Goal: Task Accomplishment & Management: Manage account settings

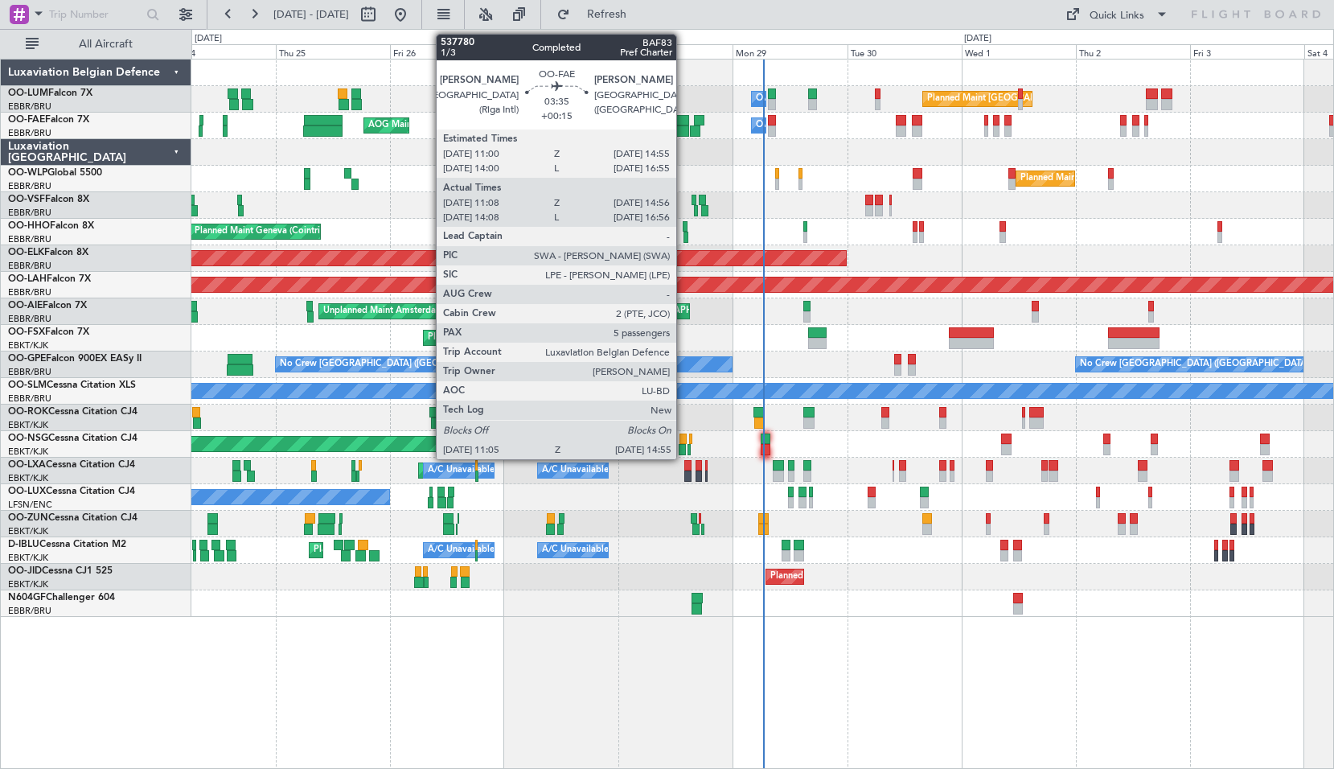
click at [684, 123] on div at bounding box center [680, 120] width 19 height 11
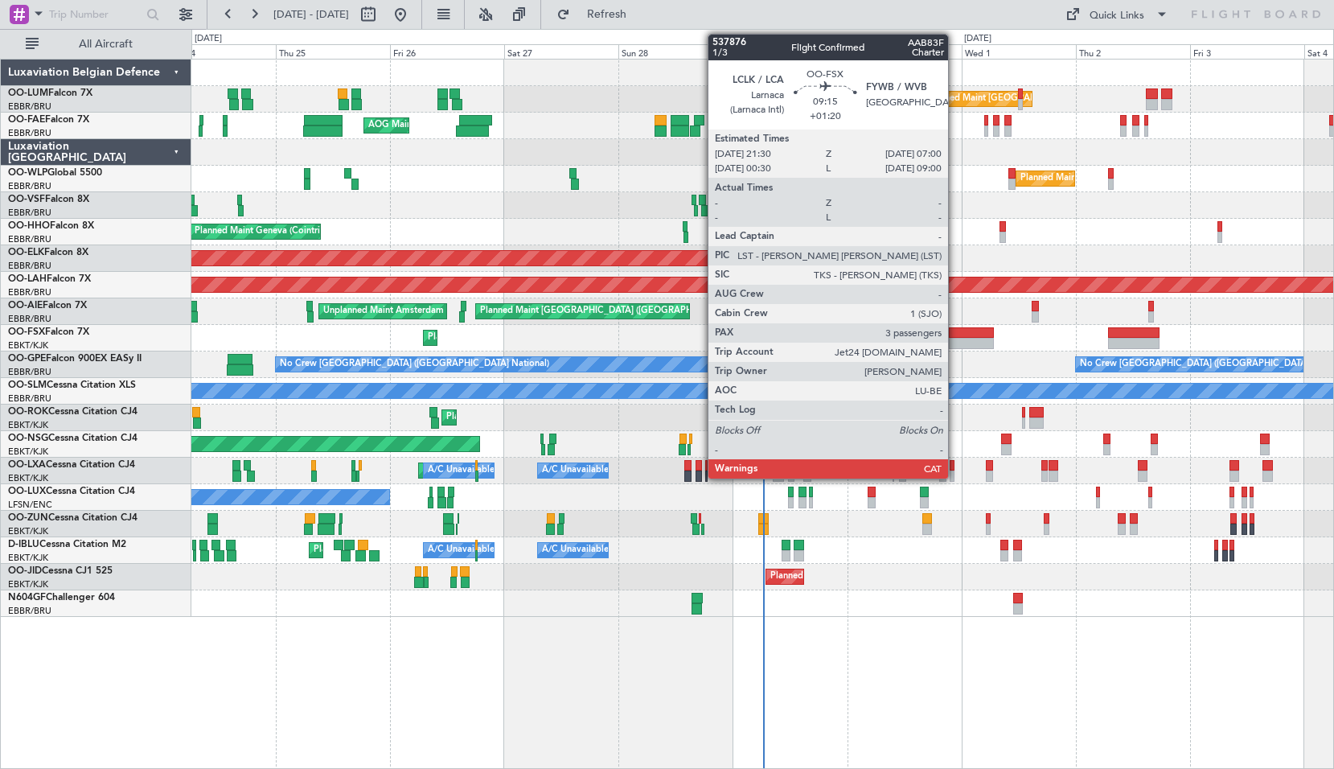
click at [956, 339] on div at bounding box center [972, 343] width 46 height 11
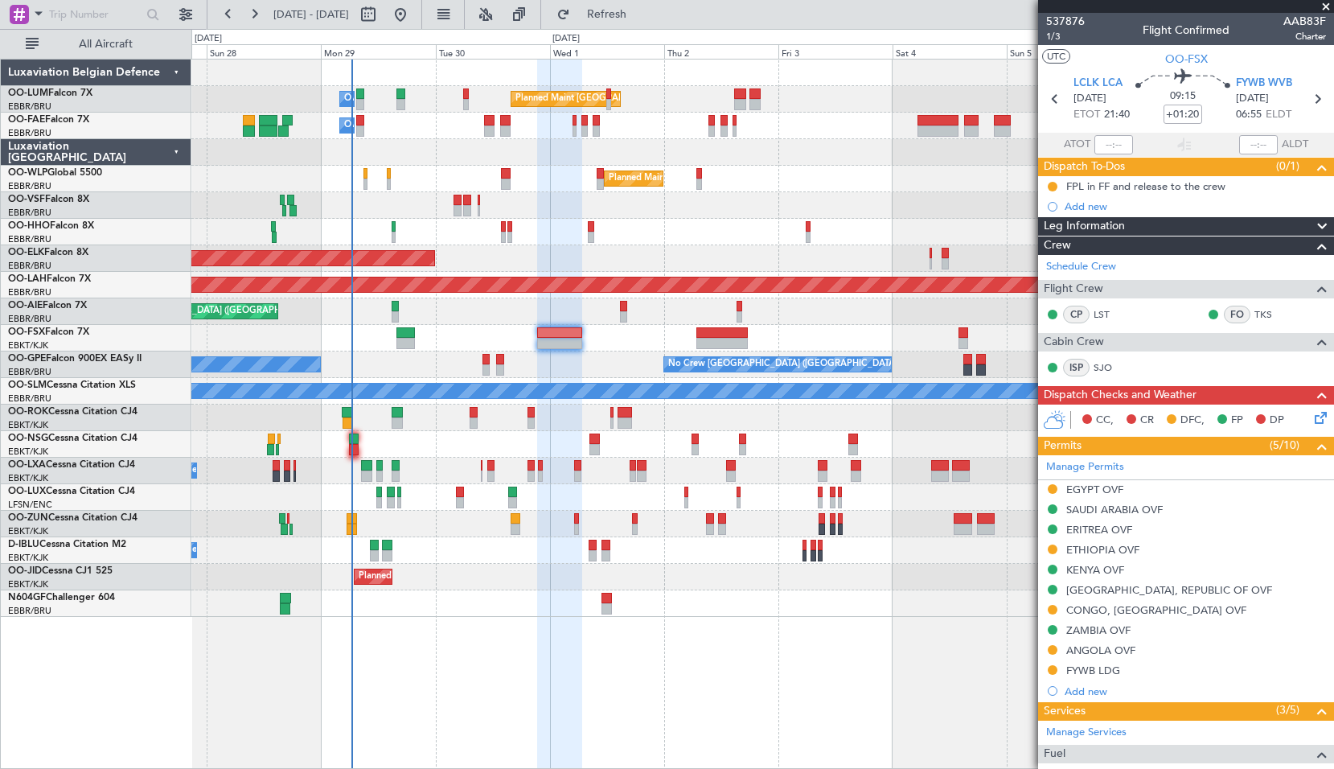
click at [525, 647] on div "Planned Maint [GEOGRAPHIC_DATA] ([GEOGRAPHIC_DATA] National) Owner [GEOGRAPHIC_…" at bounding box center [762, 414] width 1143 height 710
click at [1327, 11] on span at bounding box center [1326, 7] width 16 height 14
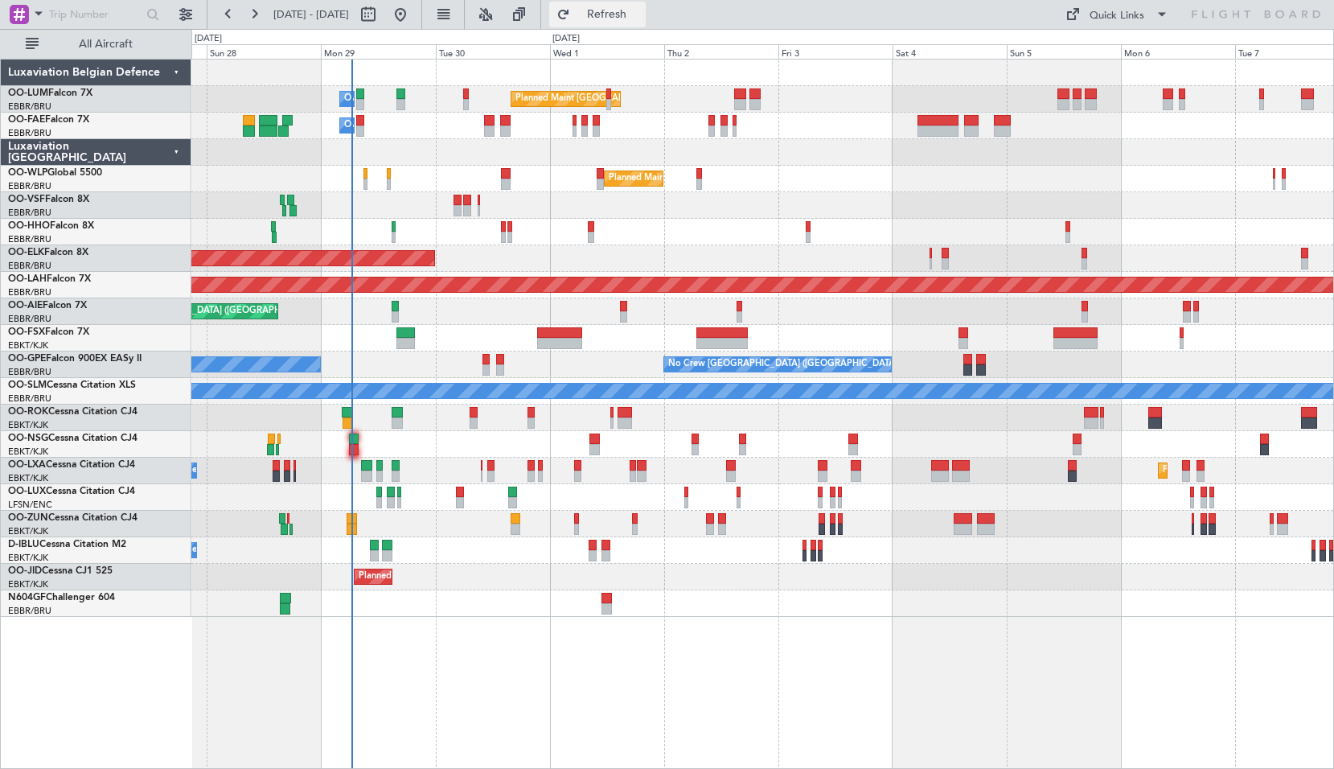
click at [641, 12] on span "Refresh" at bounding box center [607, 14] width 68 height 11
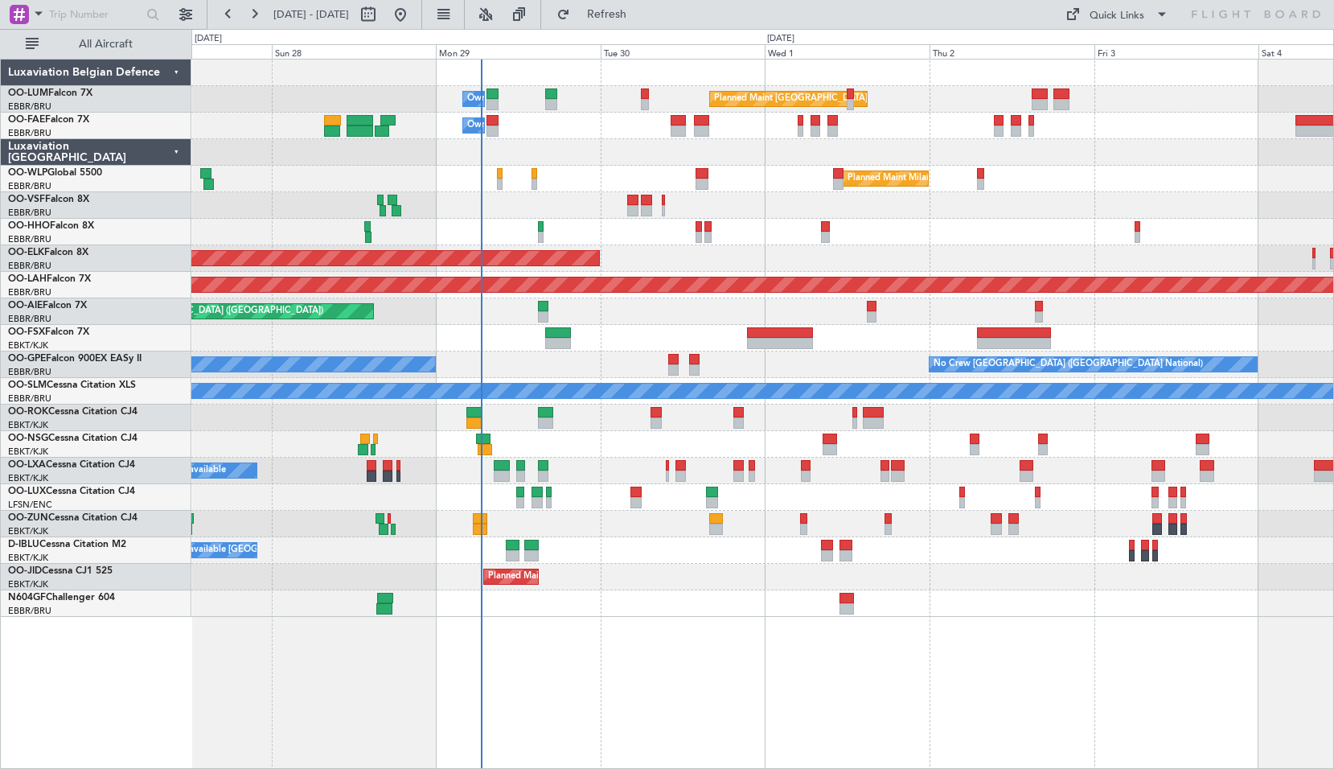
click at [612, 598] on div at bounding box center [762, 603] width 1142 height 27
click at [917, 625] on div "Planned Maint [GEOGRAPHIC_DATA] ([GEOGRAPHIC_DATA] National) Owner [GEOGRAPHIC_…" at bounding box center [762, 414] width 1143 height 710
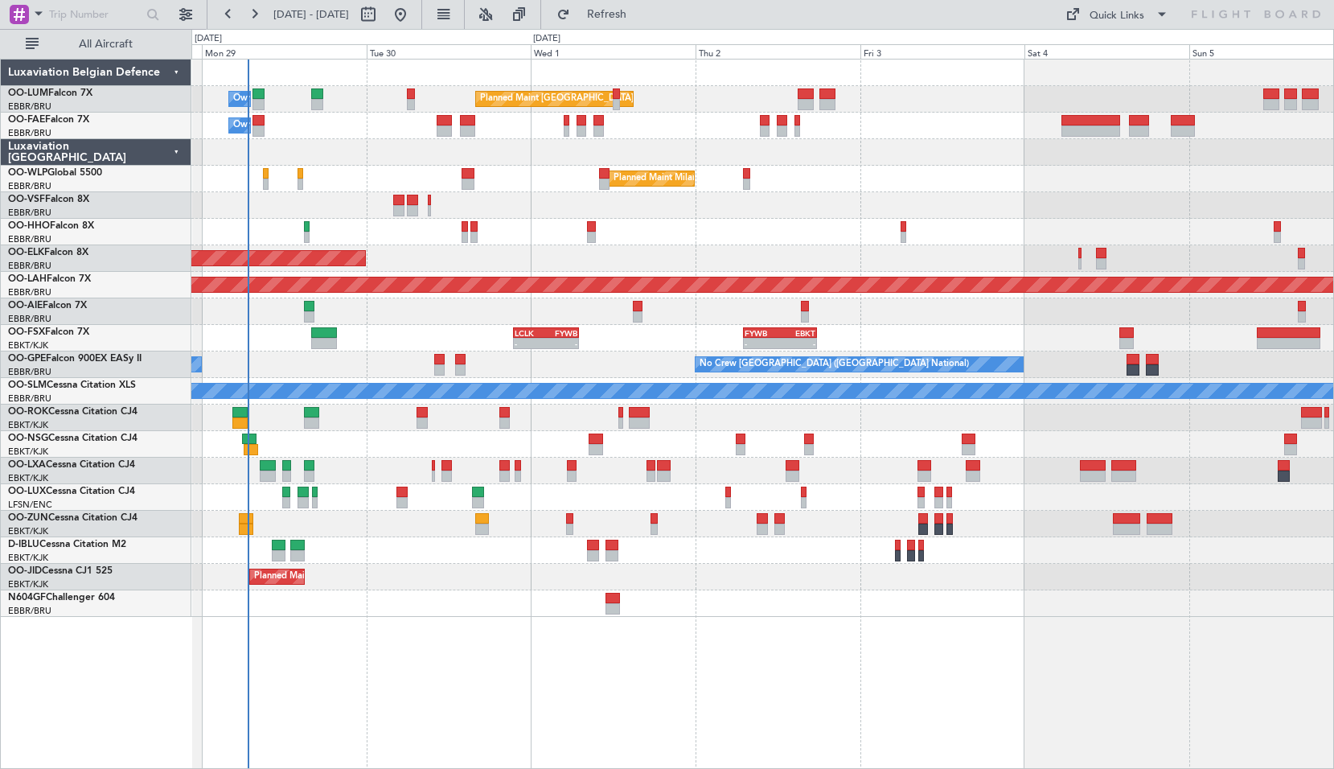
click at [735, 682] on div "Planned Maint [GEOGRAPHIC_DATA] ([GEOGRAPHIC_DATA] National) Owner [GEOGRAPHIC_…" at bounding box center [762, 414] width 1143 height 710
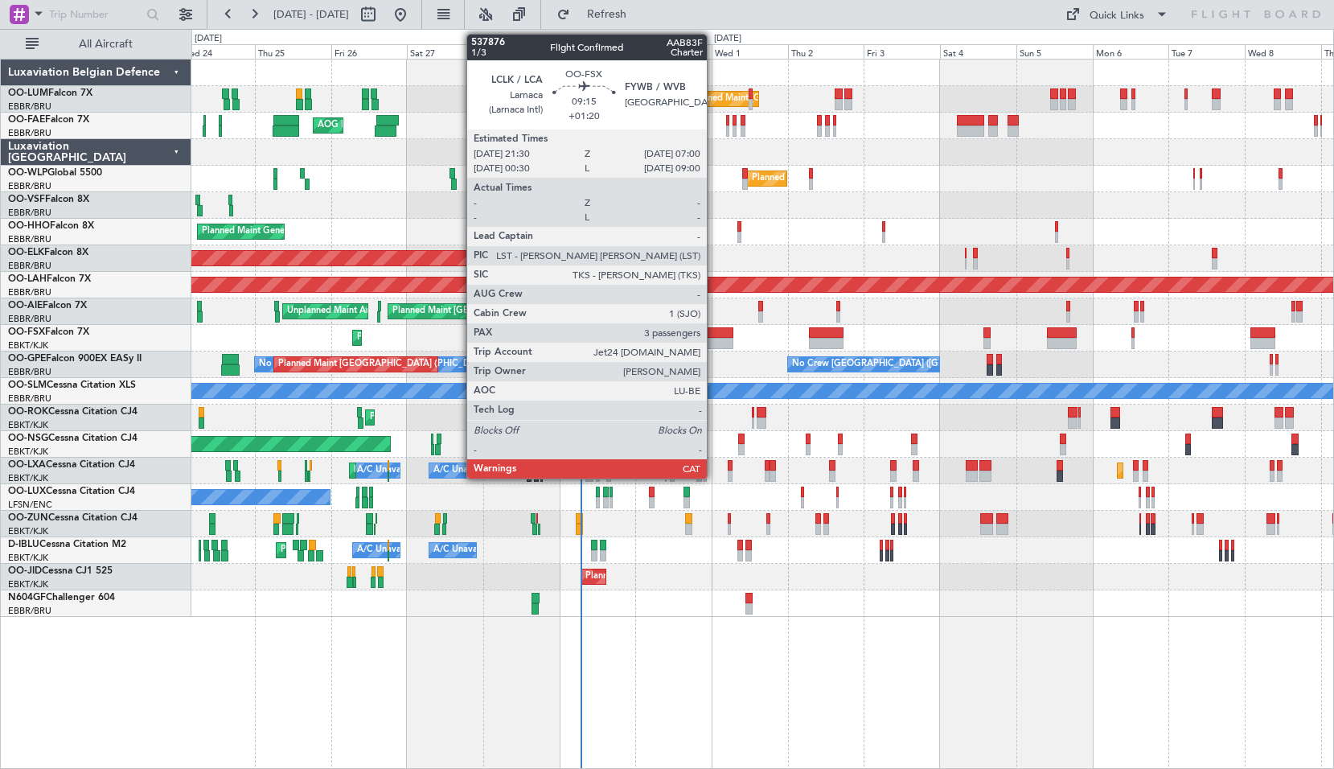
click at [714, 347] on div at bounding box center [718, 343] width 31 height 11
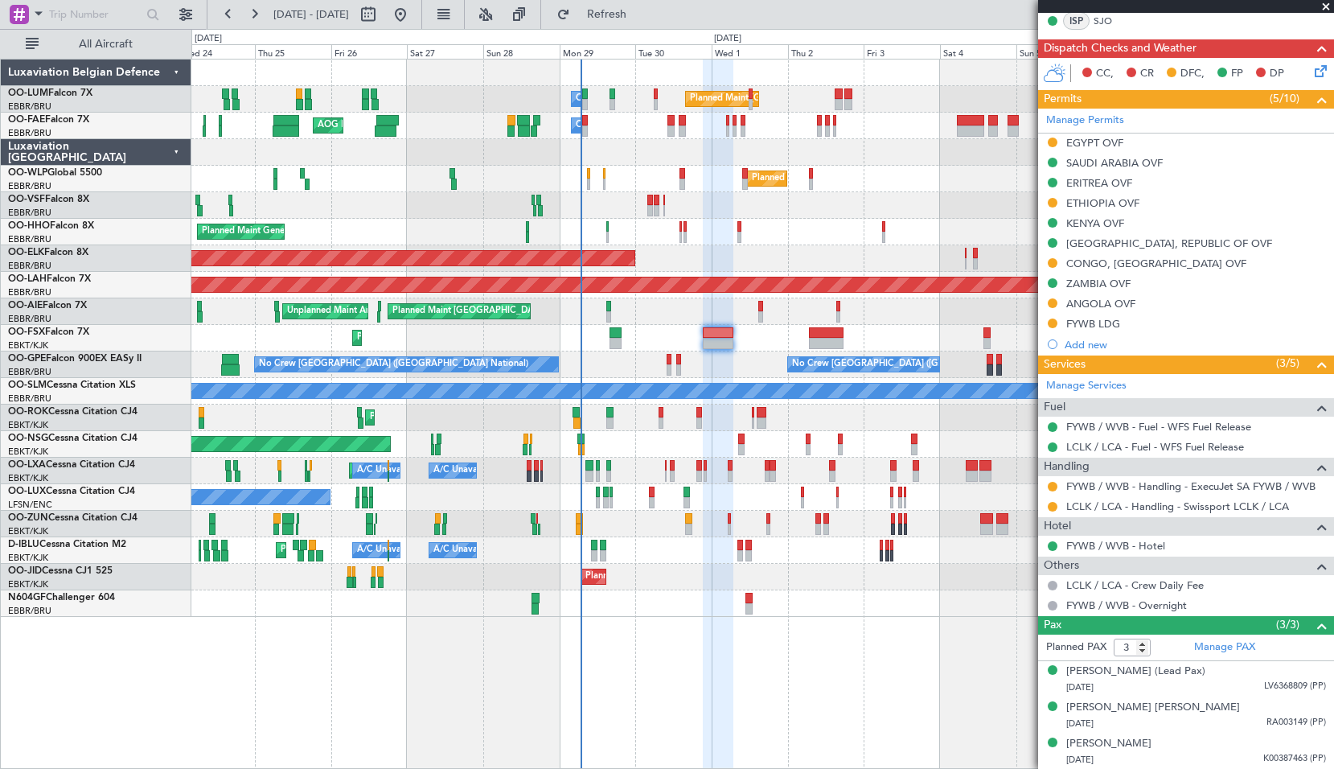
scroll to position [266, 0]
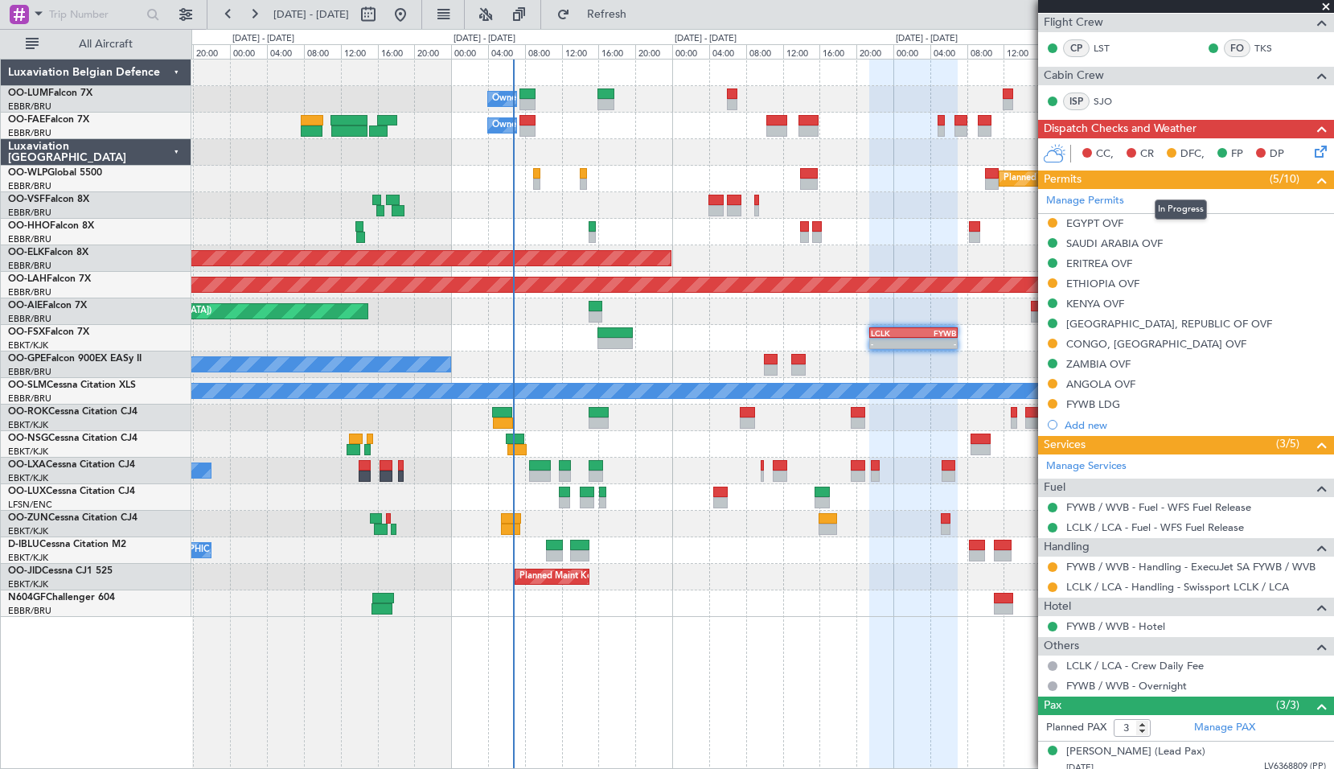
click at [1142, 180] on div "Permits (5/10)" at bounding box center [1186, 180] width 296 height 18
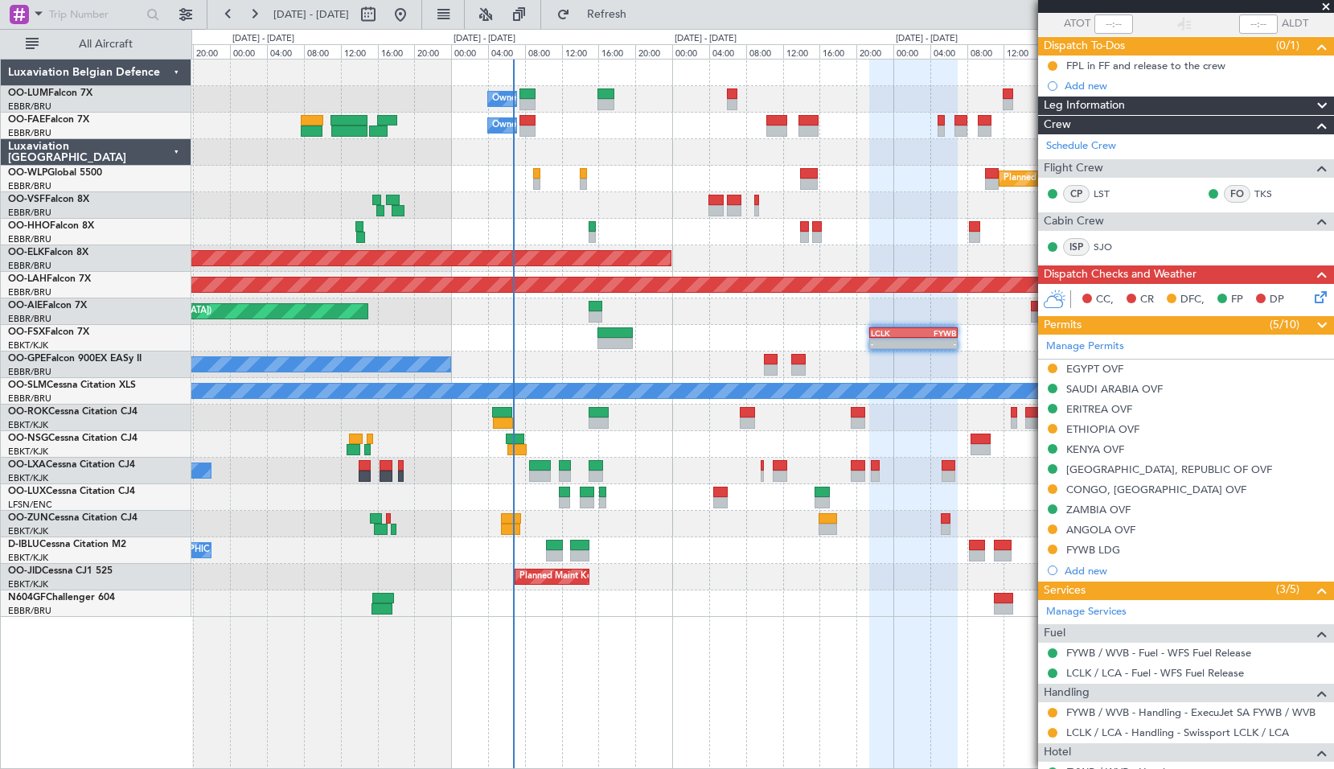
scroll to position [101, 0]
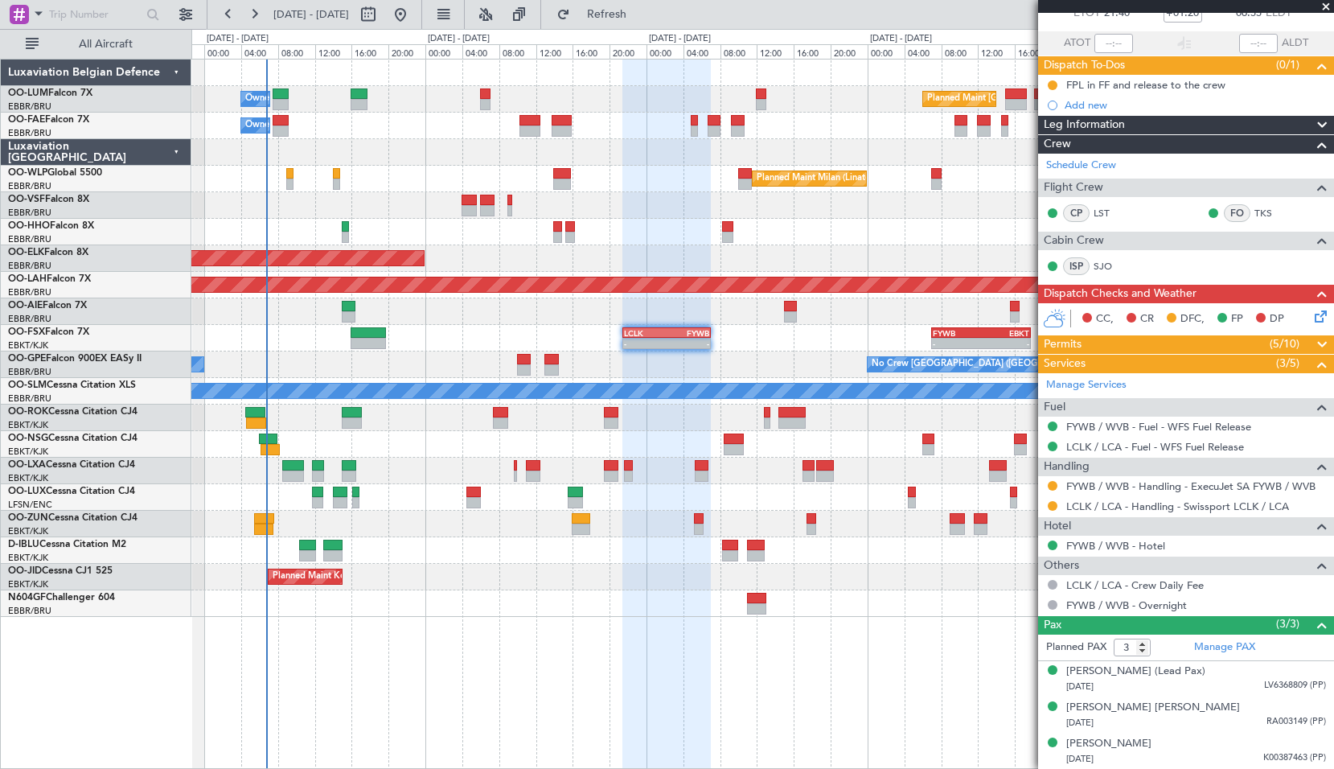
click at [588, 678] on div "Owner Melsbroek Air Base Planned Maint [GEOGRAPHIC_DATA] ([GEOGRAPHIC_DATA]) Ow…" at bounding box center [762, 414] width 1143 height 710
click at [1323, 2] on span at bounding box center [1326, 7] width 16 height 14
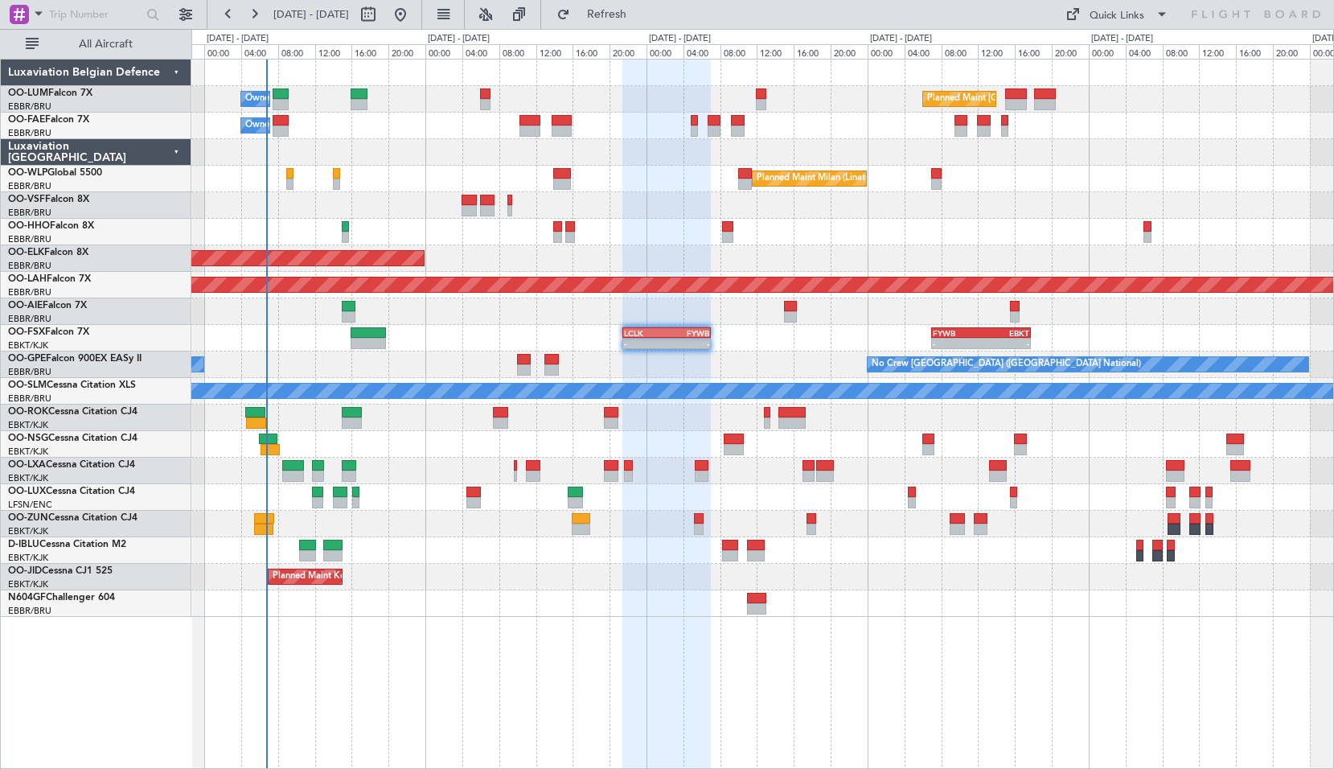
type input "0"
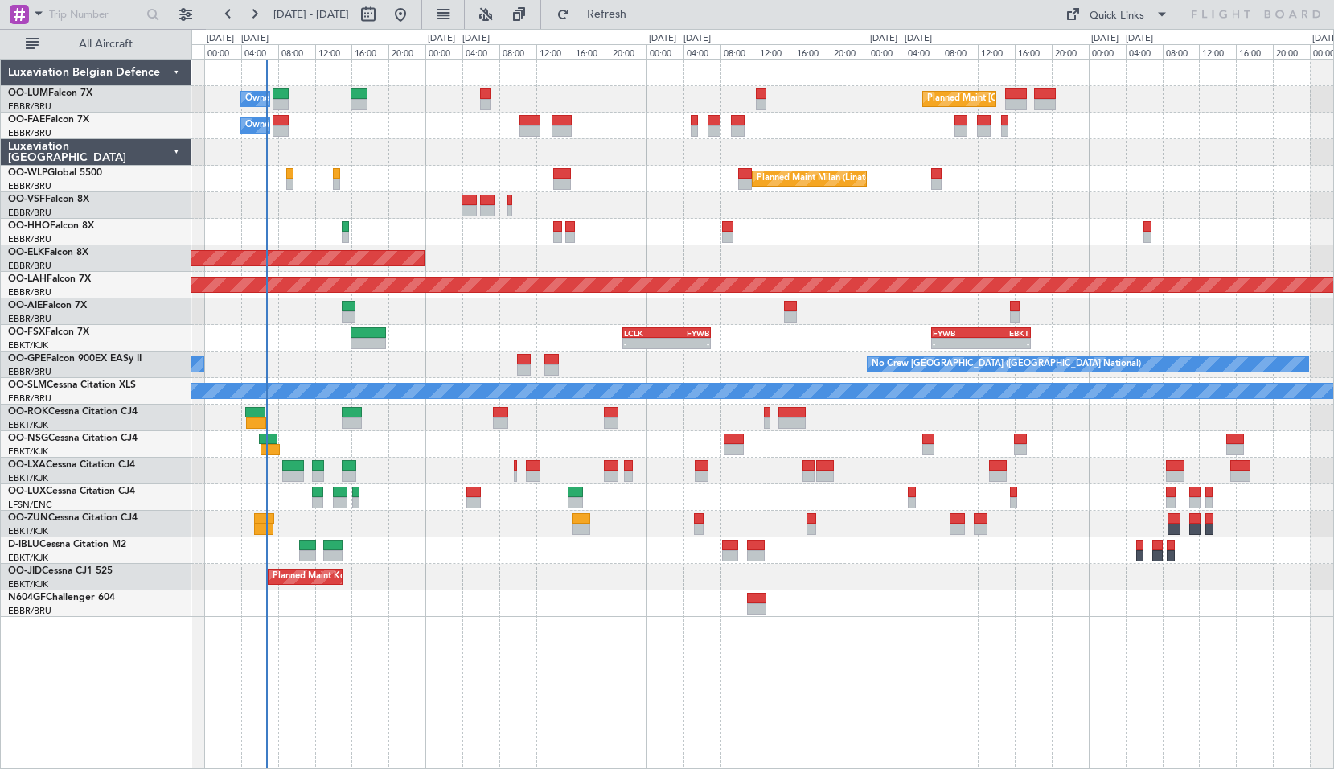
scroll to position [0, 0]
click at [599, 627] on div "Planned Maint [GEOGRAPHIC_DATA] ([GEOGRAPHIC_DATA] National) Owner [GEOGRAPHIC_…" at bounding box center [762, 414] width 1143 height 710
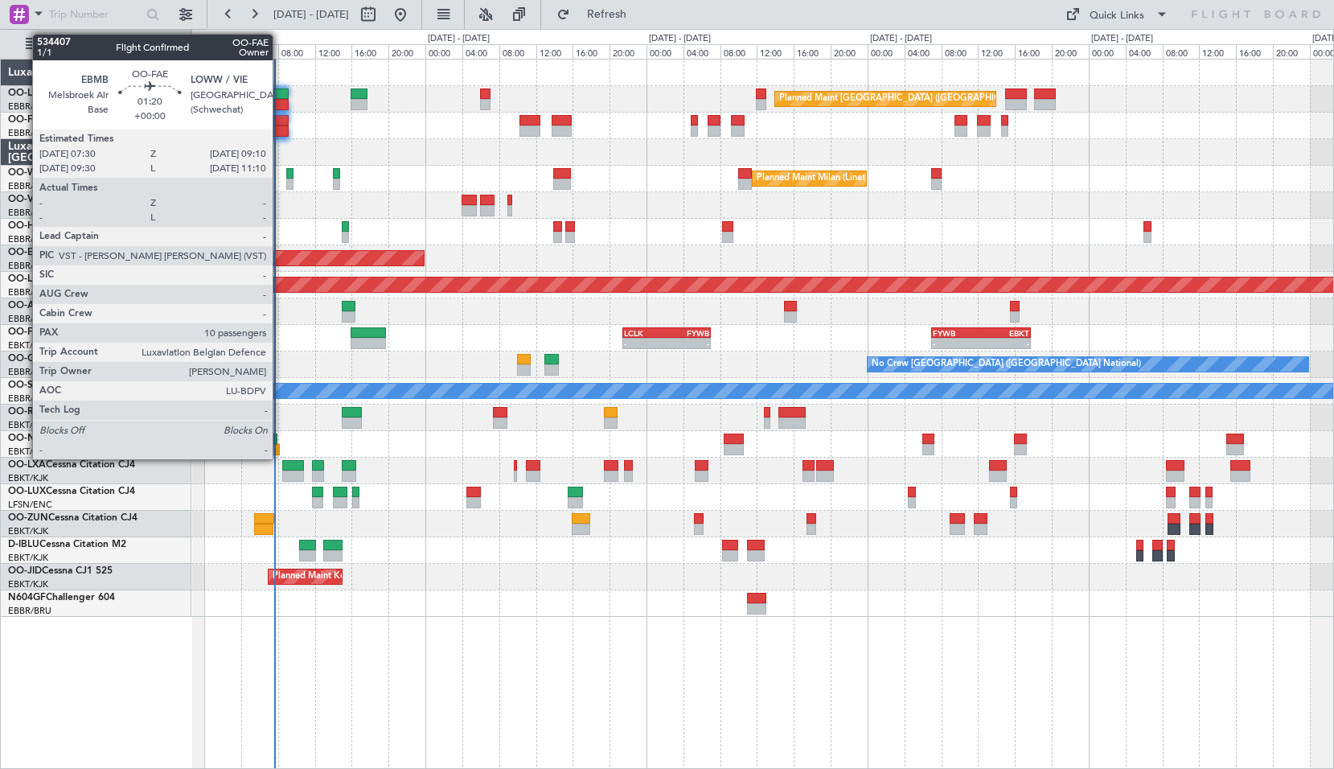
click at [282, 126] on div at bounding box center [281, 130] width 16 height 11
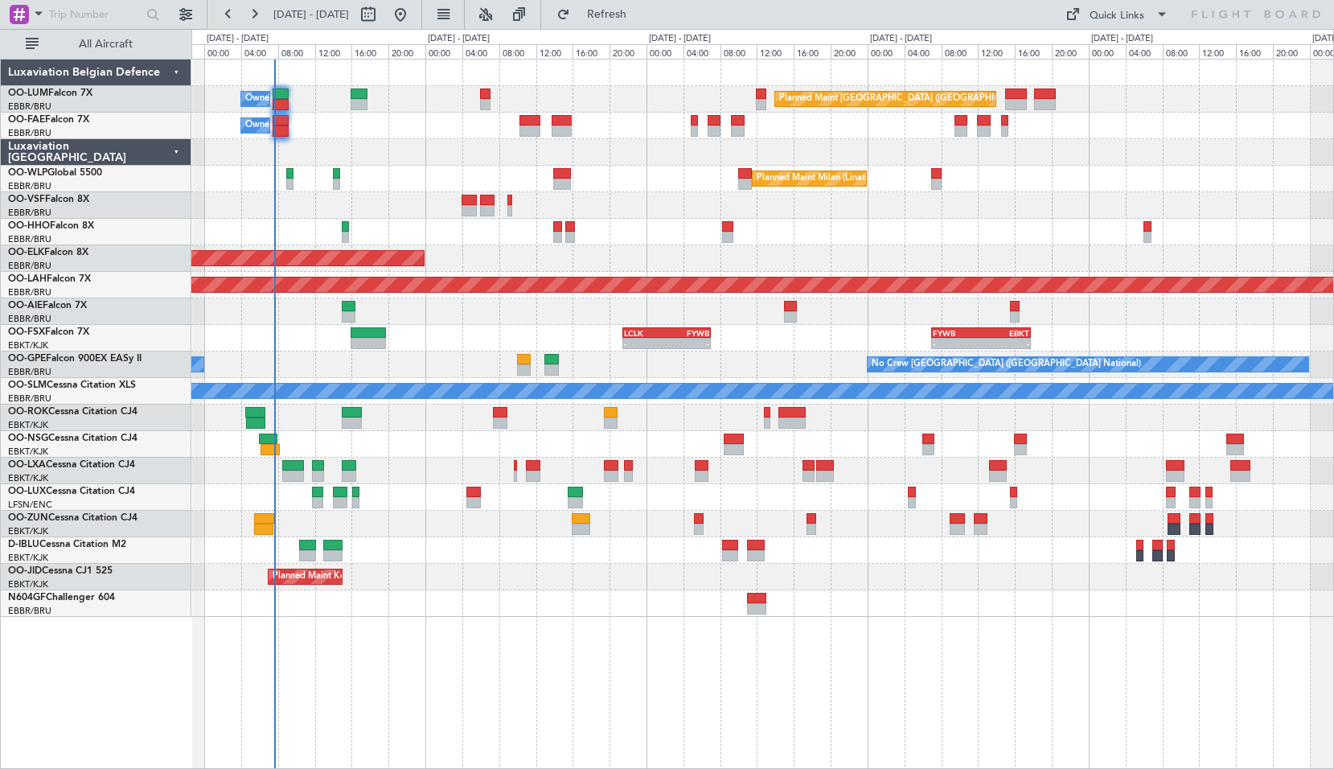
click at [349, 135] on div "Owner Melsbroek Air Base - - EBMB 05:30 Z KADW 14:00 Z" at bounding box center [762, 126] width 1142 height 27
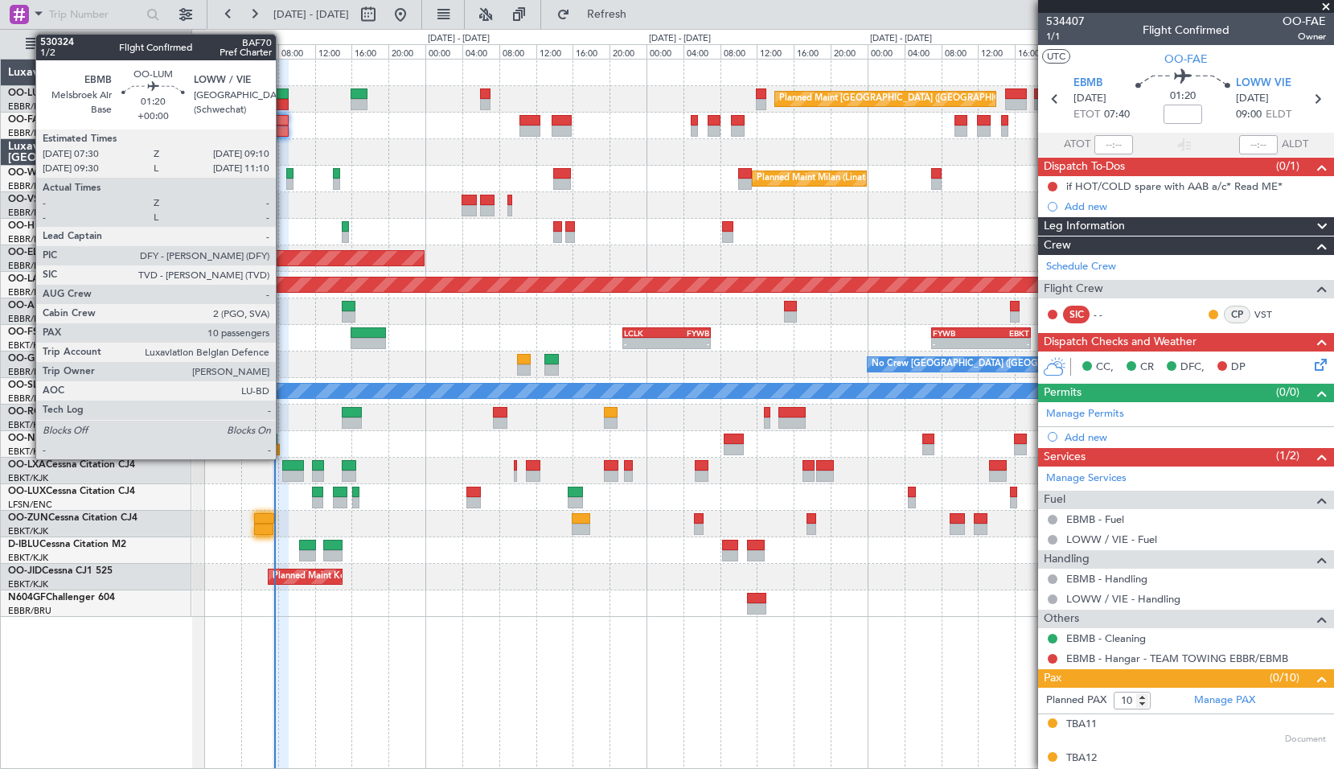
click at [283, 99] on div at bounding box center [281, 104] width 16 height 11
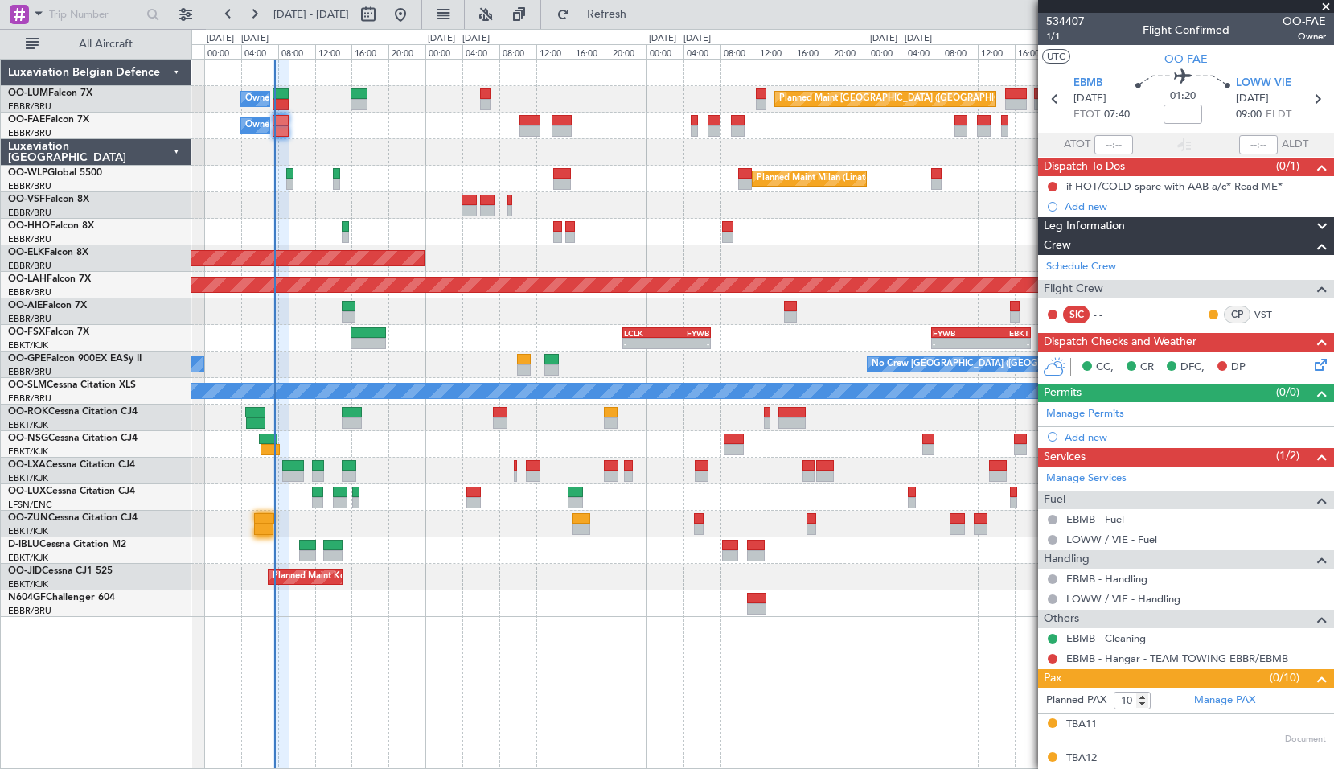
click at [335, 129] on div "Owner Melsbroek Air Base - - EBMB 05:30 Z KADW 14:00 Z" at bounding box center [762, 126] width 1142 height 27
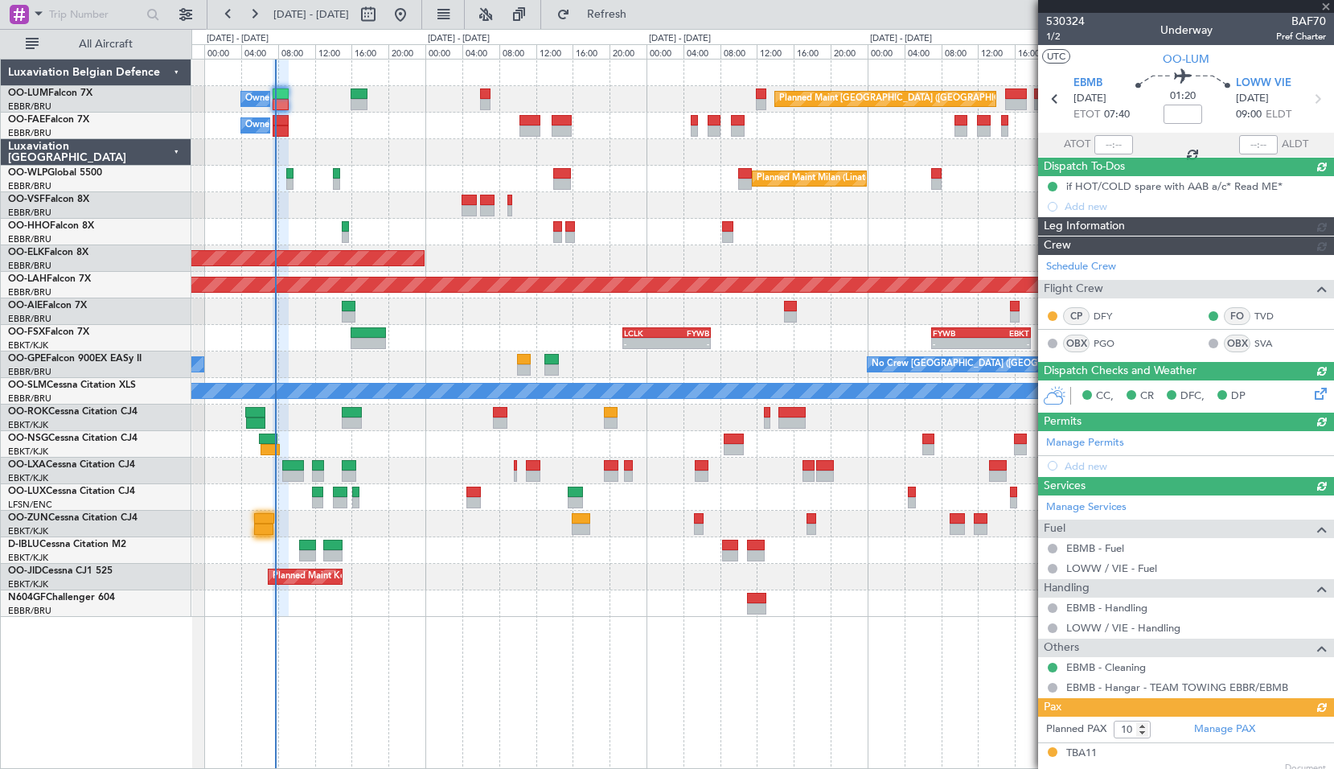
type input "07:40"
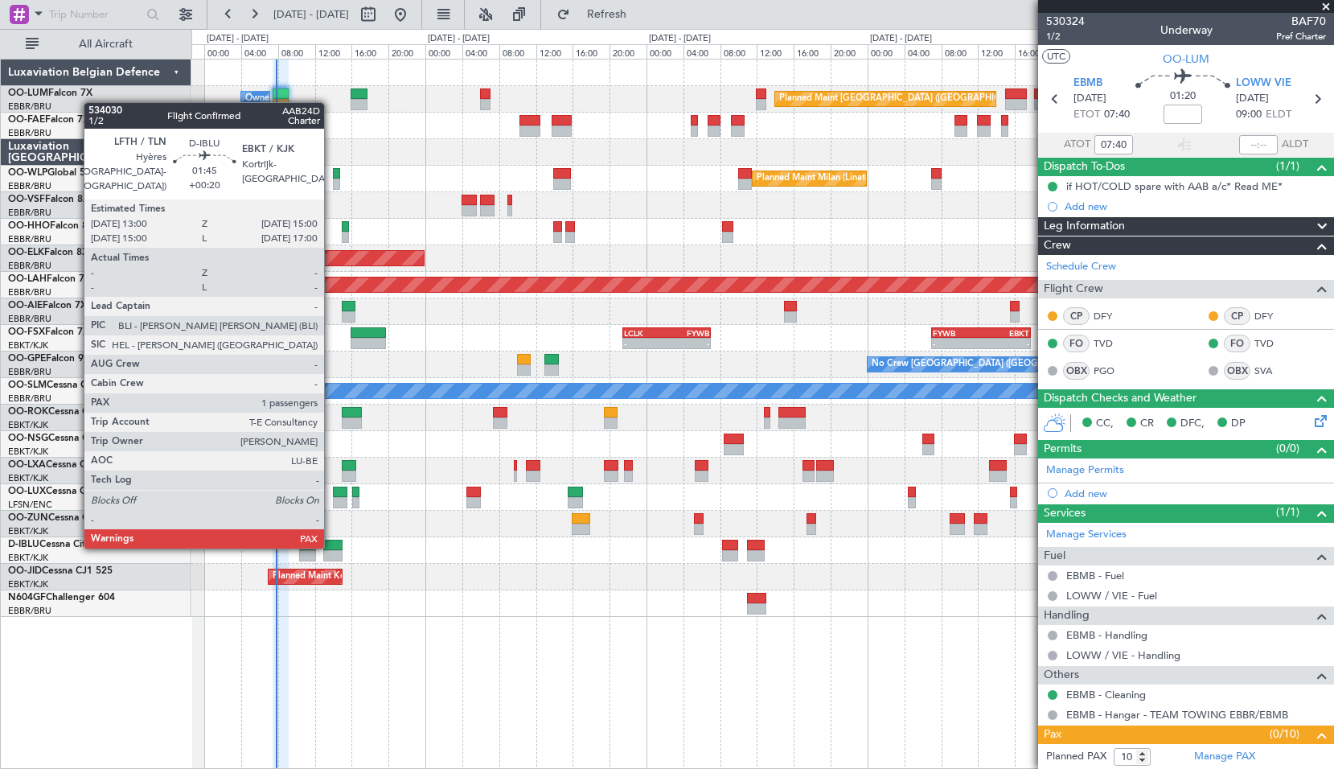
click at [331, 545] on div at bounding box center [332, 545] width 18 height 11
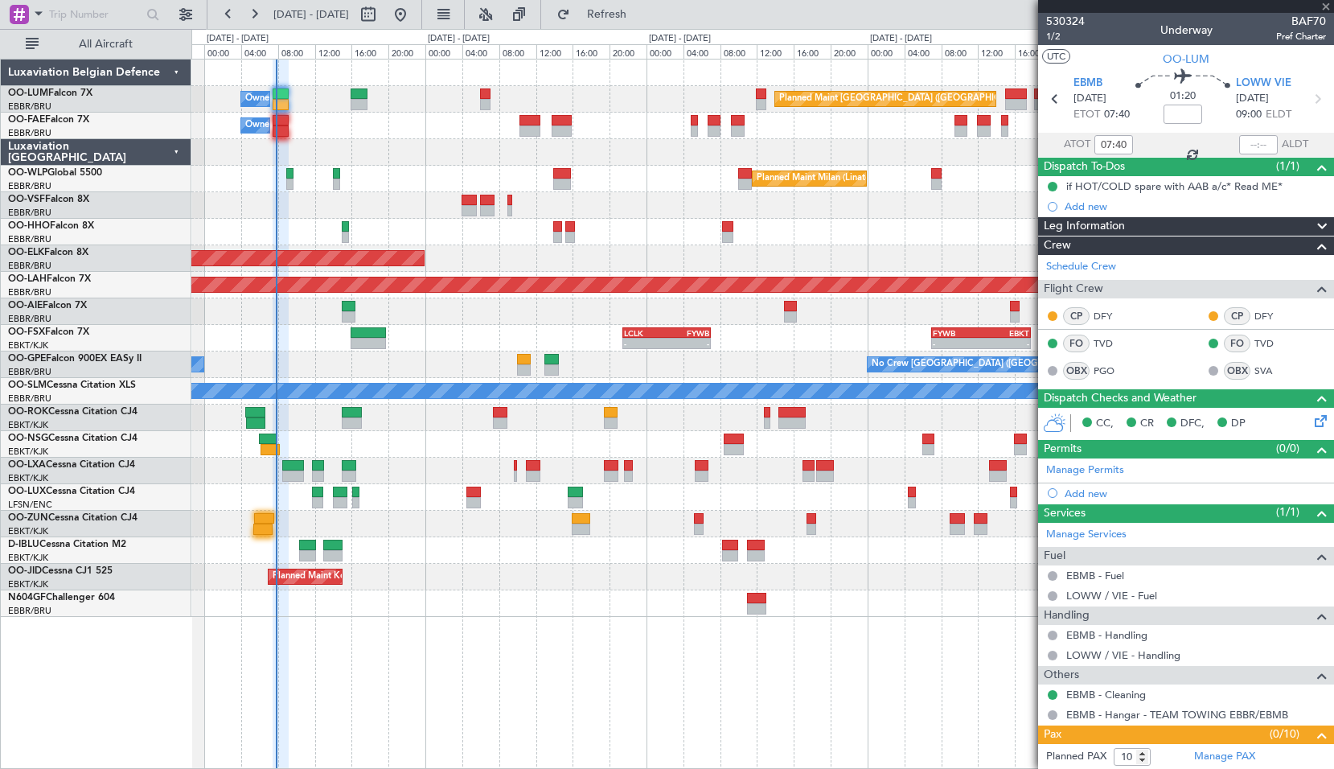
type input "+00:20"
type input "1"
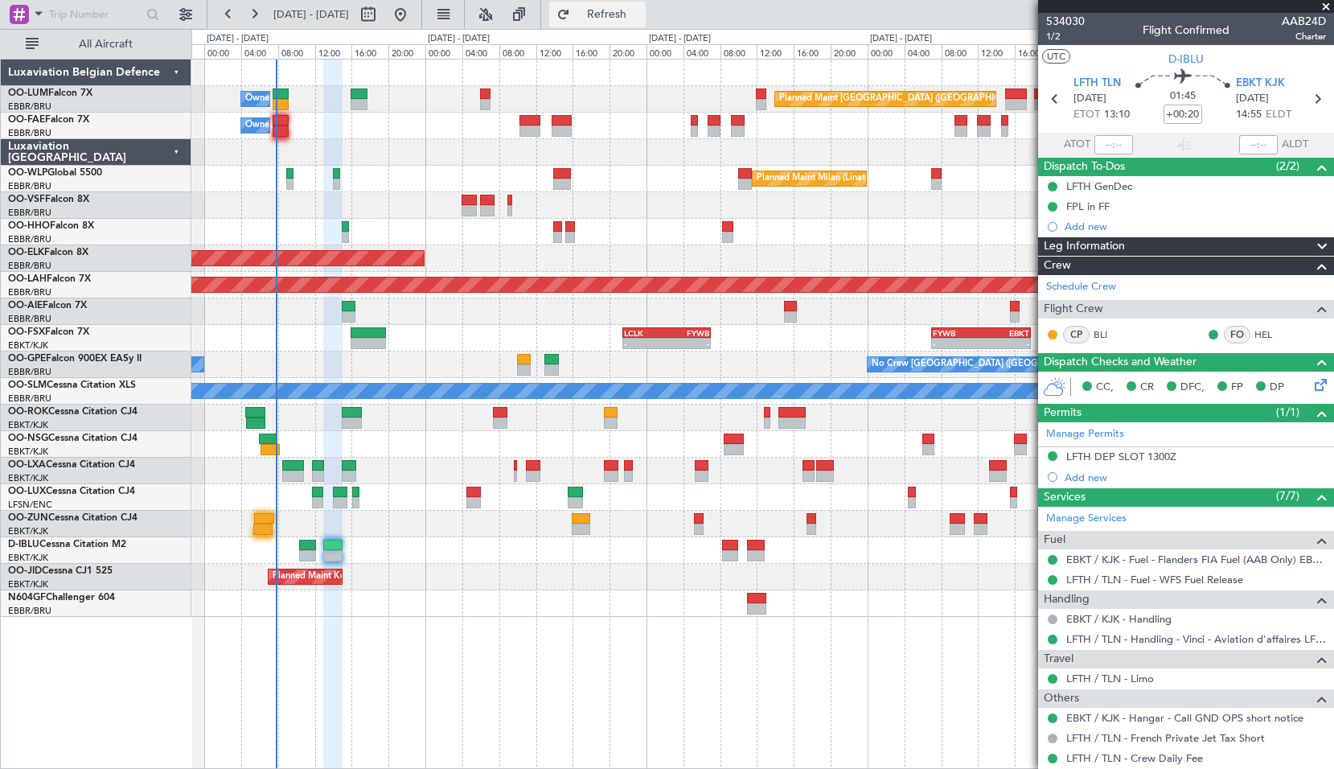
click at [616, 24] on button "Refresh" at bounding box center [597, 15] width 97 height 26
click at [636, 3] on button "Refresh" at bounding box center [597, 15] width 97 height 26
click at [1324, 4] on span at bounding box center [1326, 7] width 16 height 14
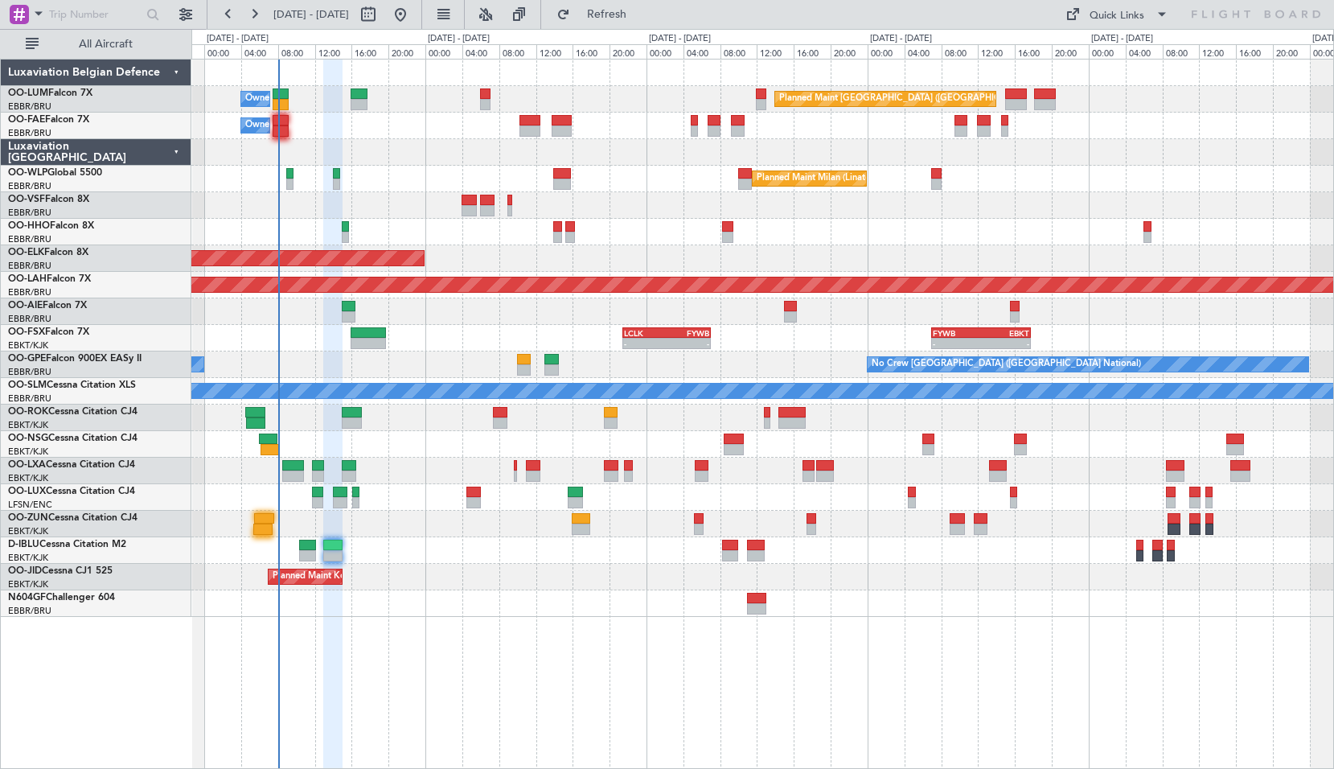
type input "0"
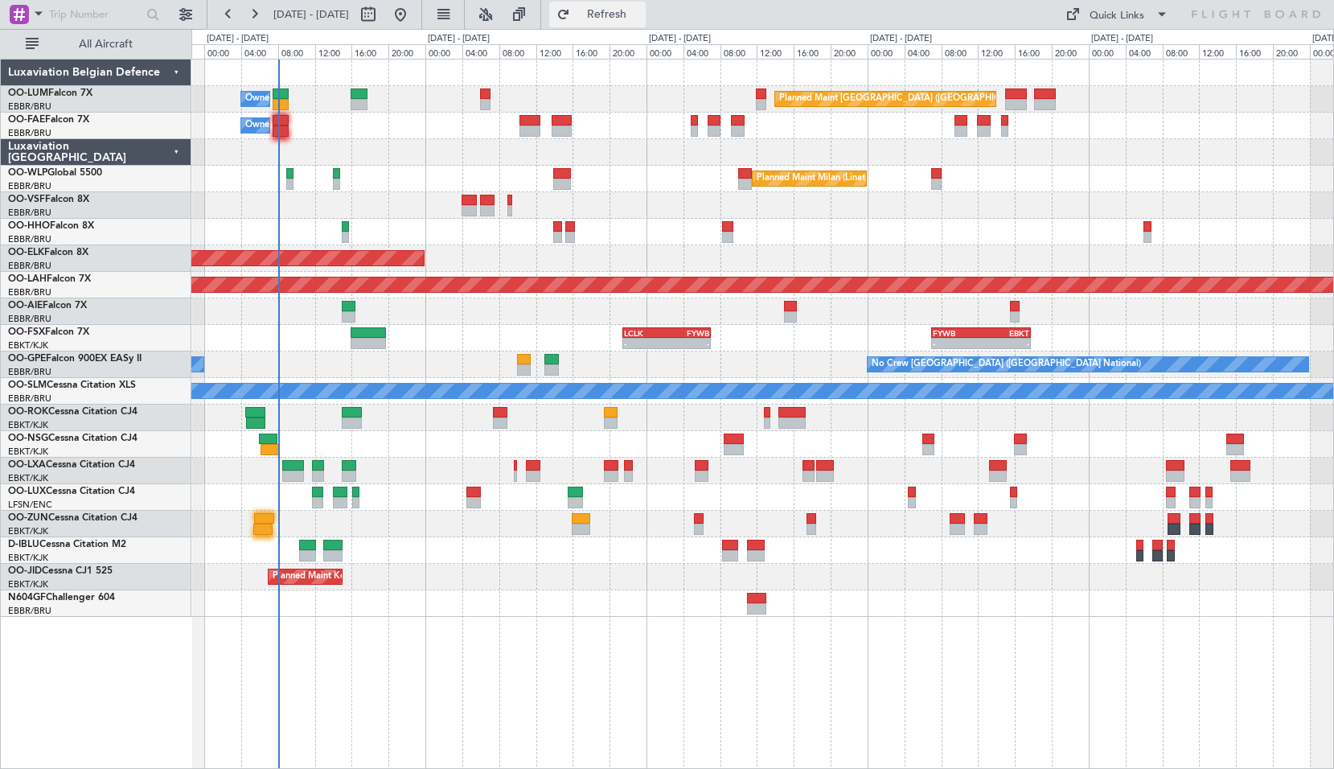
click at [641, 13] on span "Refresh" at bounding box center [607, 14] width 68 height 11
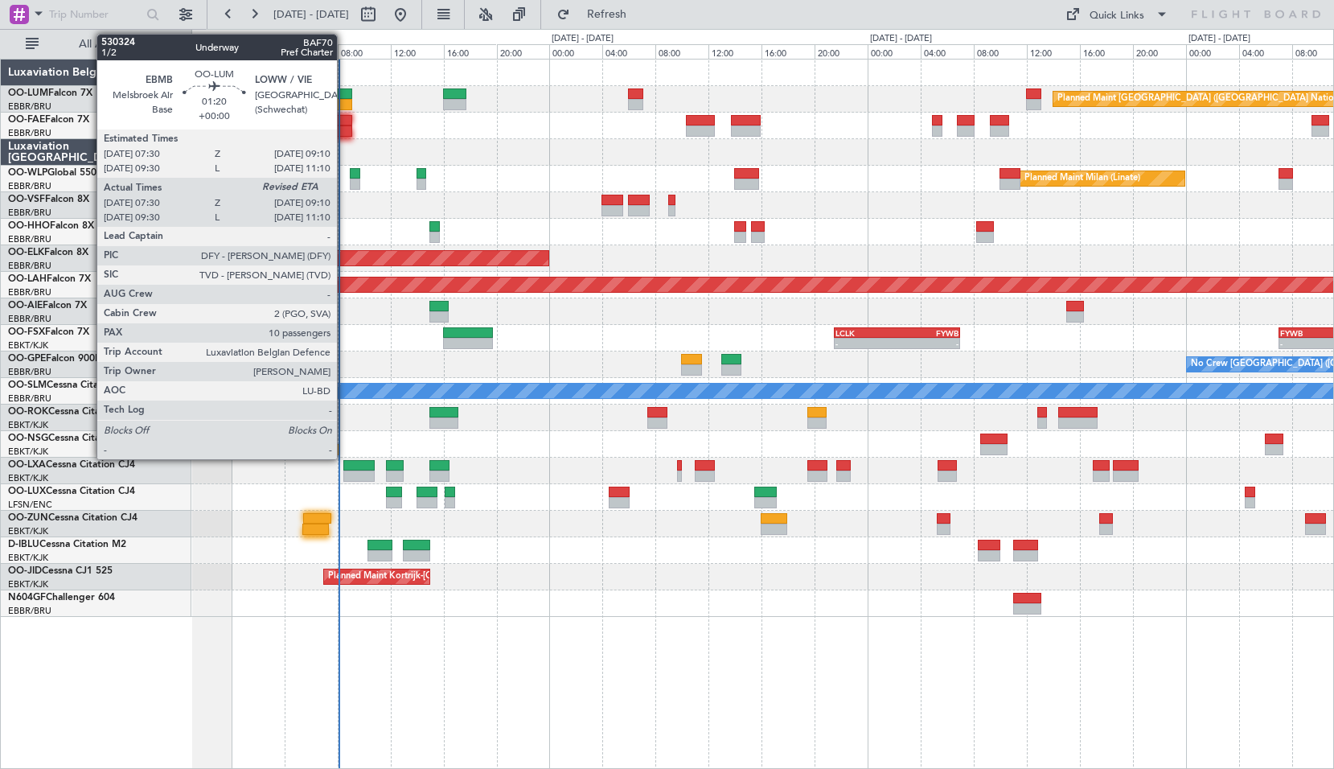
click at [344, 100] on div at bounding box center [341, 104] width 23 height 11
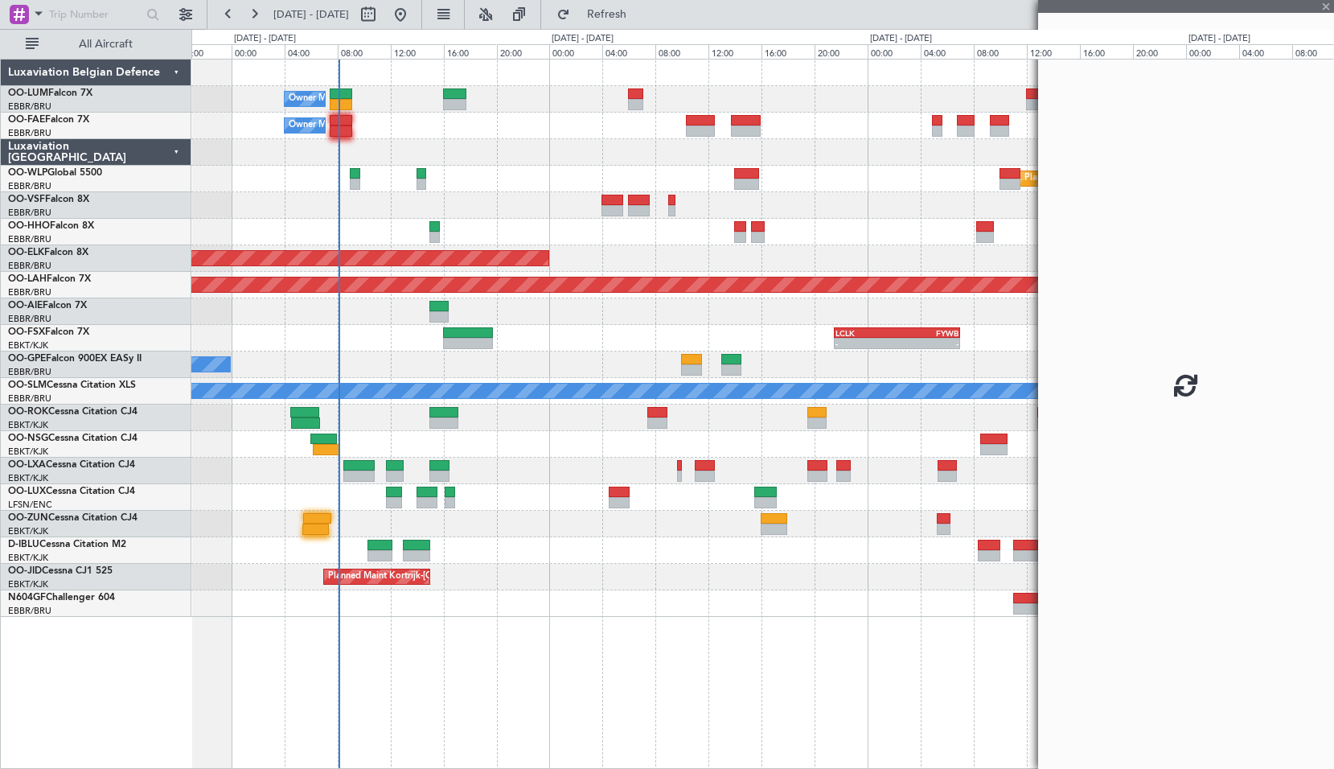
click at [368, 113] on div "Owner Melsbroek Air Base" at bounding box center [762, 126] width 1142 height 27
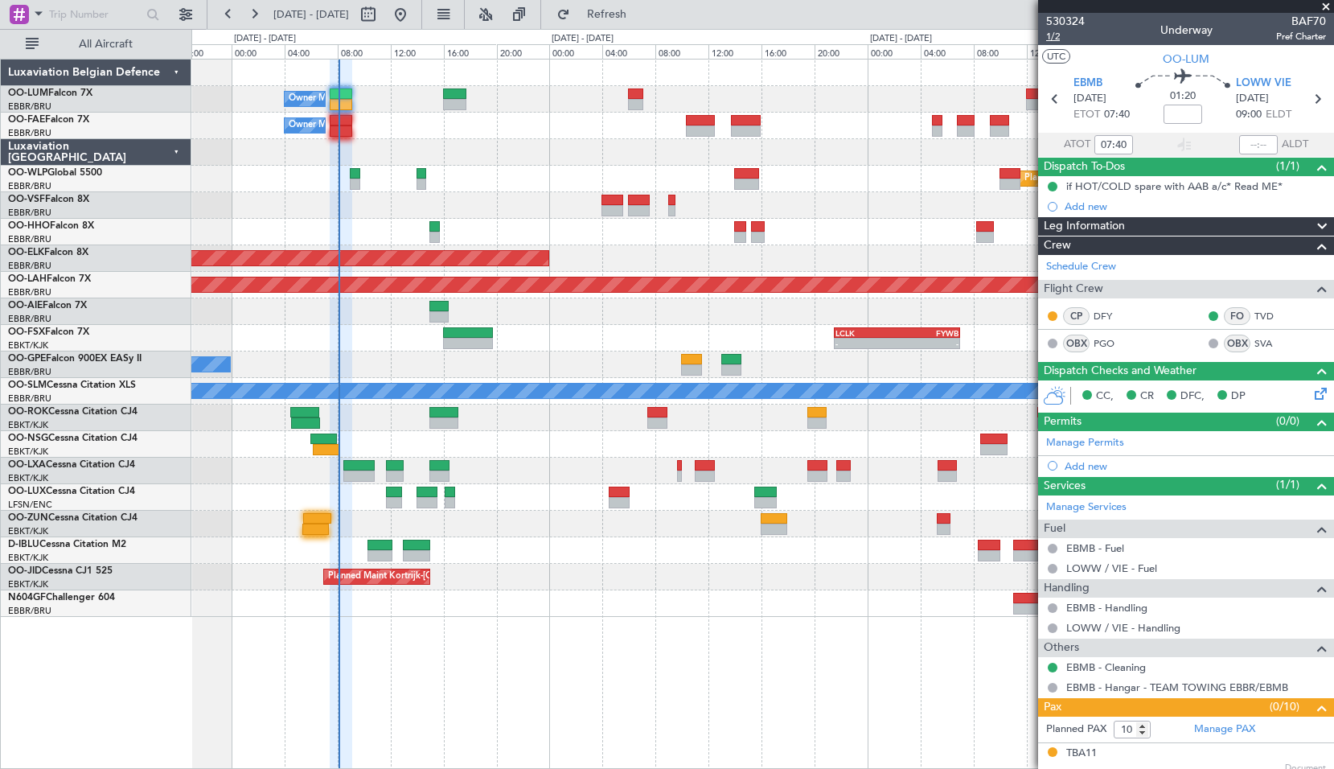
click at [1055, 33] on span "1/2" at bounding box center [1065, 37] width 39 height 14
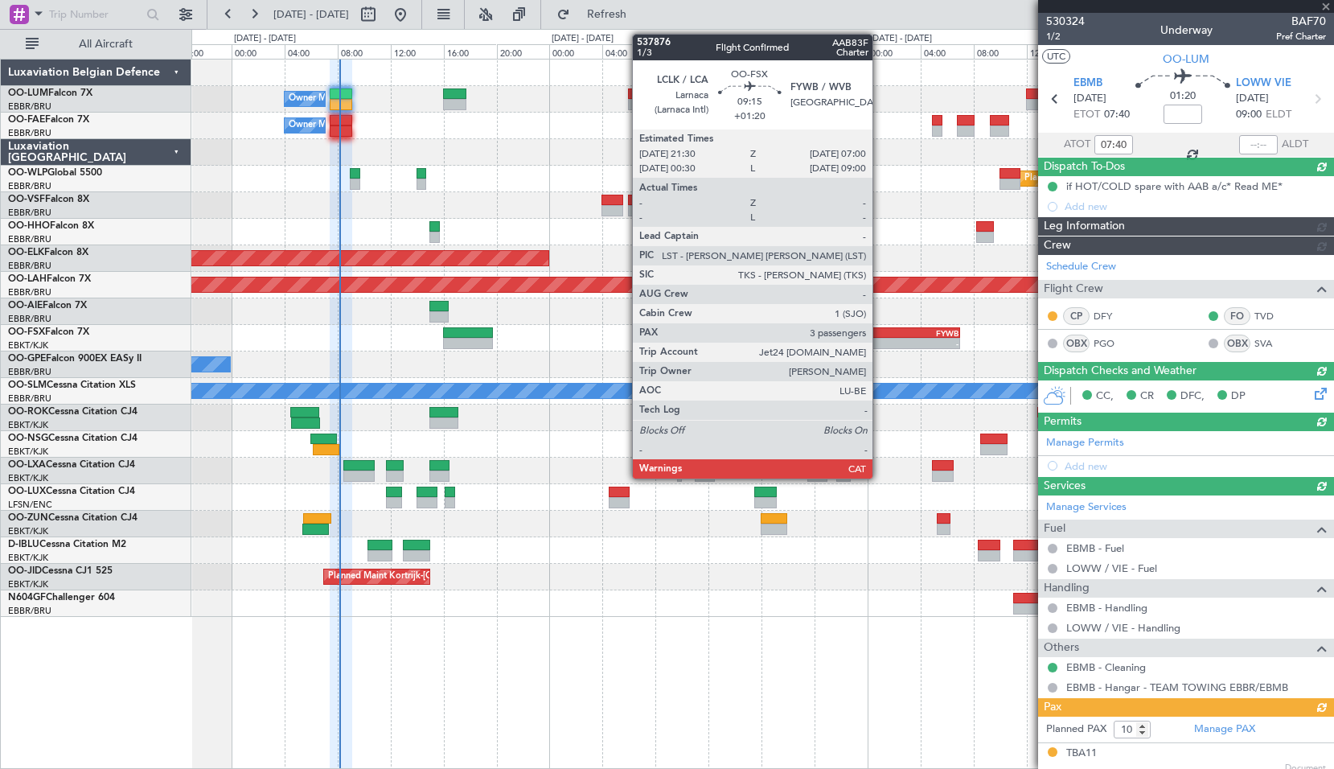
click at [880, 328] on div "LCLK" at bounding box center [867, 333] width 62 height 10
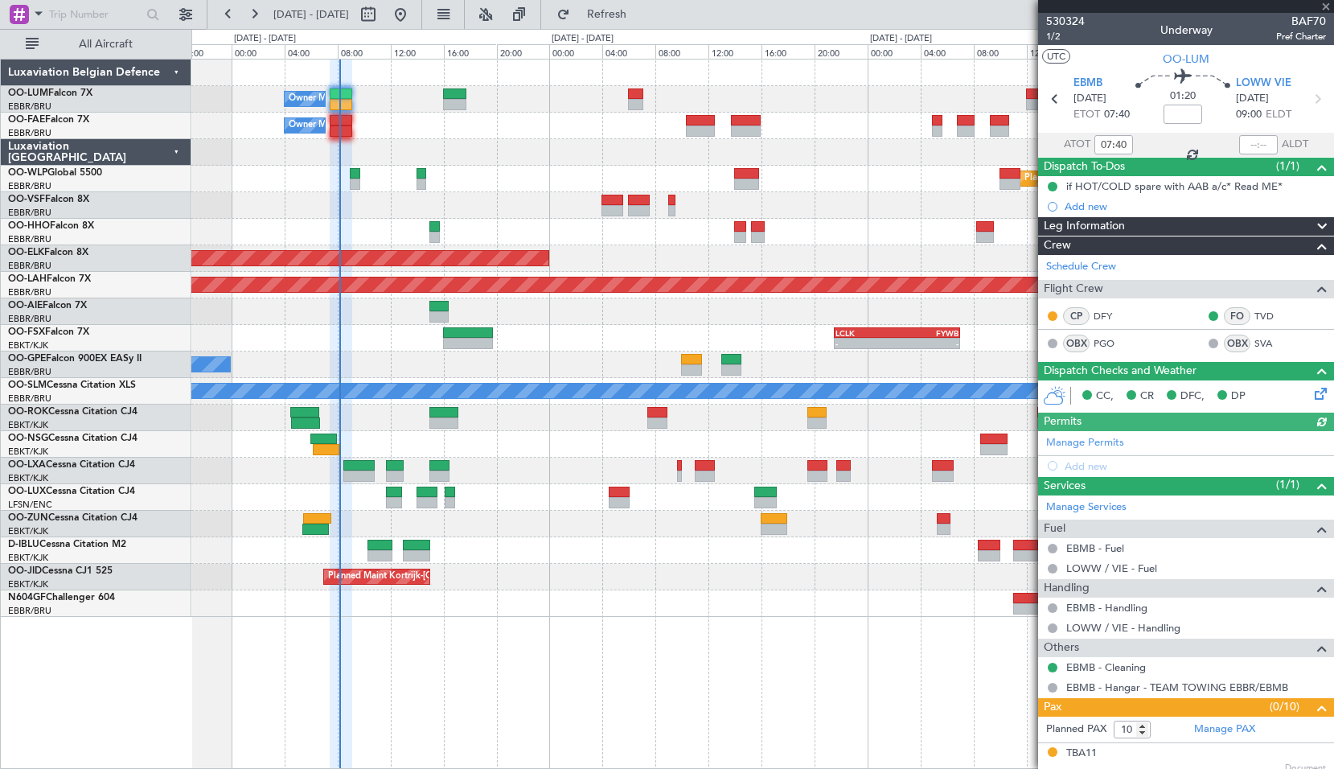
type input "+01:20"
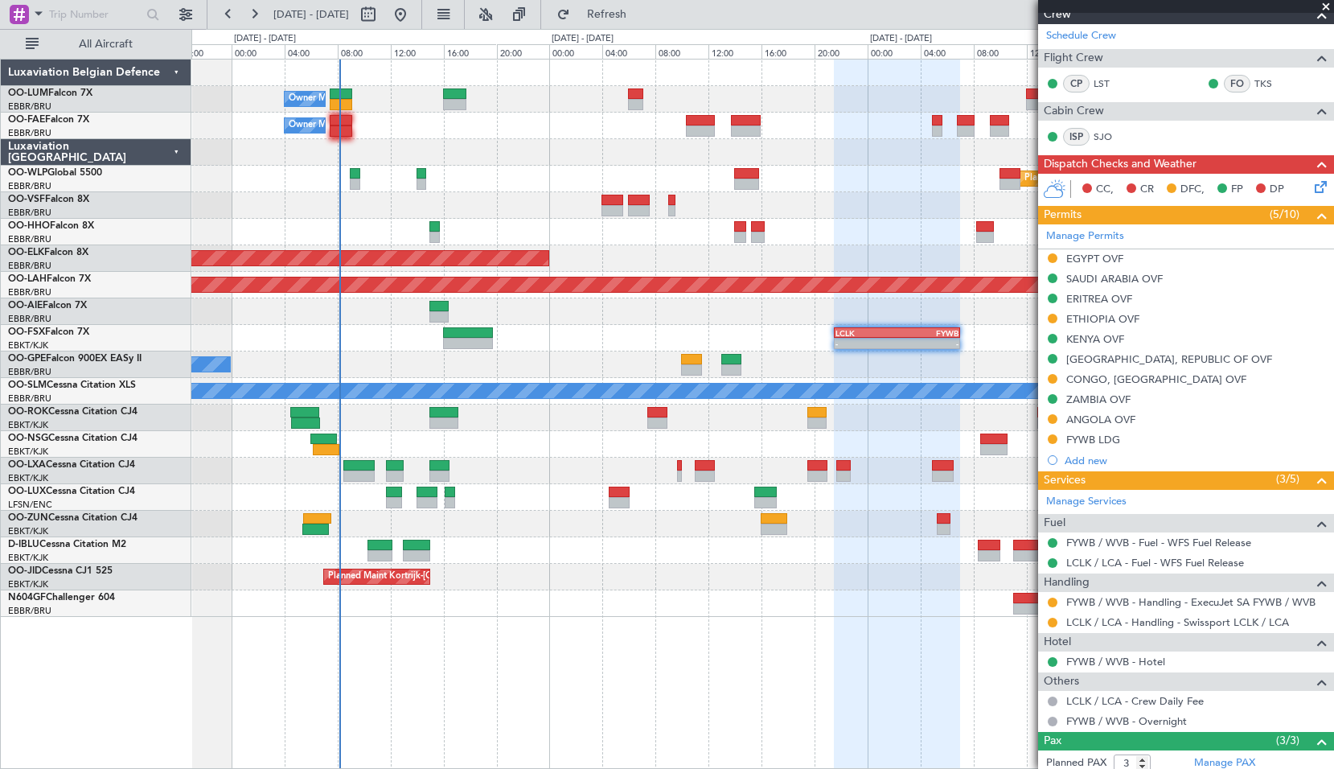
scroll to position [241, 0]
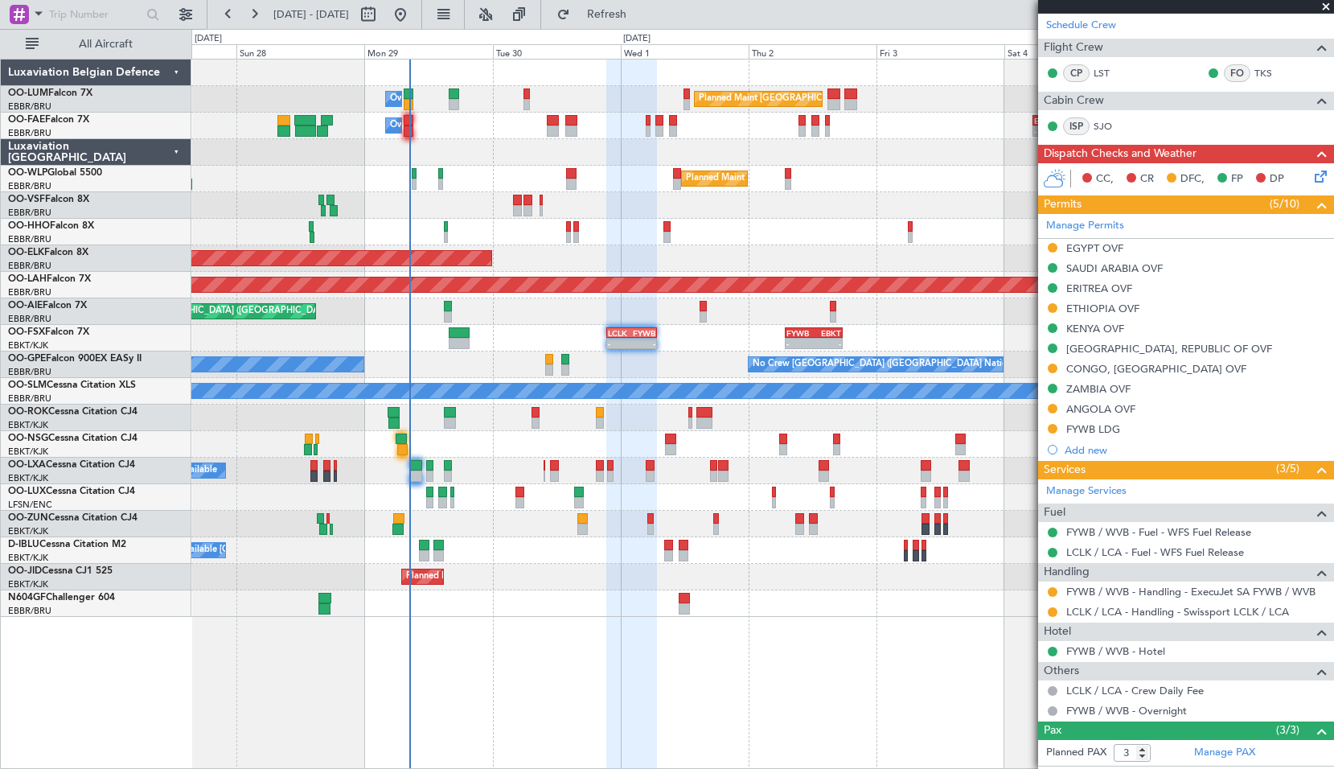
click at [702, 340] on div "- - LCLK 21:30 Z FYWB 07:00 Z - - FYWB 07:00 Z EBKT 17:45 Z - - LHBP 10:00 Z KP…" at bounding box center [762, 338] width 1142 height 27
click at [786, 633] on div "Planned Maint [GEOGRAPHIC_DATA] ([GEOGRAPHIC_DATA] National) Owner [GEOGRAPHIC_…" at bounding box center [762, 414] width 1143 height 710
click at [1326, 4] on span at bounding box center [1326, 7] width 16 height 14
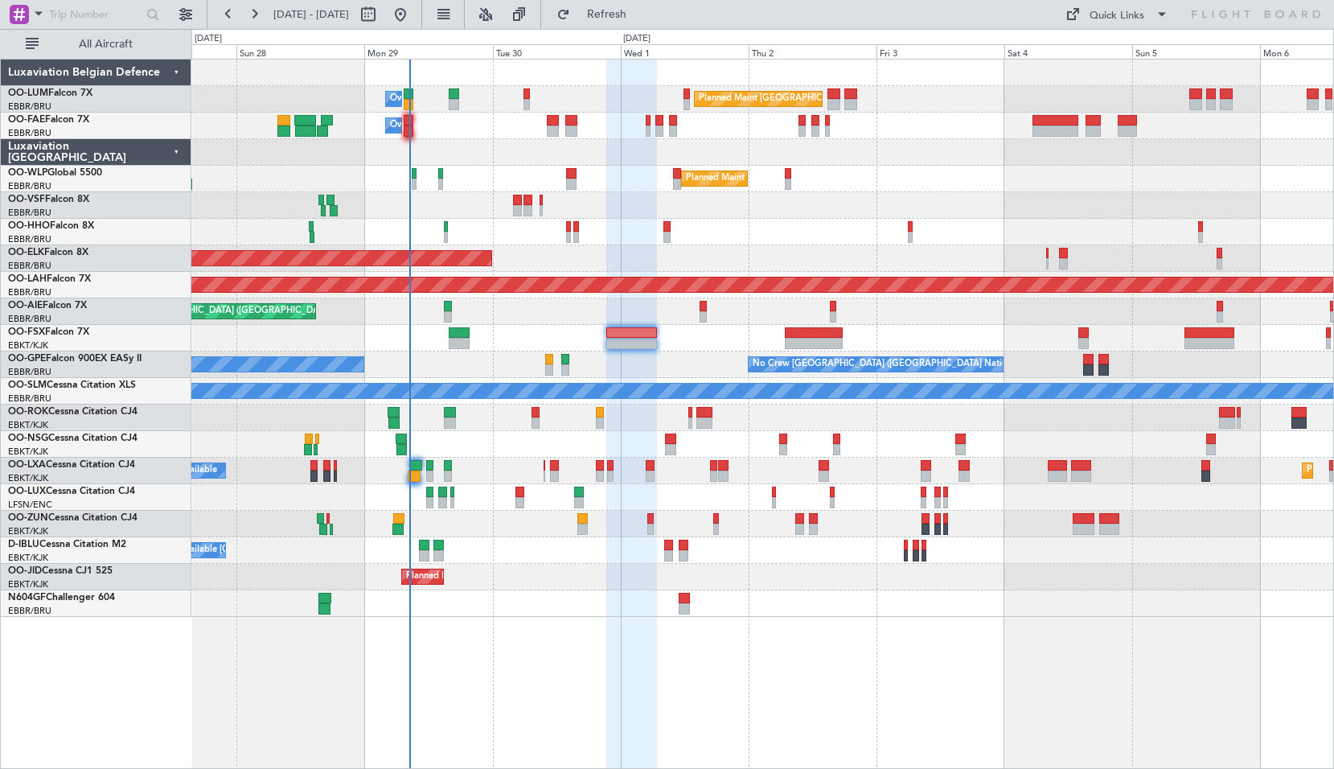
type input "0"
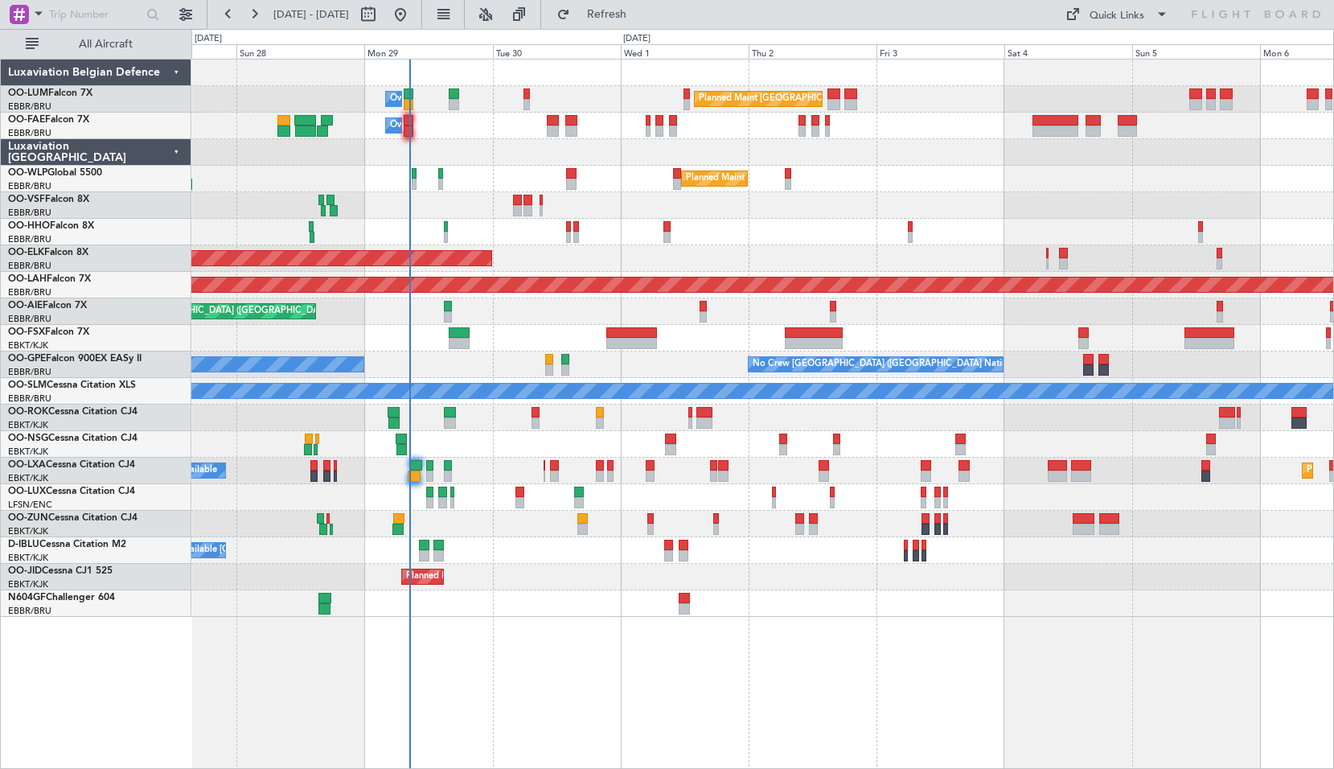
scroll to position [0, 0]
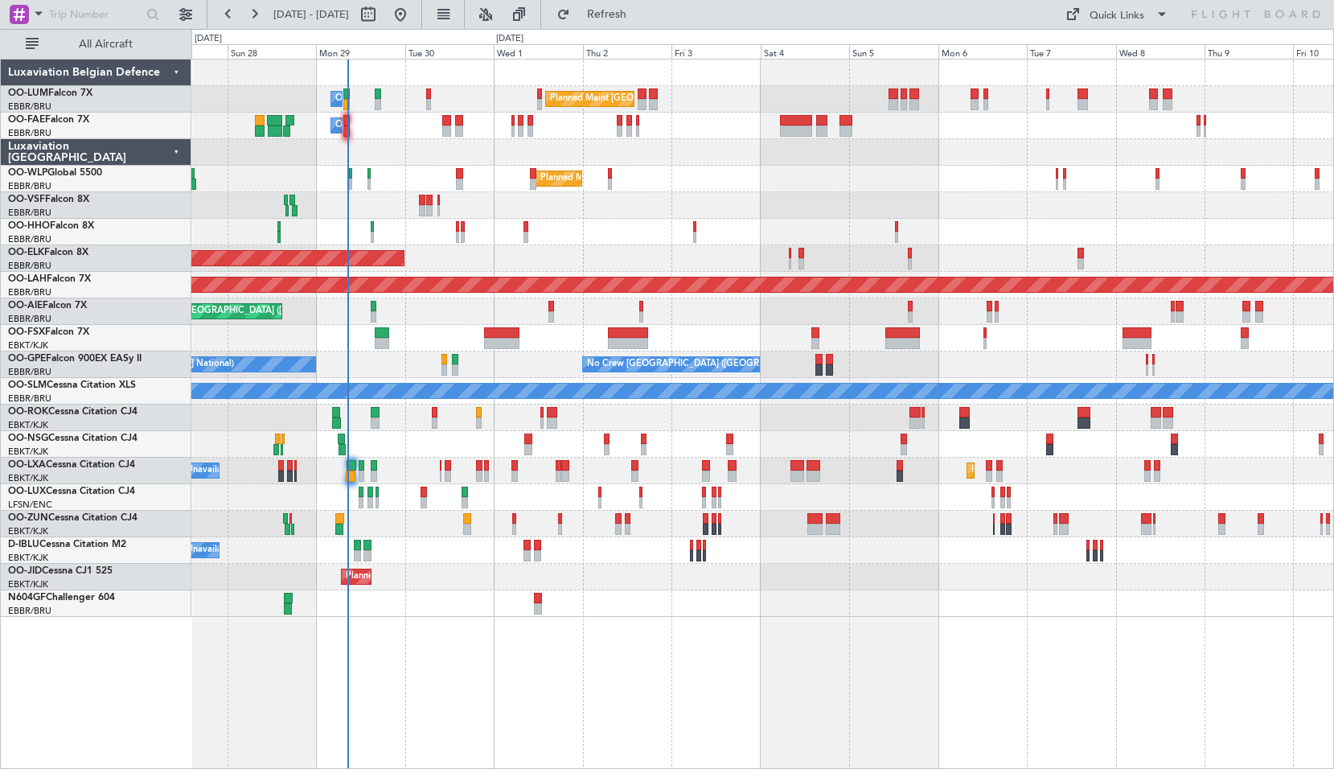
click at [745, 705] on div "Planned Maint [GEOGRAPHIC_DATA] ([GEOGRAPHIC_DATA] National) Owner [GEOGRAPHIC_…" at bounding box center [762, 414] width 1143 height 710
click at [641, 14] on span "Refresh" at bounding box center [607, 14] width 68 height 11
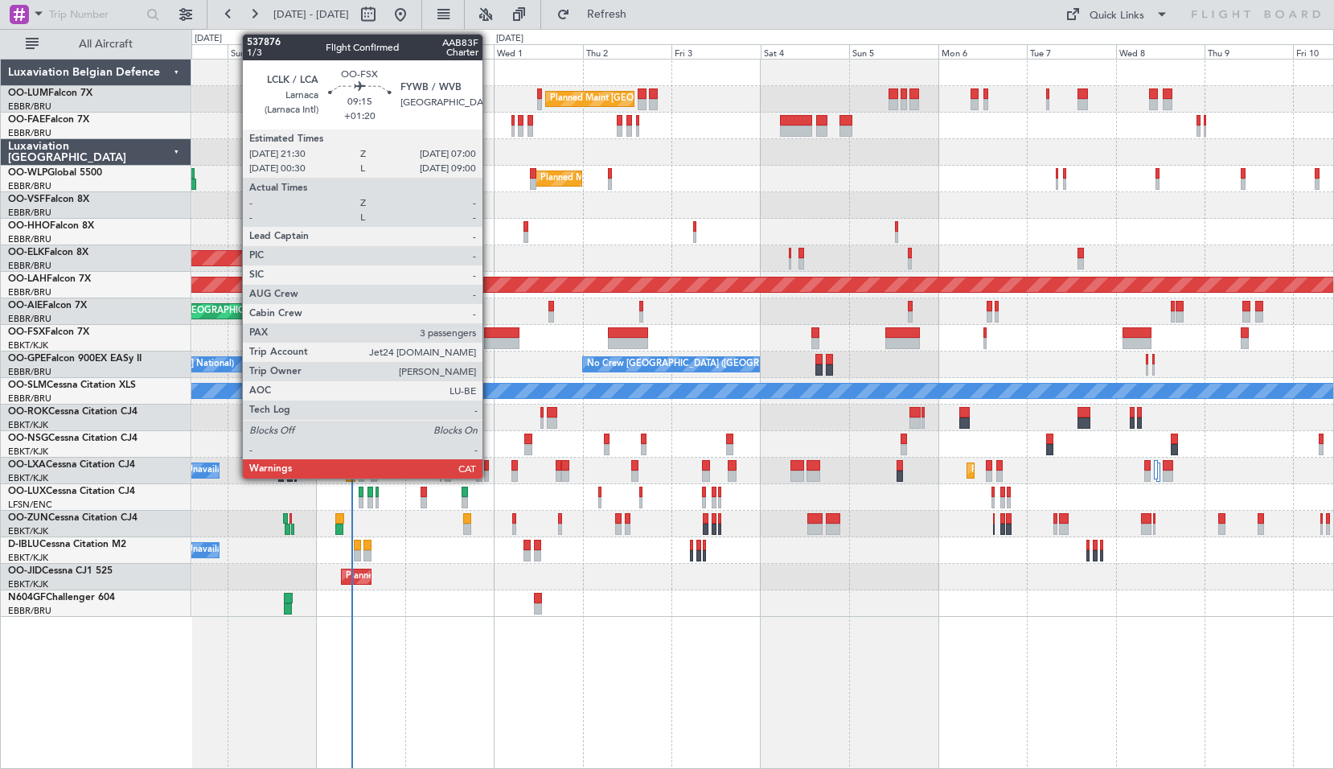
click at [490, 335] on div at bounding box center [501, 332] width 35 height 11
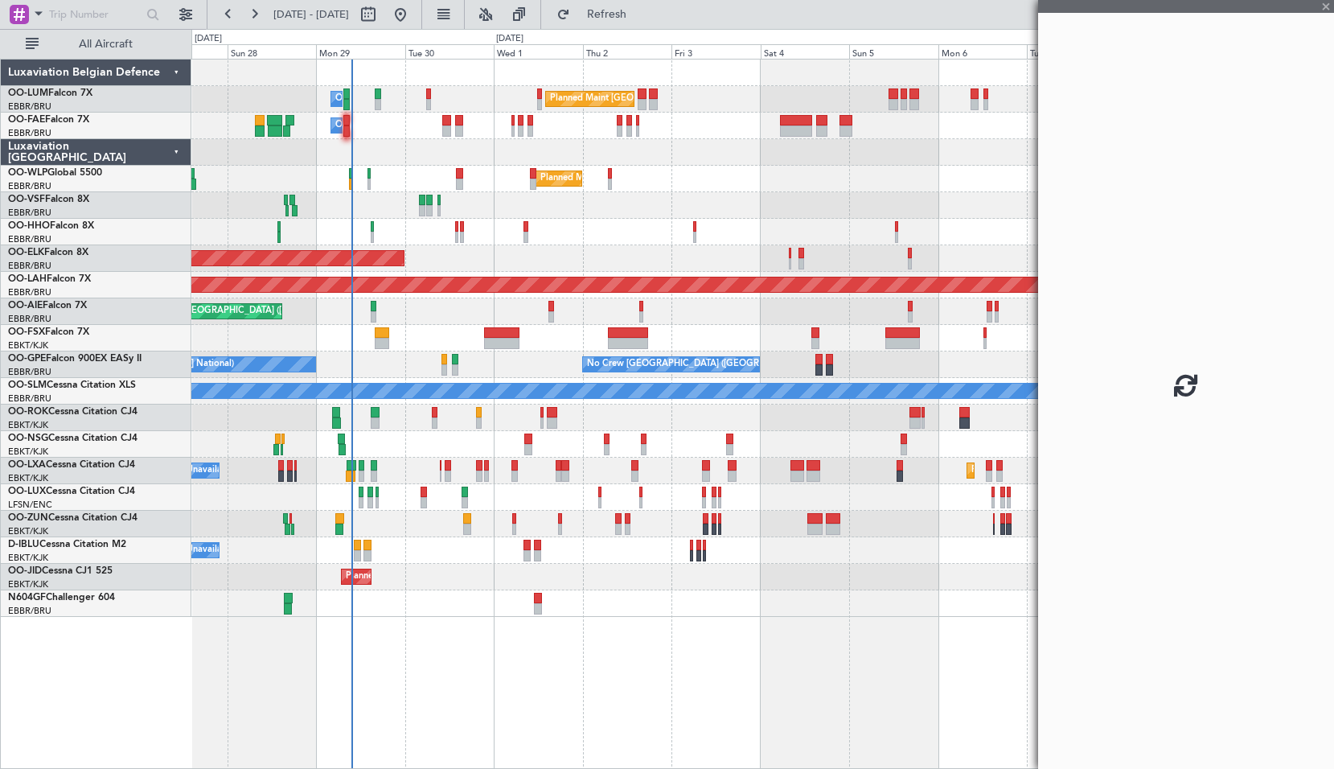
click at [505, 303] on div "Planned Maint London (Farnborough) Unplanned Maint Amsterdam (Schiphol)" at bounding box center [762, 311] width 1142 height 27
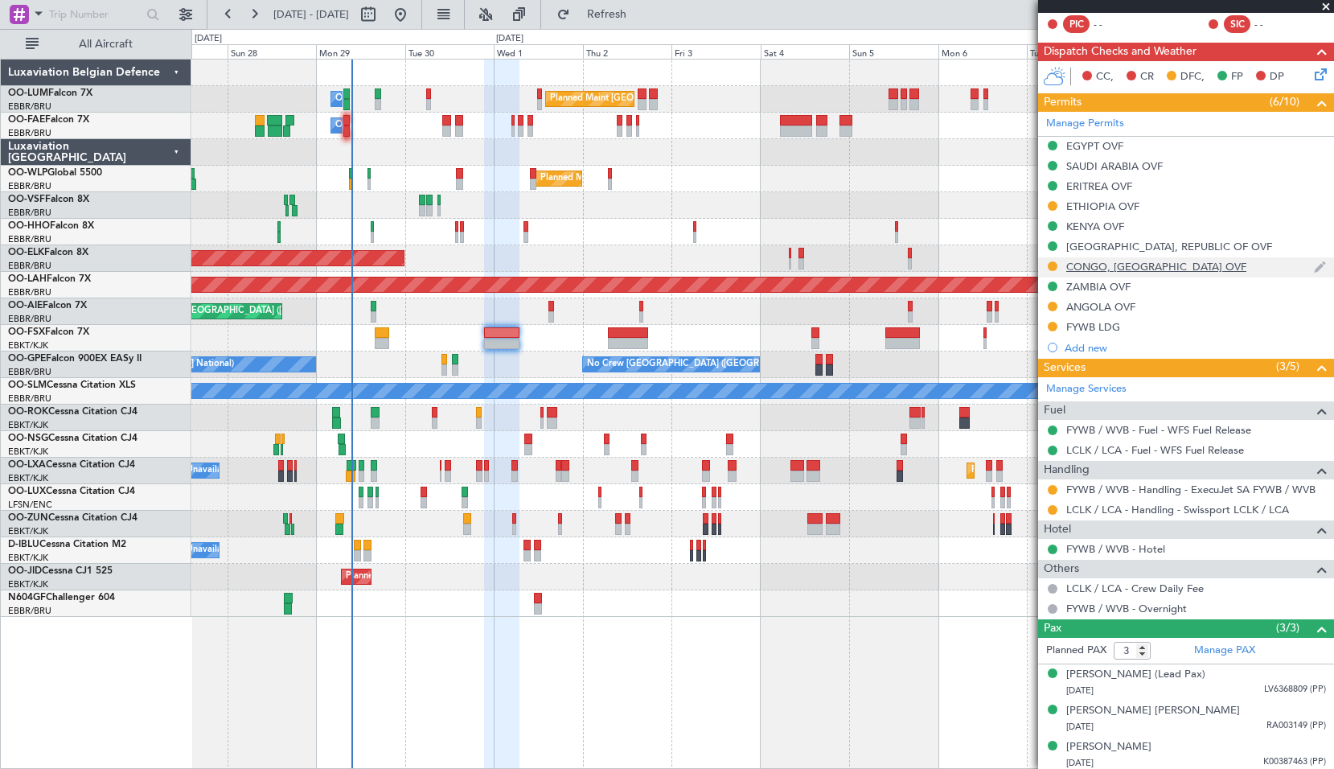
scroll to position [294, 0]
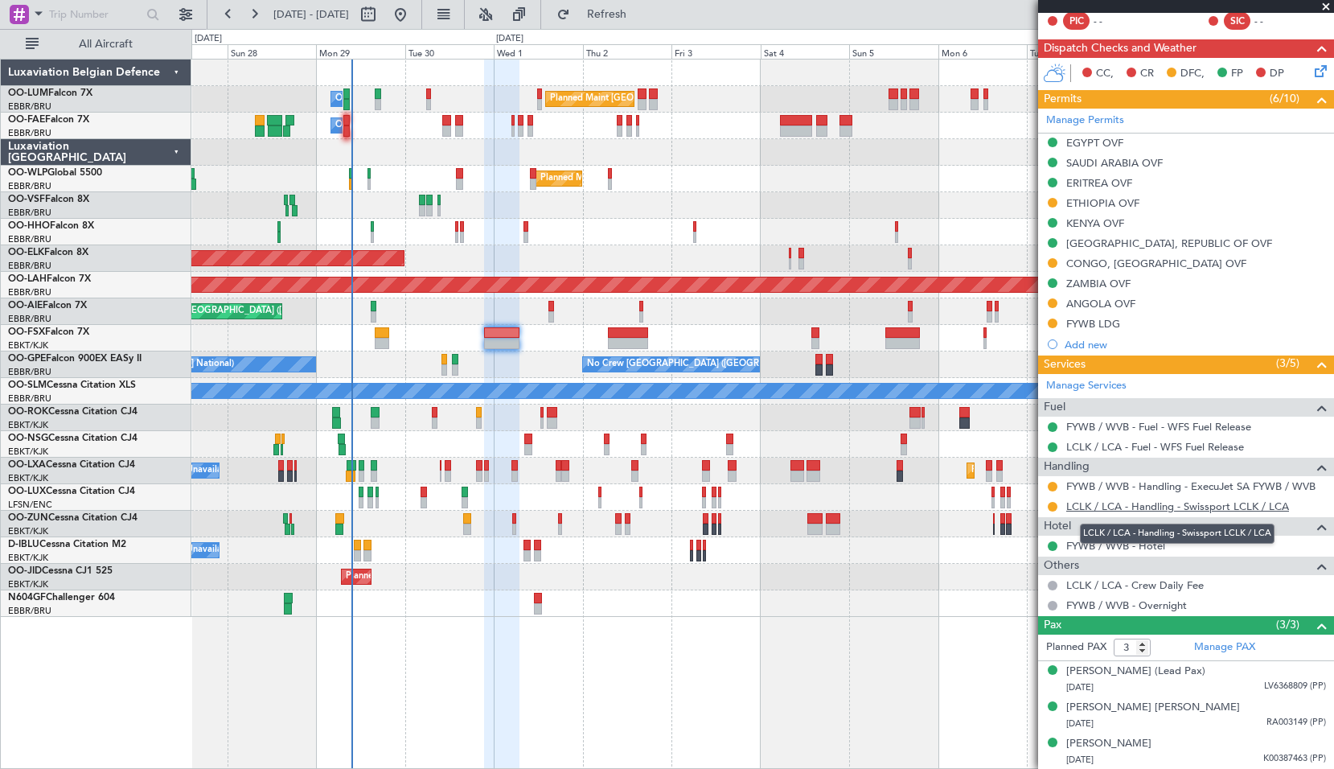
click at [1189, 505] on link "LCLK / LCA - Handling - Swissport LCLK / LCA" at bounding box center [1178, 506] width 223 height 14
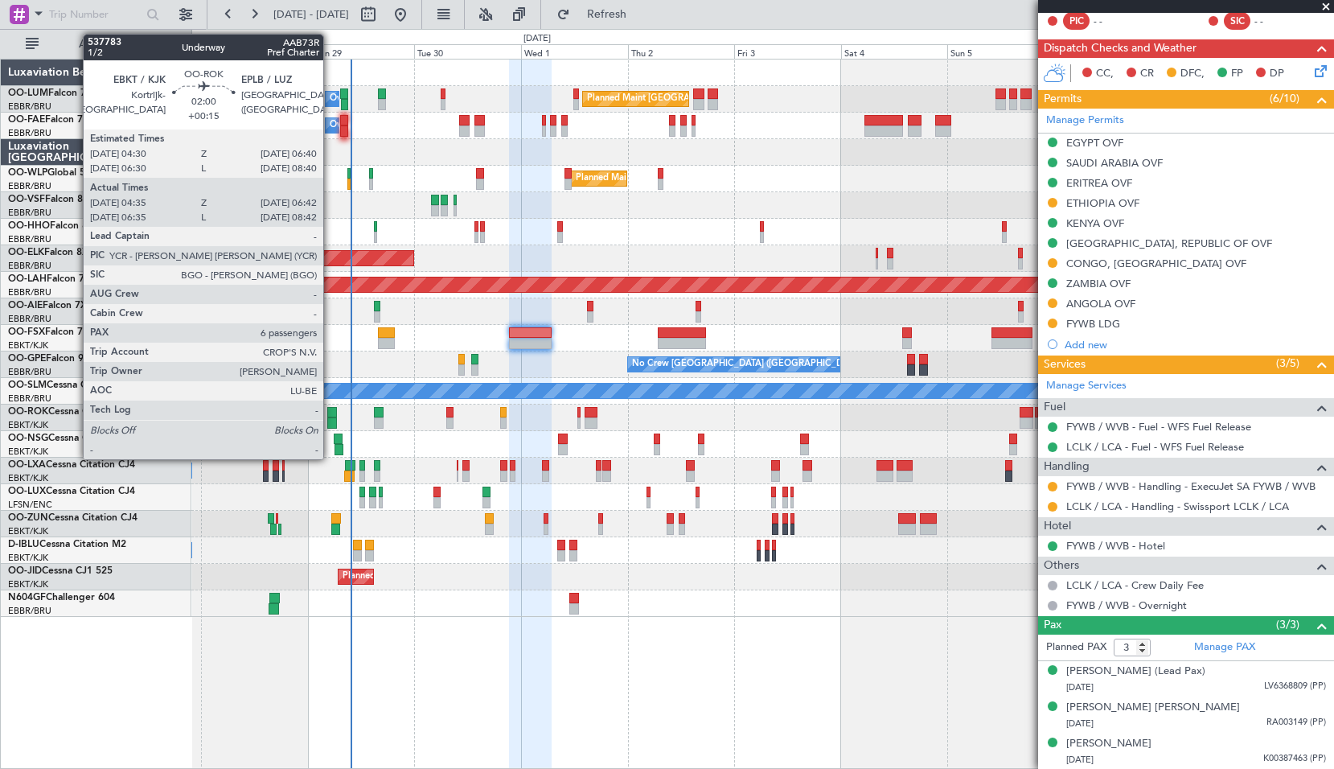
click at [331, 408] on div at bounding box center [332, 412] width 10 height 11
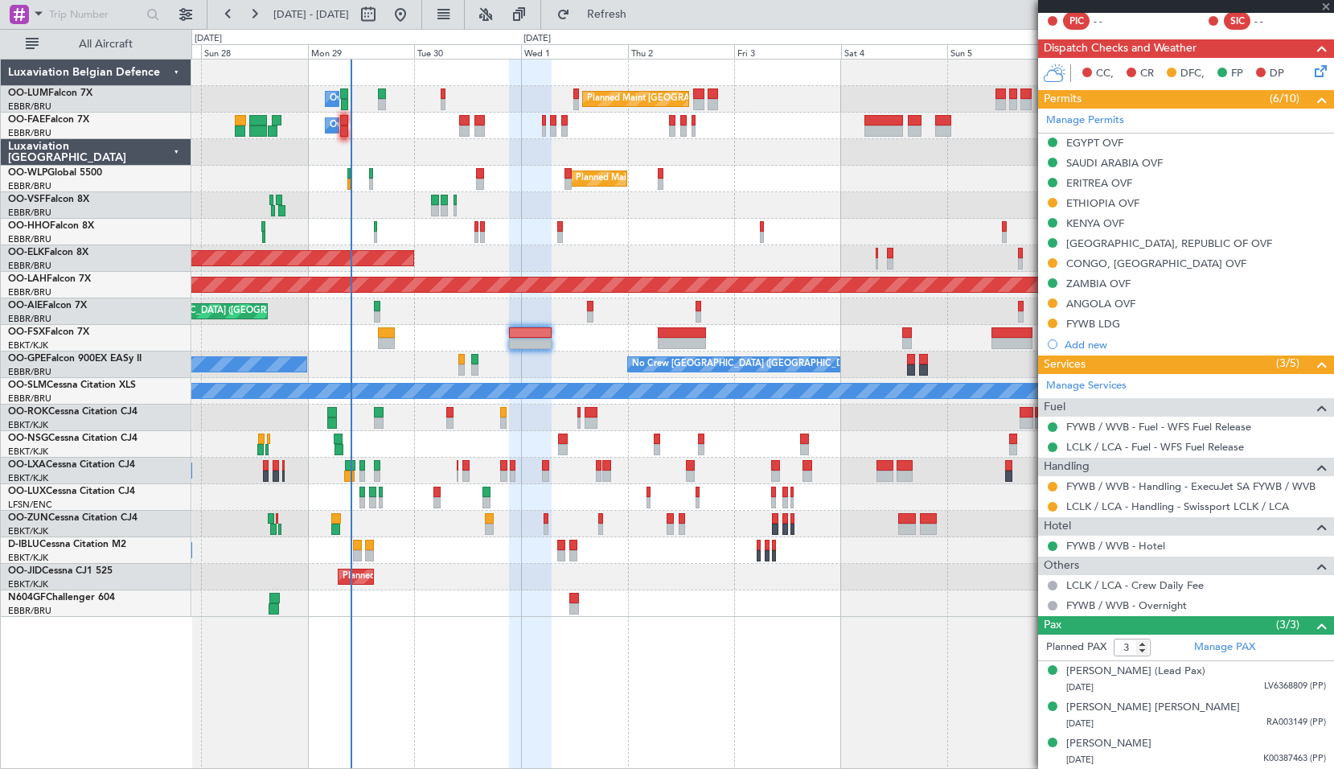
click at [451, 598] on div at bounding box center [762, 603] width 1142 height 27
type input "+00:15"
type input "04:40"
type input "06:37"
type input "6"
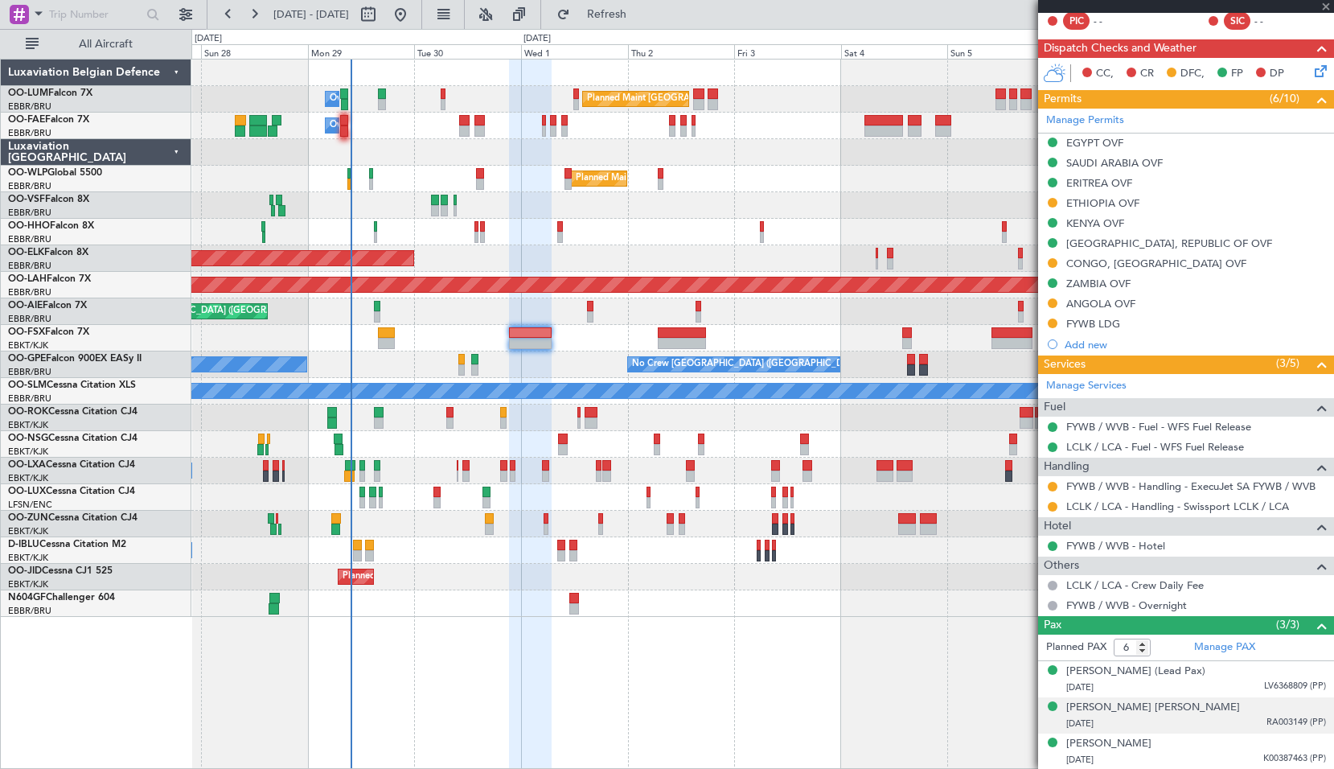
scroll to position [0, 0]
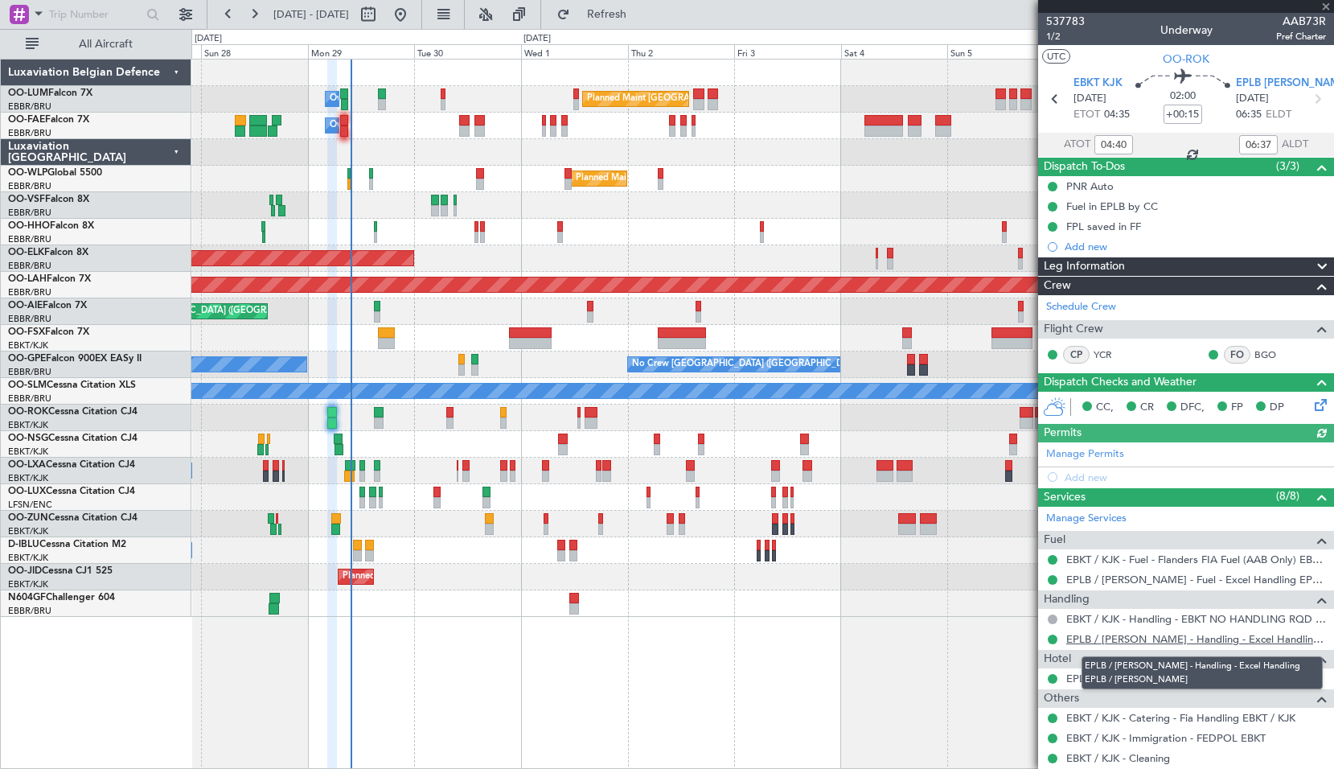
click at [1194, 641] on link "EPLB / LUZ - Handling - Excel Handling EPLB / LUZ" at bounding box center [1197, 639] width 260 height 14
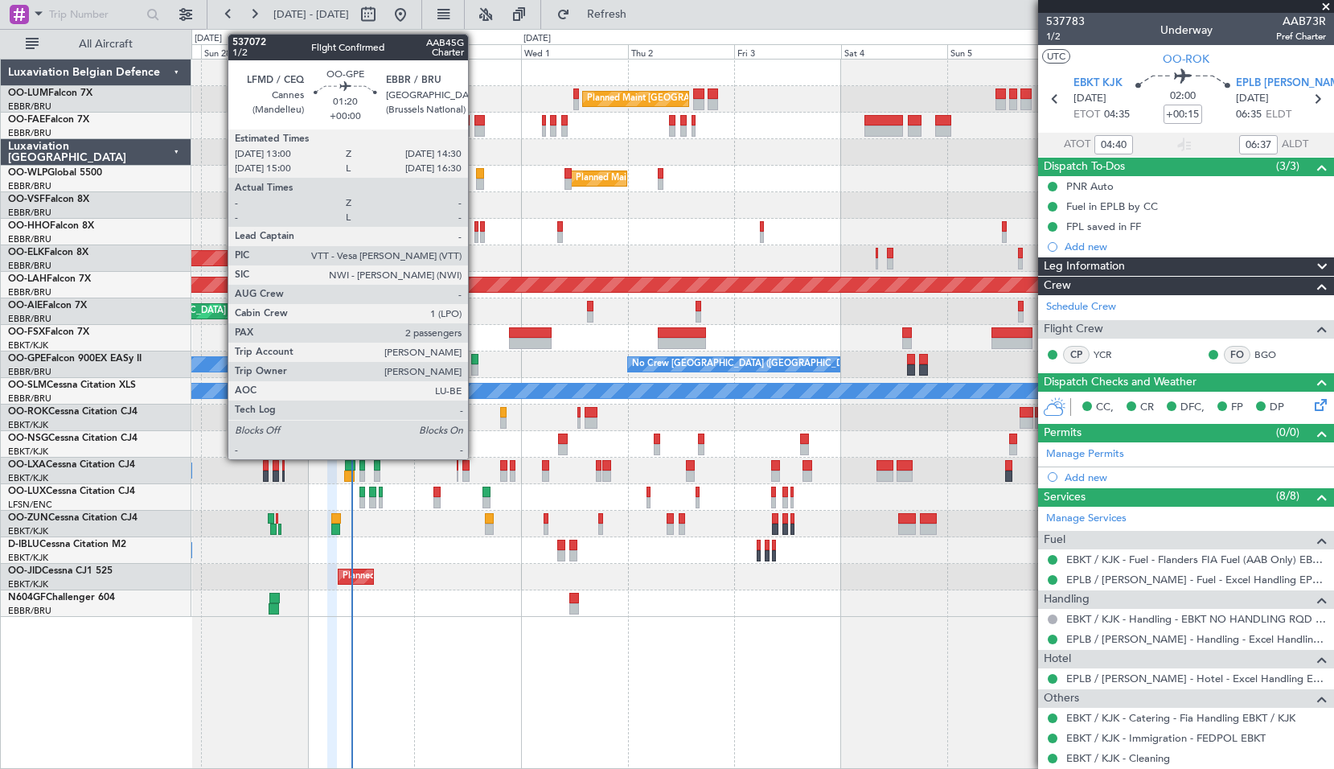
click at [475, 368] on div at bounding box center [474, 369] width 7 height 11
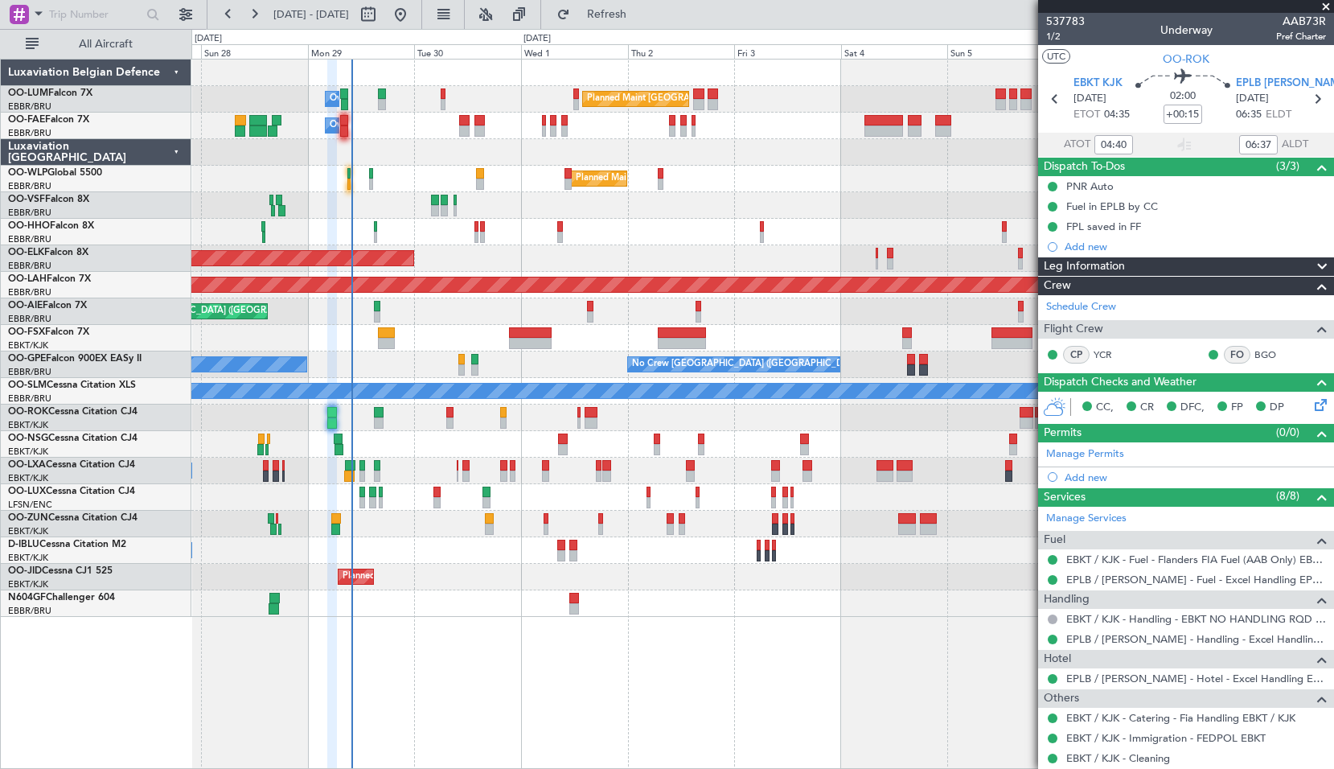
click at [524, 364] on div "No Crew Brussels (Brussels National) Planned Maint Brussels (Brussels National)…" at bounding box center [762, 364] width 1142 height 27
type input "2"
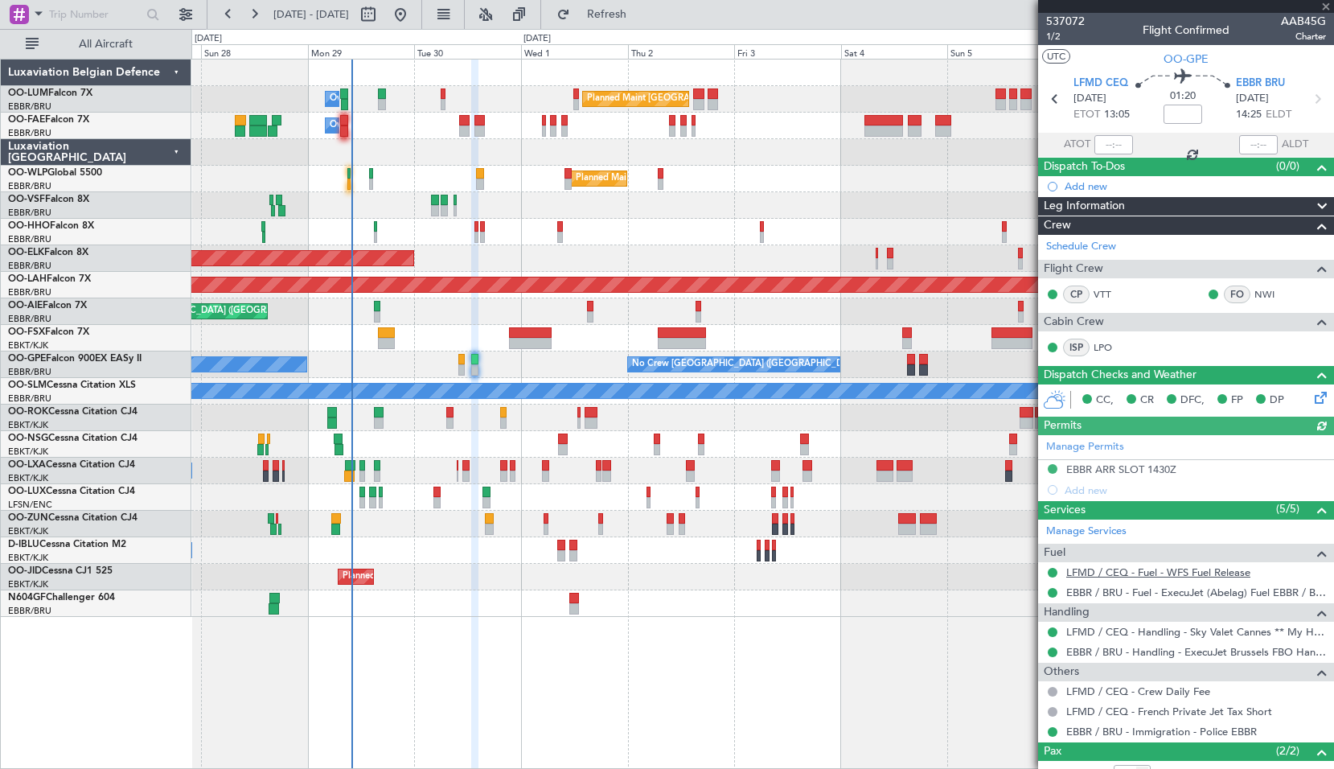
click at [1121, 568] on link "LFMD / CEQ - Fuel - WFS Fuel Release" at bounding box center [1159, 572] width 184 height 14
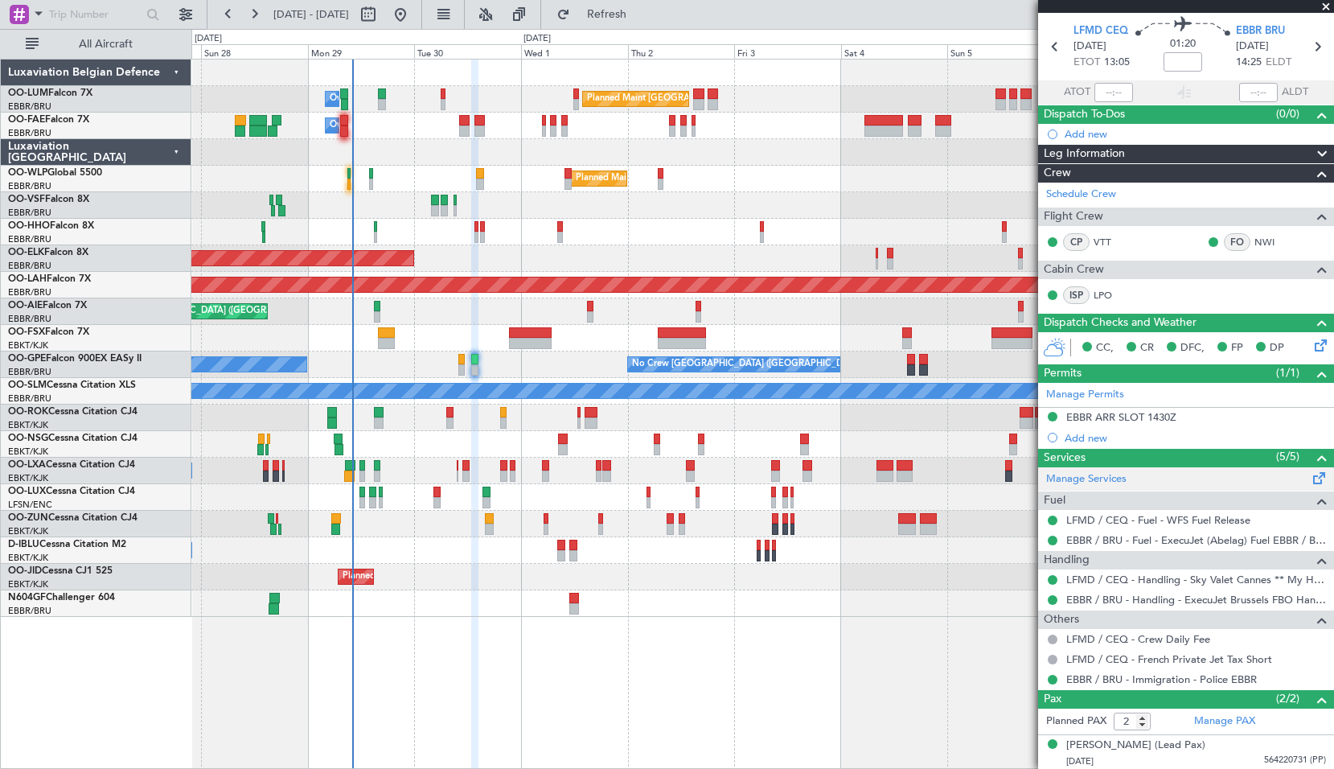
scroll to position [80, 0]
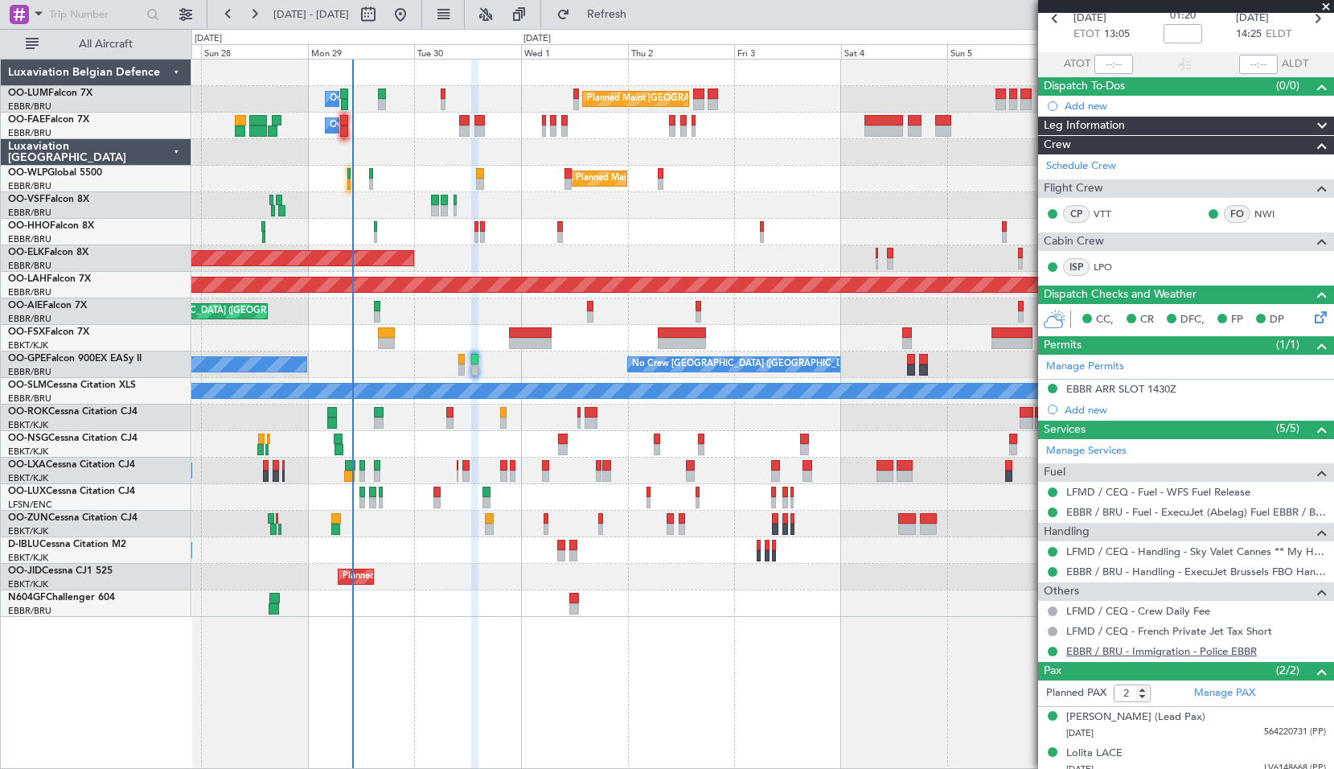
click at [1135, 648] on link "EBBR / BRU - Immigration - Police EBBR" at bounding box center [1162, 651] width 191 height 14
click at [607, 25] on button "Refresh" at bounding box center [597, 15] width 97 height 26
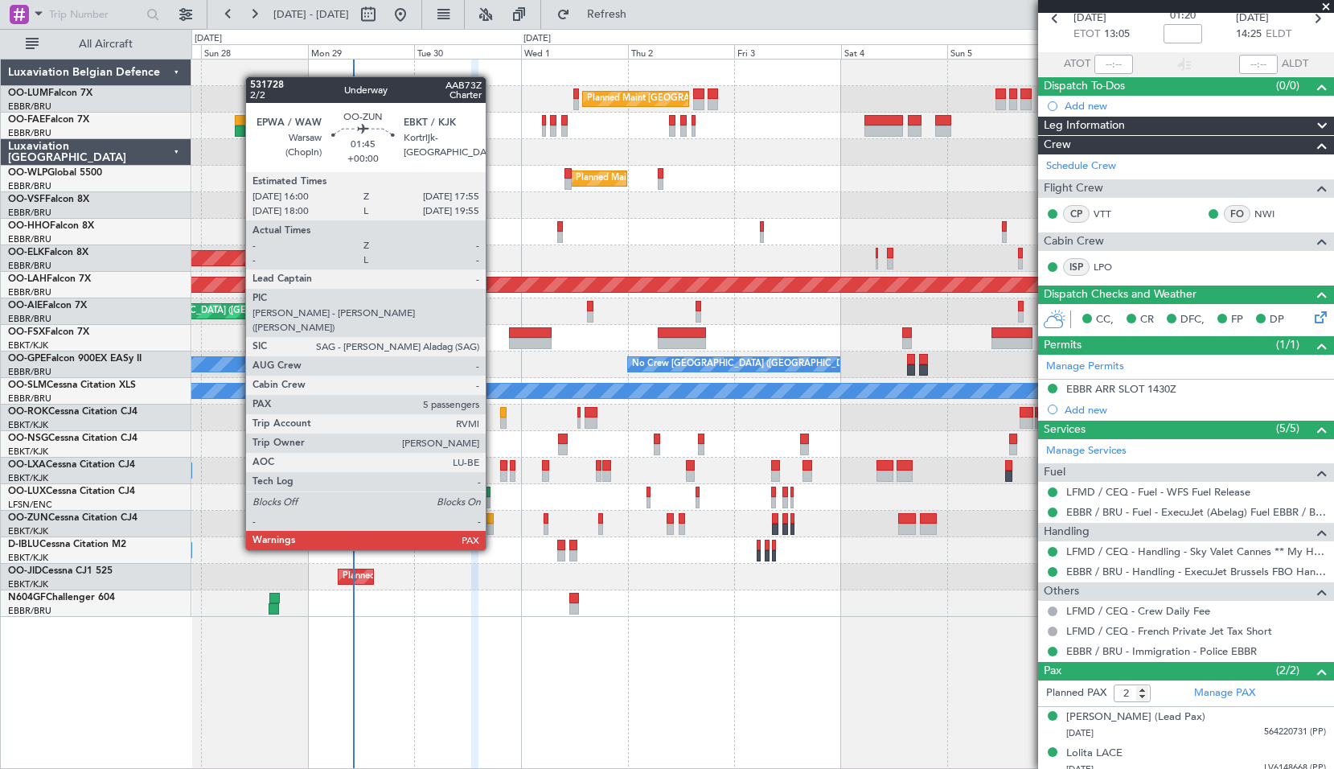
click at [493, 520] on div at bounding box center [489, 518] width 9 height 11
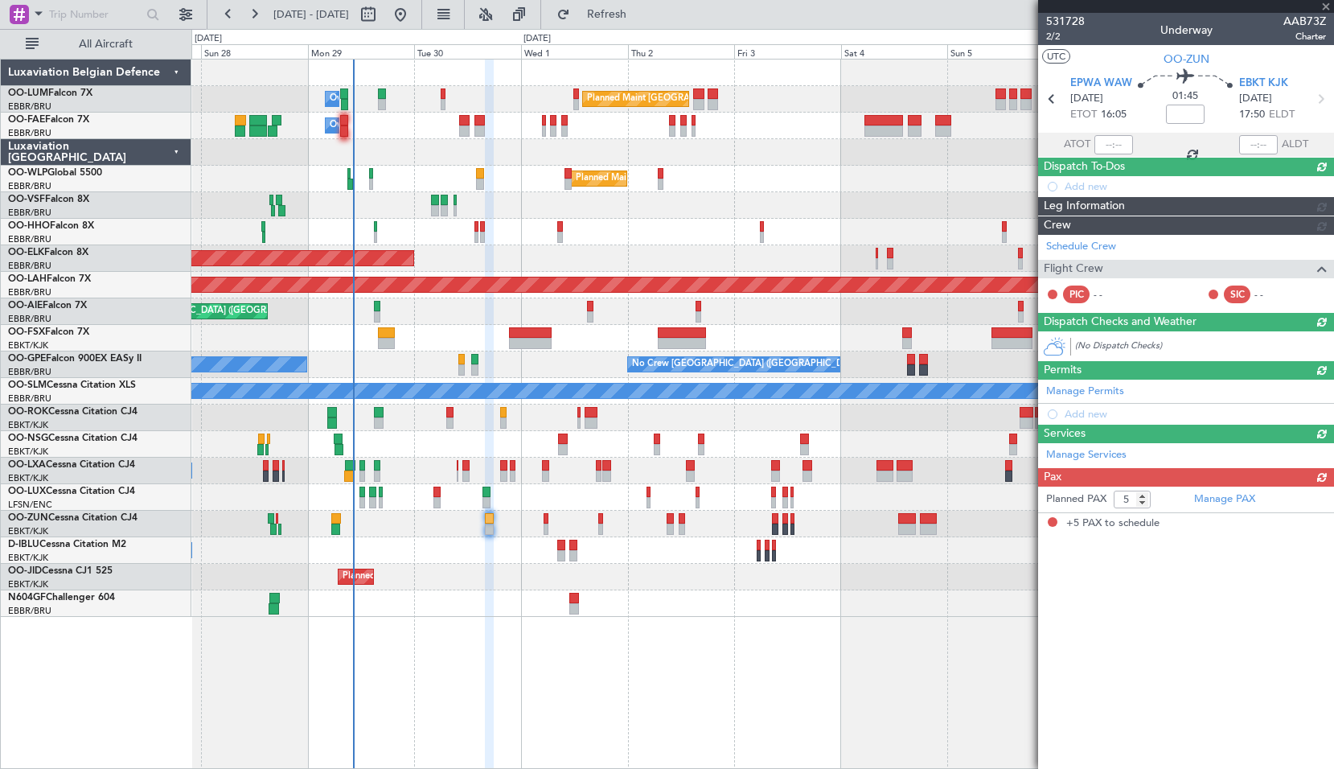
scroll to position [0, 0]
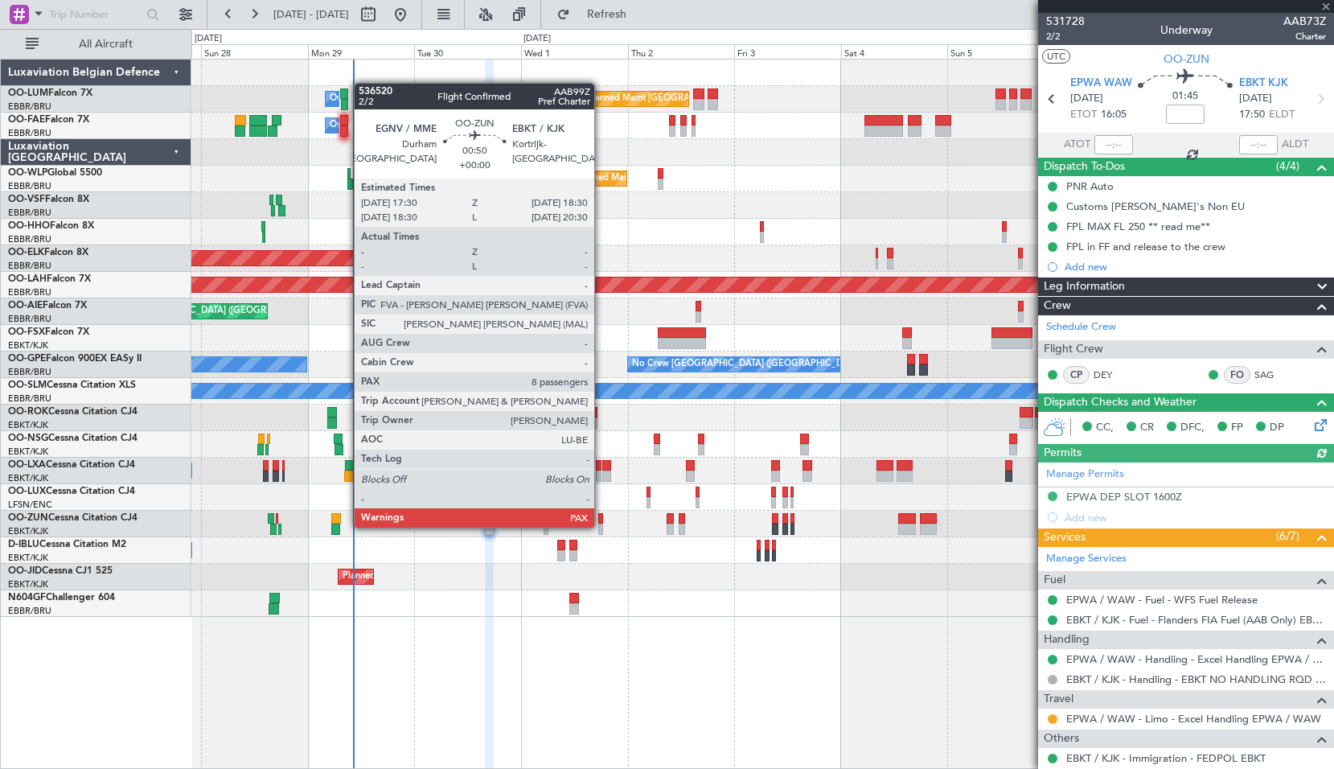
click at [602, 526] on div at bounding box center [600, 529] width 5 height 11
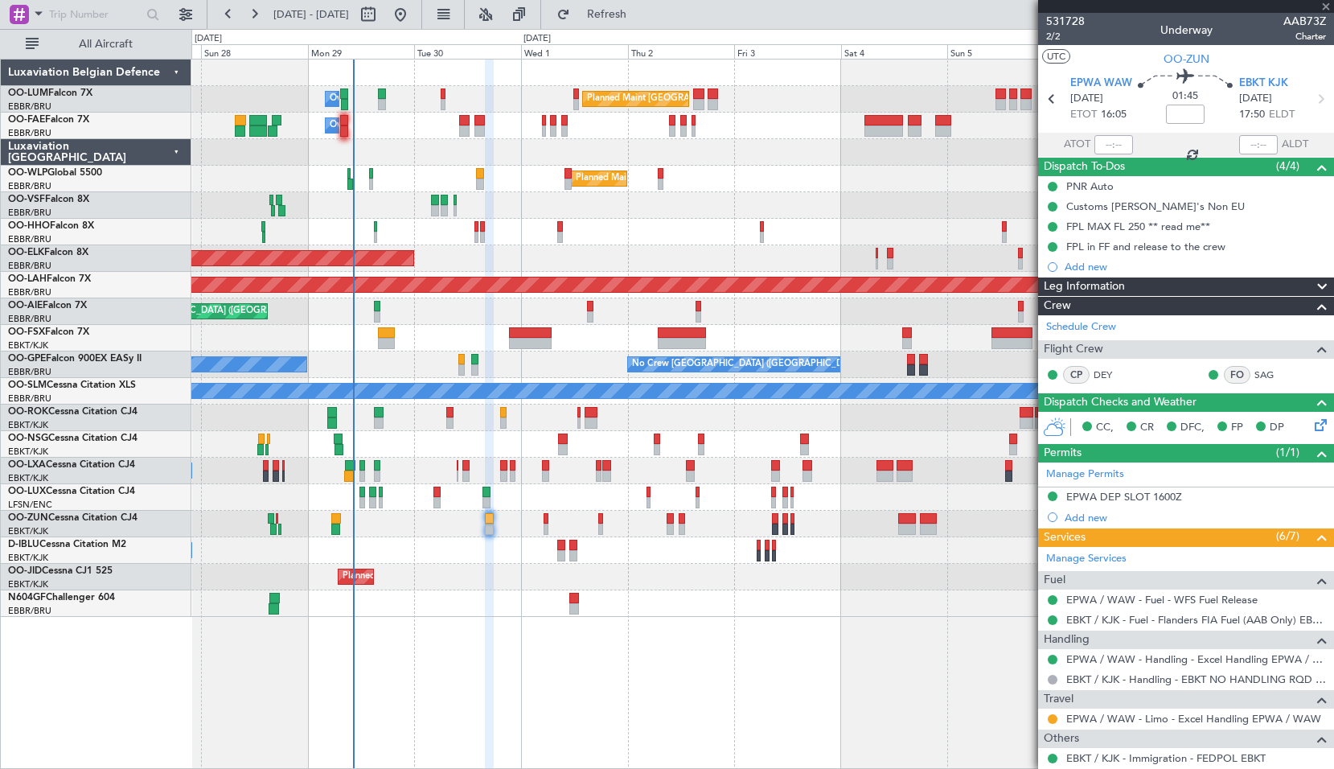
click at [622, 623] on div "Planned Maint Brussels (Brussels National) Owner Melsbroek Air Base Owner Melsb…" at bounding box center [762, 414] width 1143 height 710
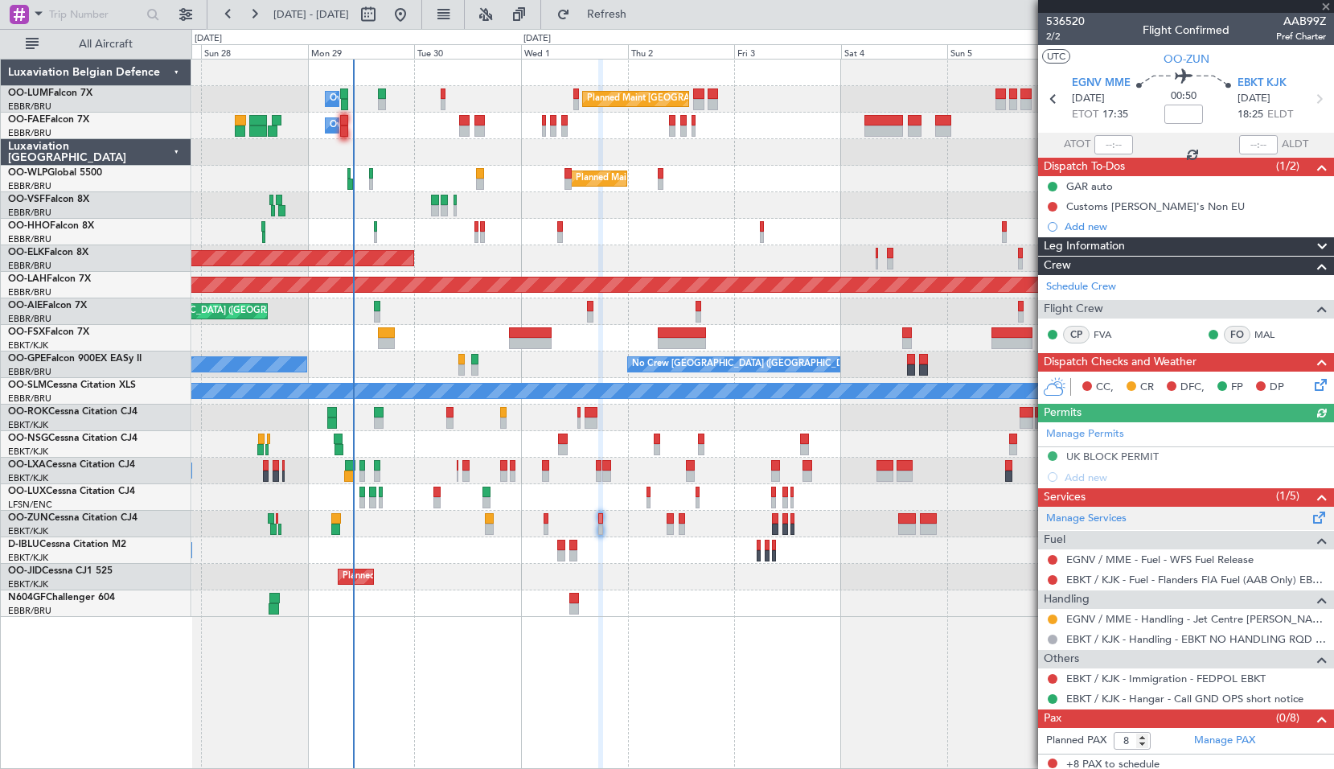
scroll to position [6, 0]
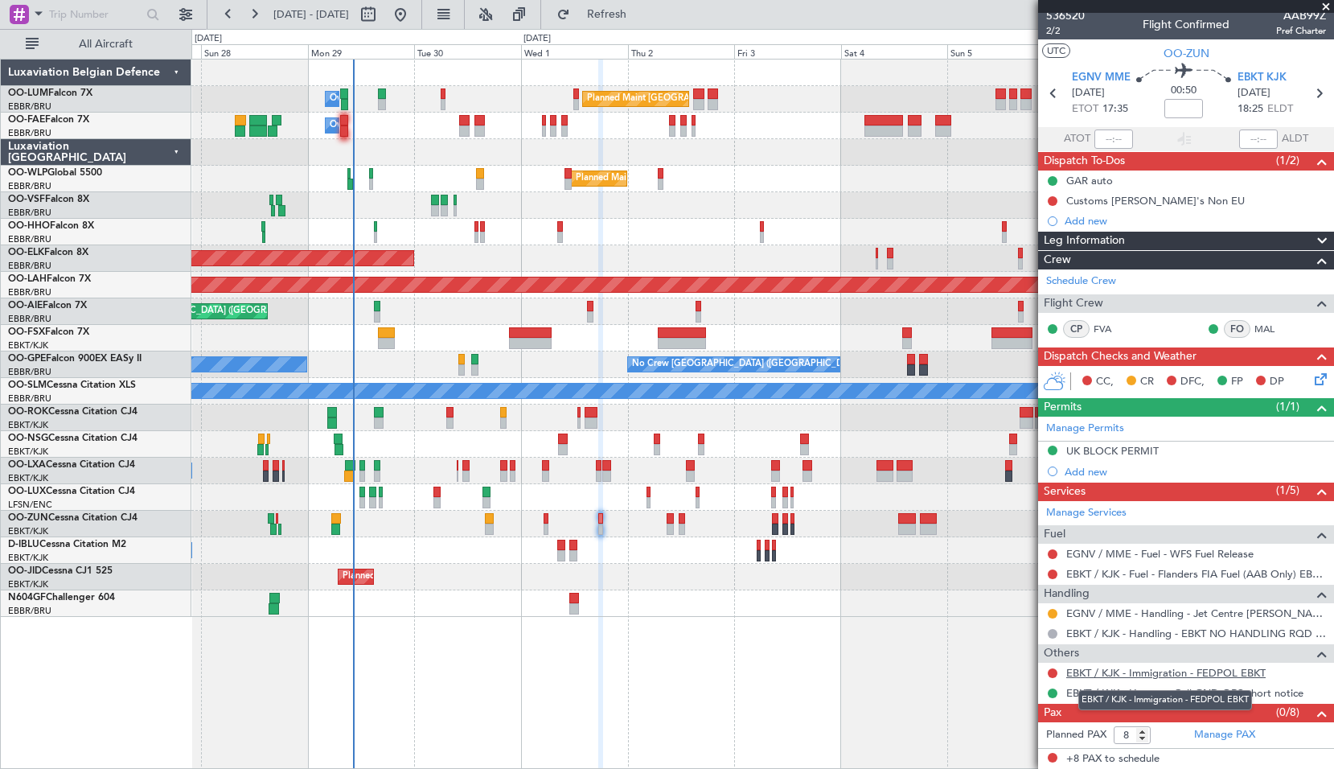
click at [1108, 674] on link "EBKT / KJK - Immigration - FEDPOL EBKT" at bounding box center [1166, 673] width 199 height 14
click at [641, 17] on span "Refresh" at bounding box center [607, 14] width 68 height 11
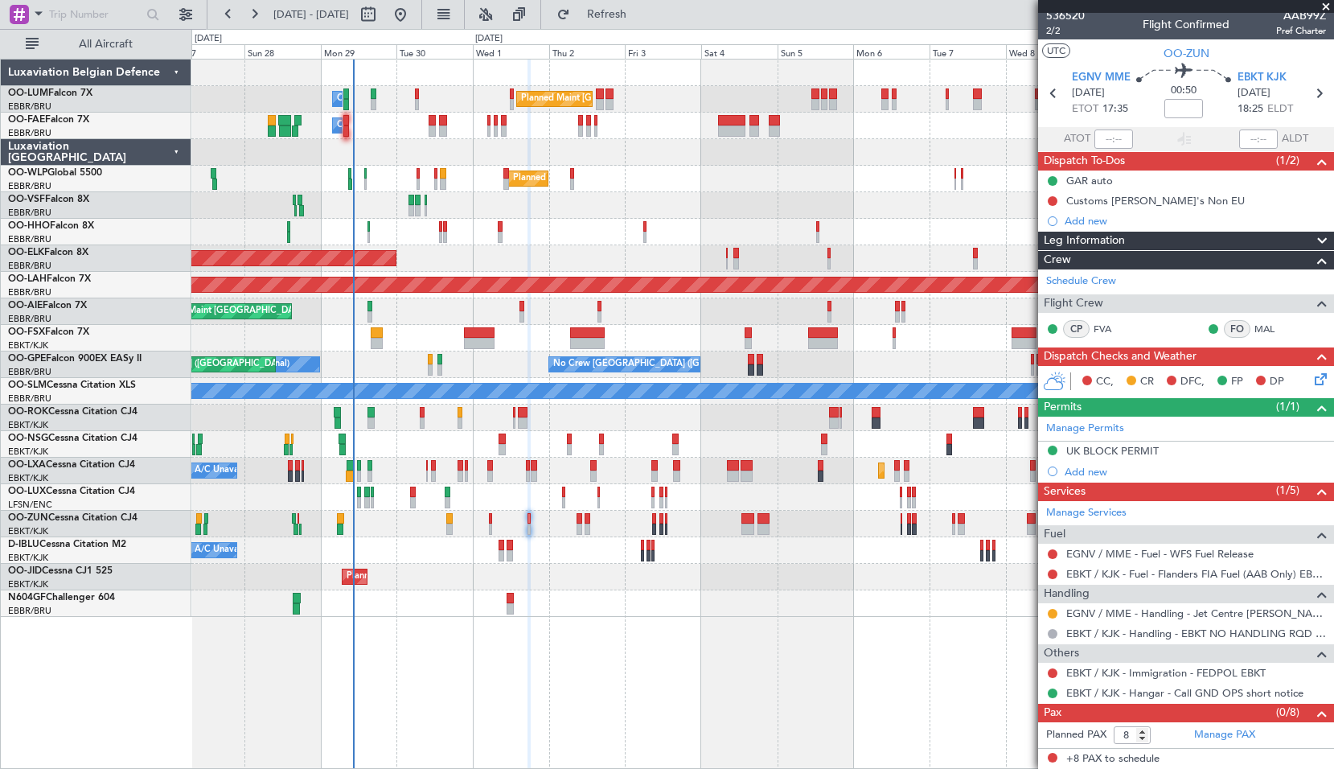
click at [642, 663] on div "Planned Maint Brussels (Brussels National) Owner Melsbroek Air Base Owner Melsb…" at bounding box center [762, 414] width 1143 height 710
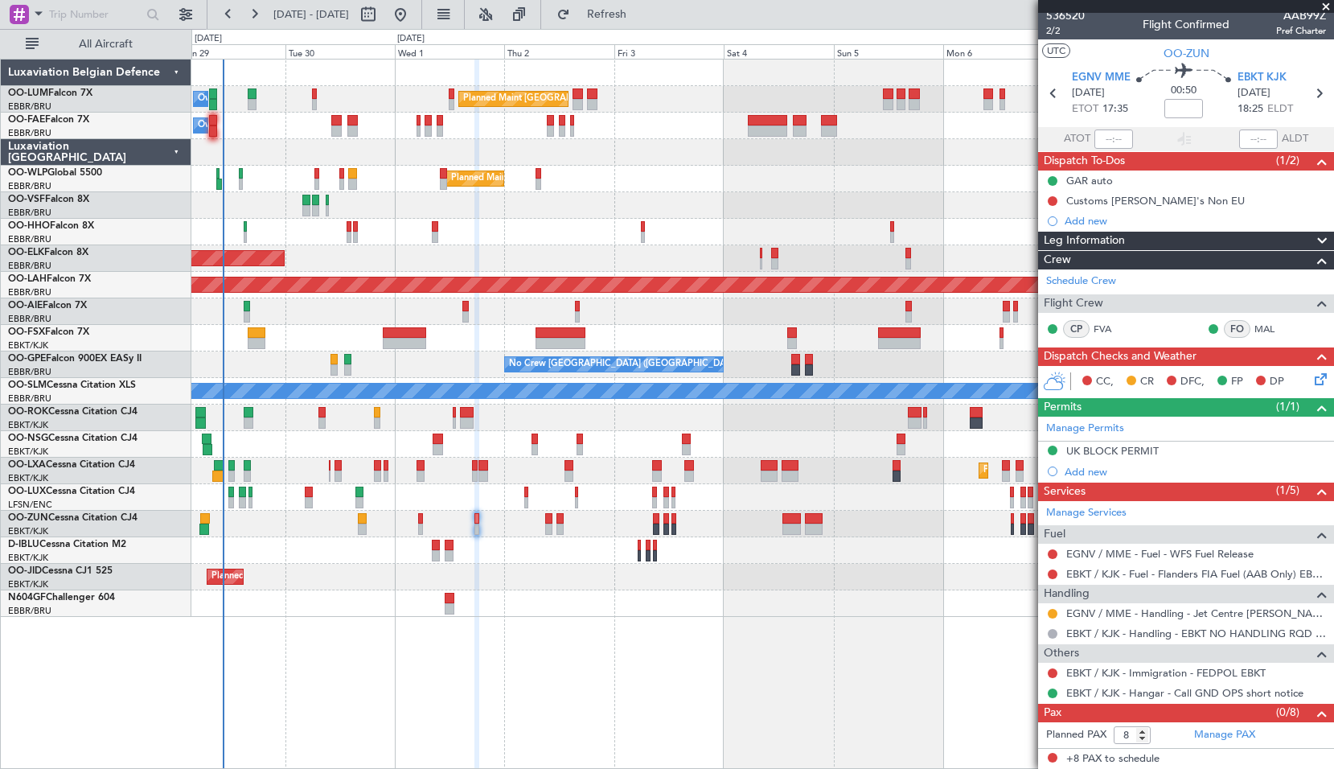
click at [1326, 2] on span at bounding box center [1326, 7] width 16 height 14
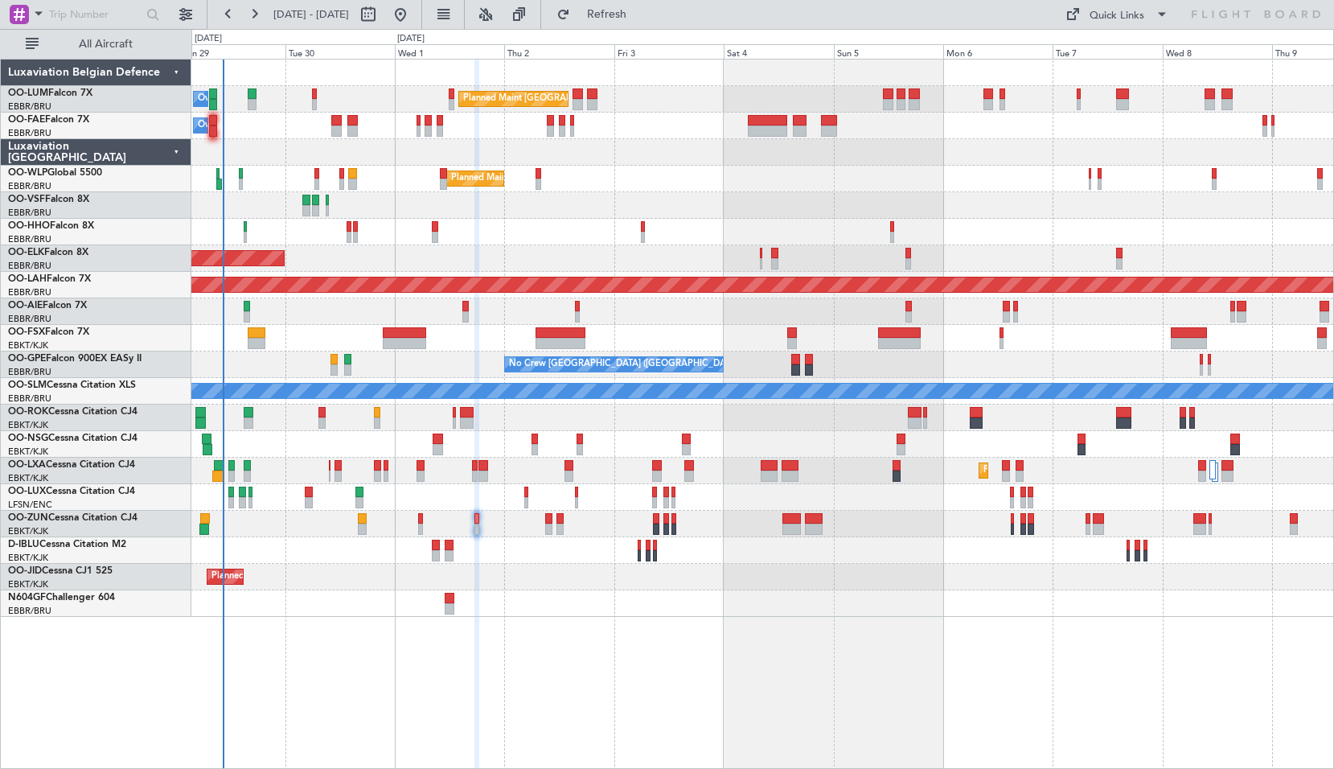
type input "0"
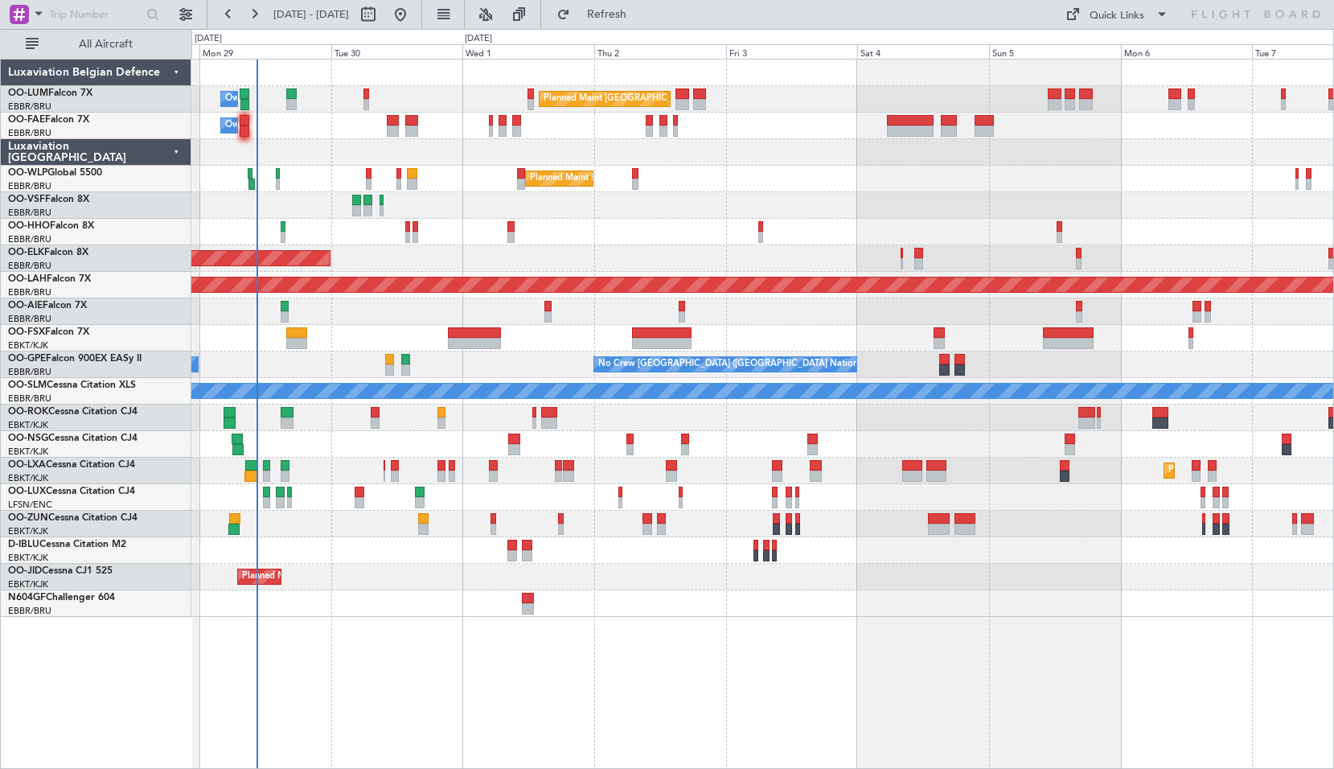
click at [514, 656] on div "Planned Maint Brussels (Brussels National) Owner Melsbroek Air Base Owner Melsb…" at bounding box center [762, 414] width 1143 height 710
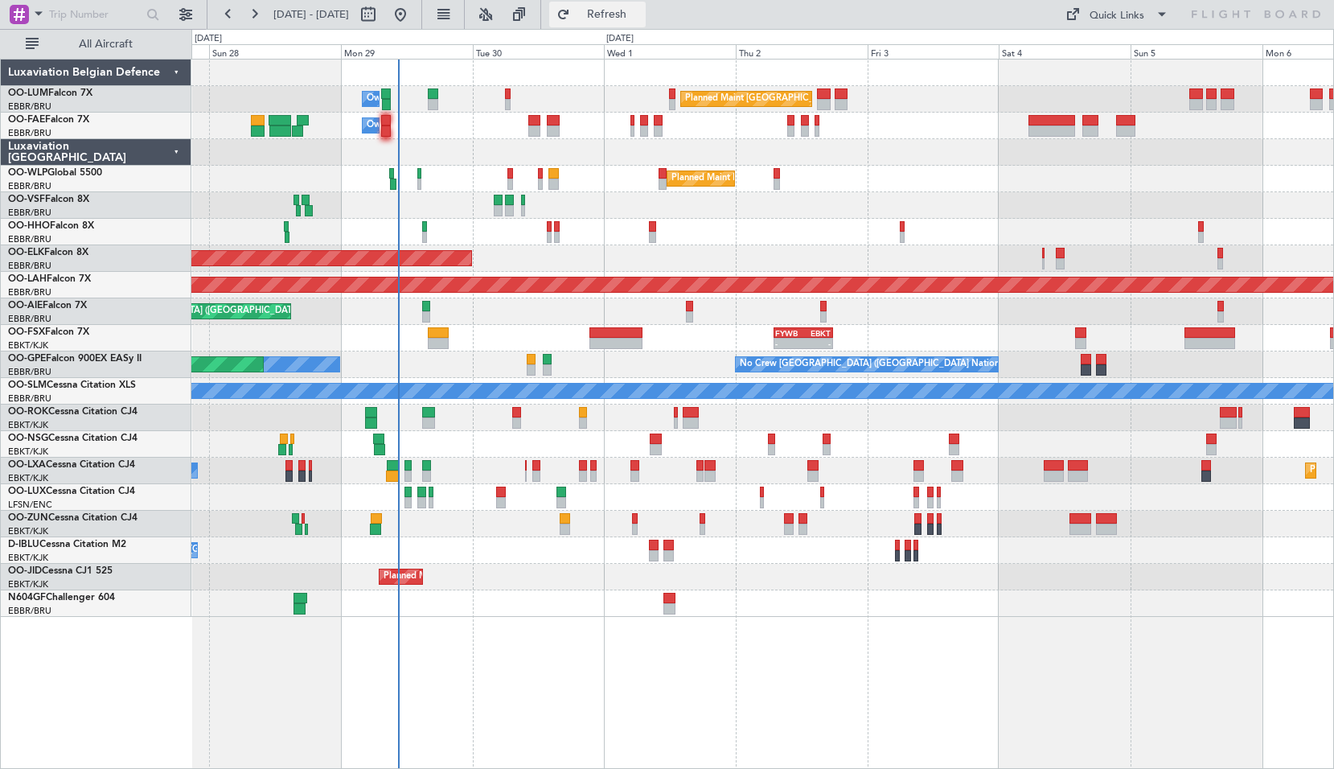
click at [641, 20] on span "Refresh" at bounding box center [607, 14] width 68 height 11
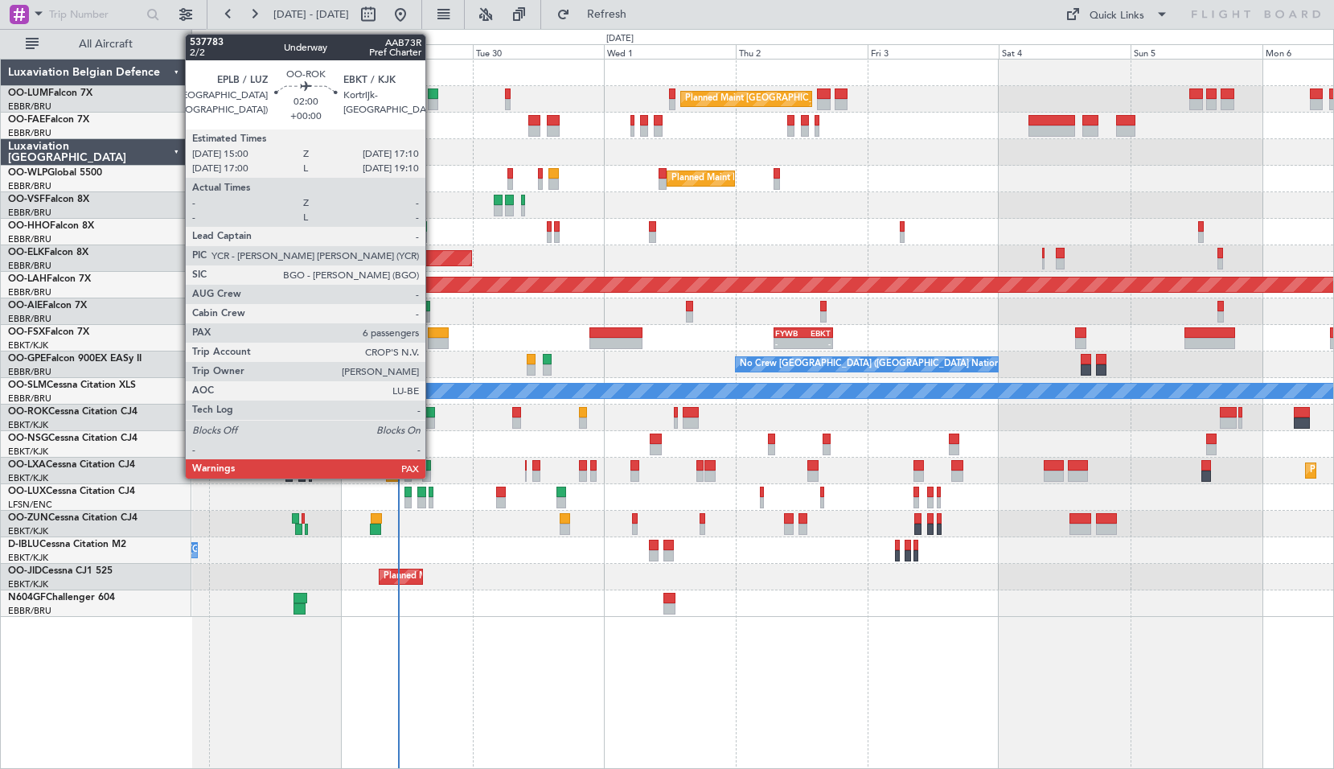
click at [433, 419] on div at bounding box center [428, 422] width 12 height 11
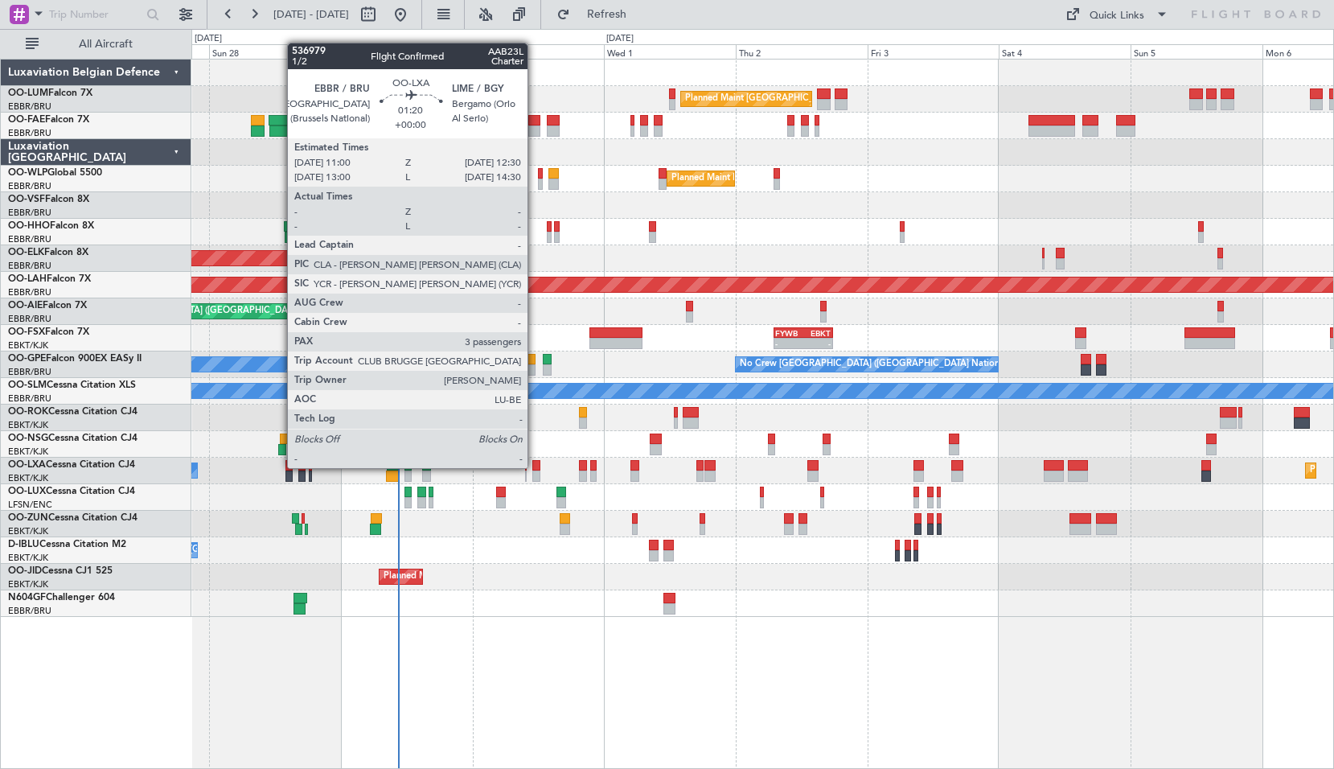
click at [535, 468] on div at bounding box center [536, 465] width 9 height 11
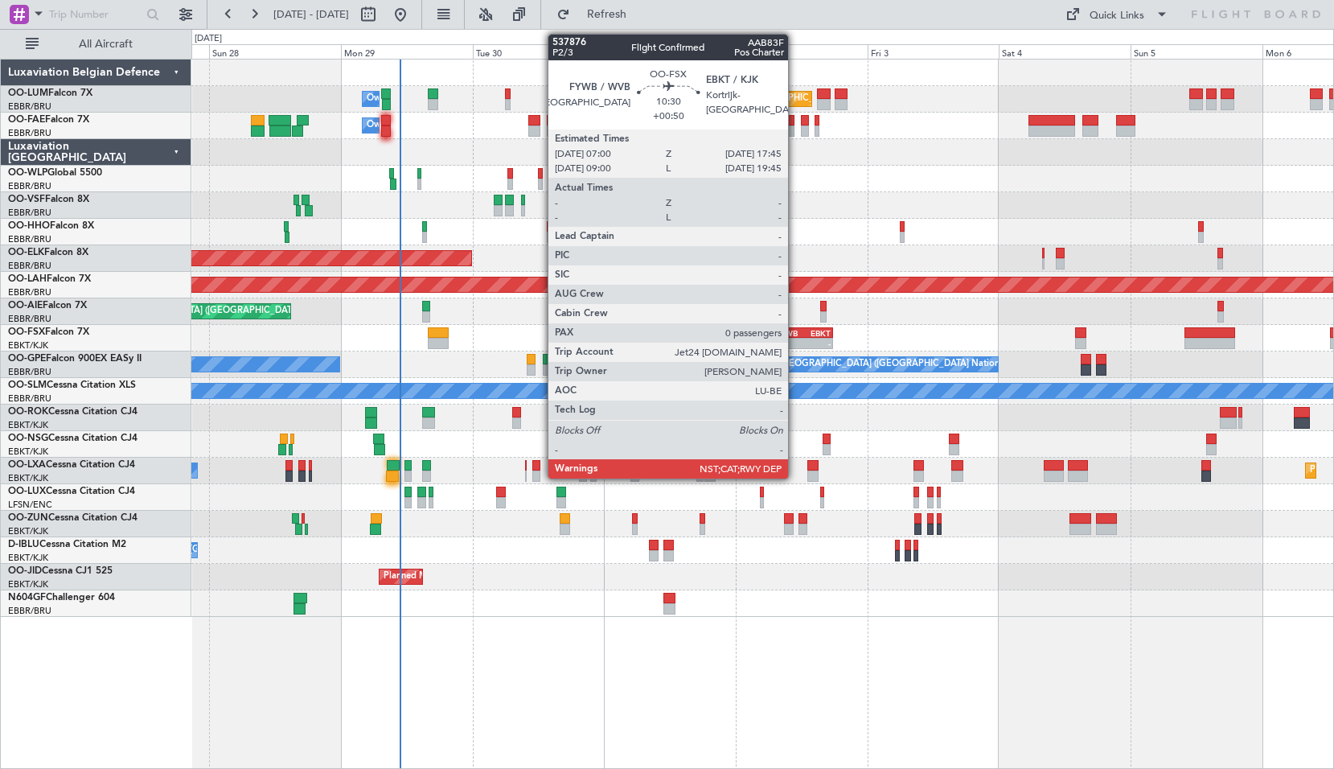
click at [795, 330] on div "FYWB" at bounding box center [789, 333] width 28 height 10
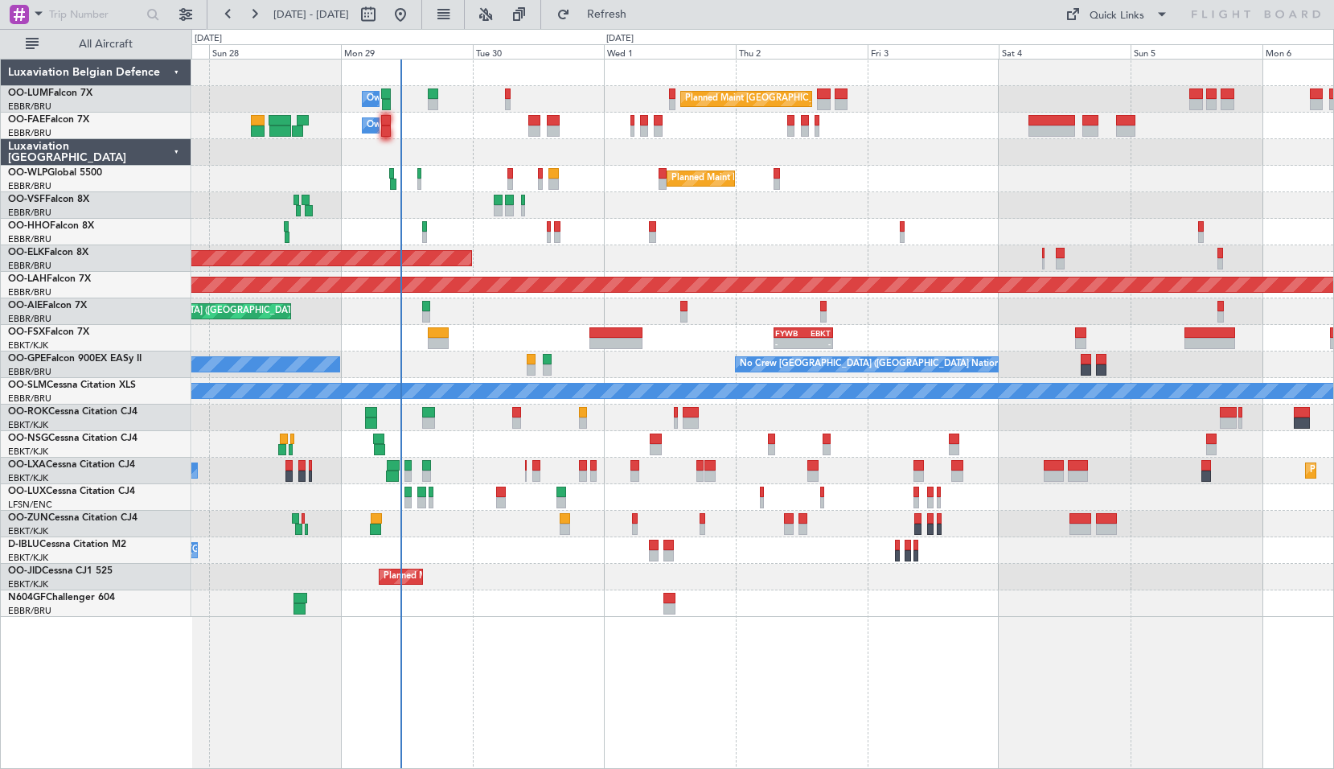
click at [643, 0] on fb-refresh-button "Refresh" at bounding box center [597, 14] width 113 height 29
click at [643, 2] on button "Refresh" at bounding box center [597, 15] width 97 height 26
click at [731, 649] on div "Planned Maint Brussels (Brussels National) Owner Melsbroek Air Base Owner Melsb…" at bounding box center [762, 414] width 1143 height 710
click at [639, 1] on fb-refresh-button "Refresh" at bounding box center [597, 14] width 113 height 29
click at [641, 13] on span "Refresh" at bounding box center [607, 14] width 68 height 11
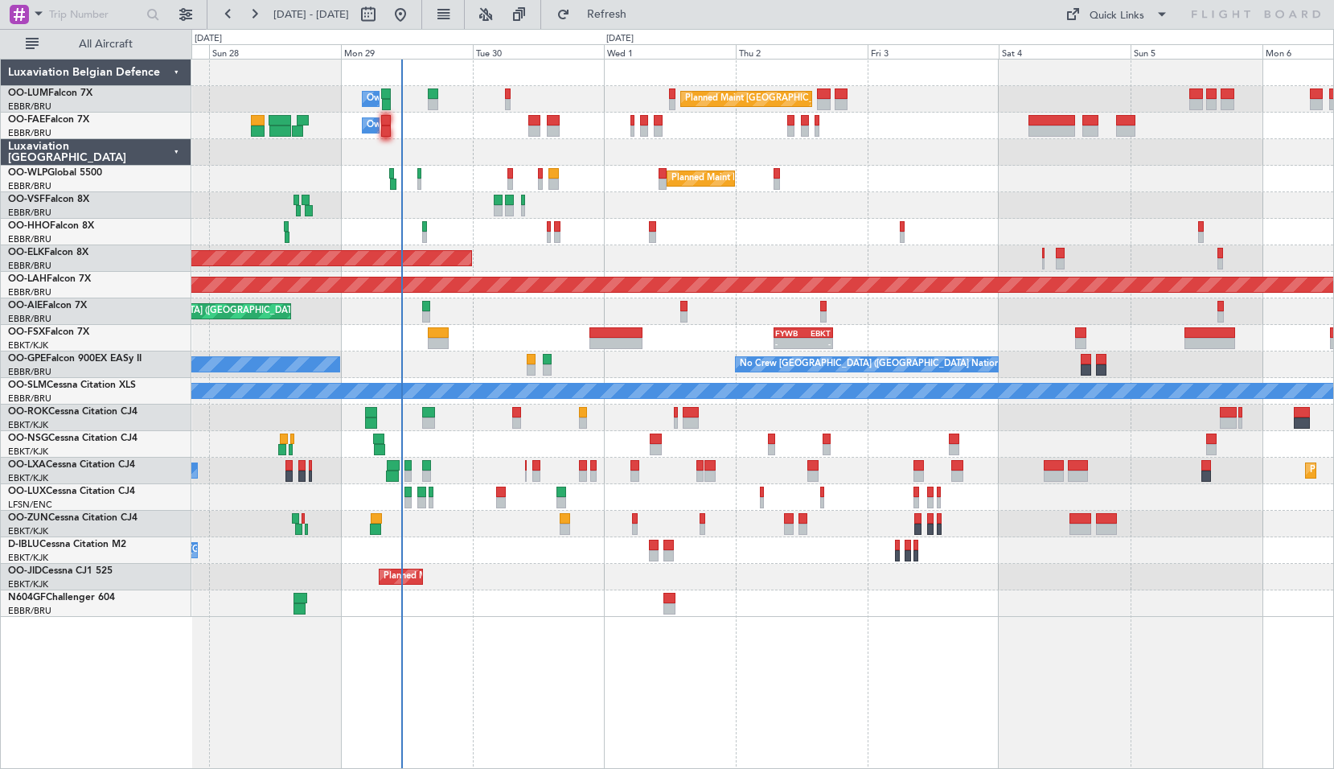
click at [501, 609] on div at bounding box center [762, 603] width 1142 height 27
click at [641, 13] on span "Refresh" at bounding box center [607, 14] width 68 height 11
click at [641, 18] on span "Refresh" at bounding box center [607, 14] width 68 height 11
click at [662, 628] on div "Planned Maint Brussels (Brussels National) Owner Melsbroek Air Base Owner Melsb…" at bounding box center [762, 414] width 1143 height 710
click at [722, 639] on div "Planned Maint Brussels (Brussels National) Owner Melsbroek Air Base Owner Melsb…" at bounding box center [762, 414] width 1143 height 710
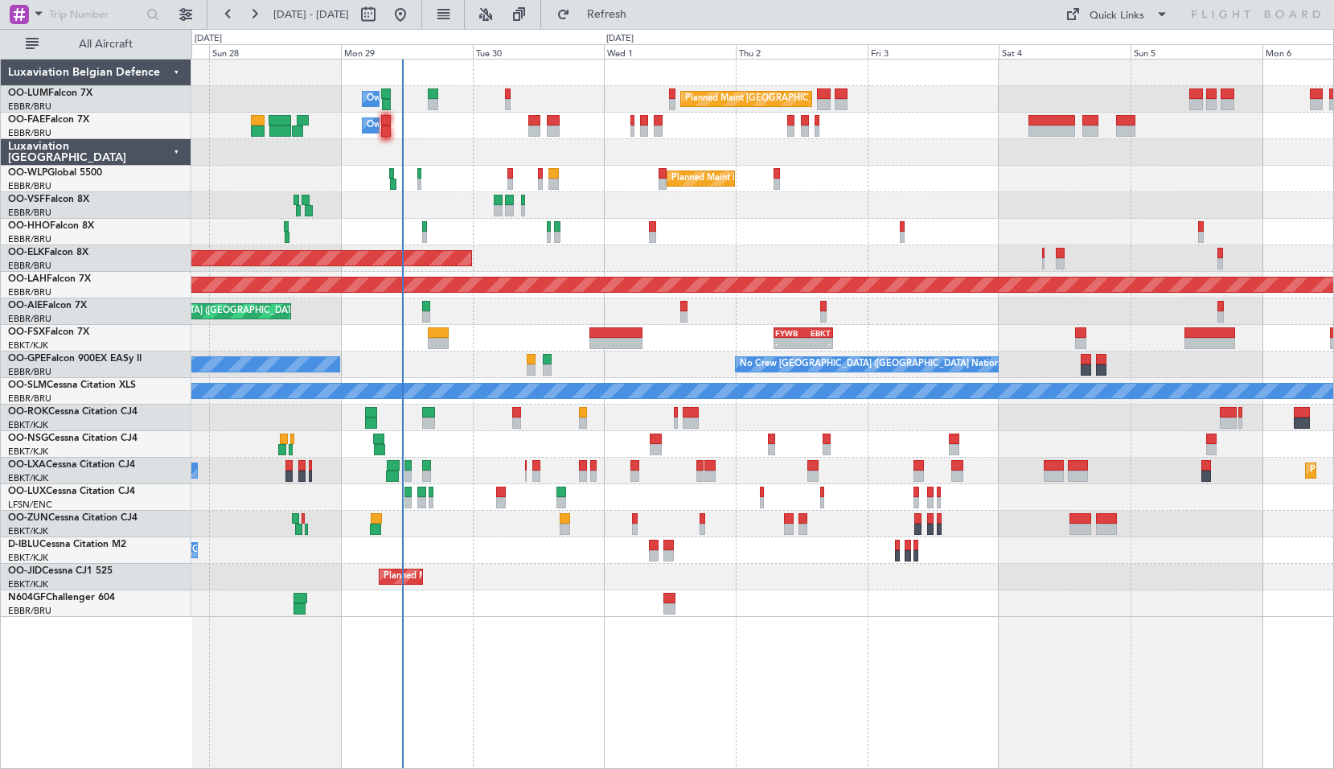
click at [643, 27] on fb-refresh-button "Refresh" at bounding box center [597, 14] width 113 height 29
click at [639, 18] on span "Refresh" at bounding box center [607, 14] width 68 height 11
click at [626, 635] on div "Planned Maint Brussels (Brussels National) Owner Melsbroek Air Base Owner Melsb…" at bounding box center [762, 414] width 1143 height 710
click at [635, 18] on span "Refresh" at bounding box center [607, 14] width 68 height 11
click at [612, 351] on div "- - FYWB 07:00 Z EBKT 17:45 Z Planned Maint Kortrijk-Wevelgem" at bounding box center [762, 338] width 1142 height 27
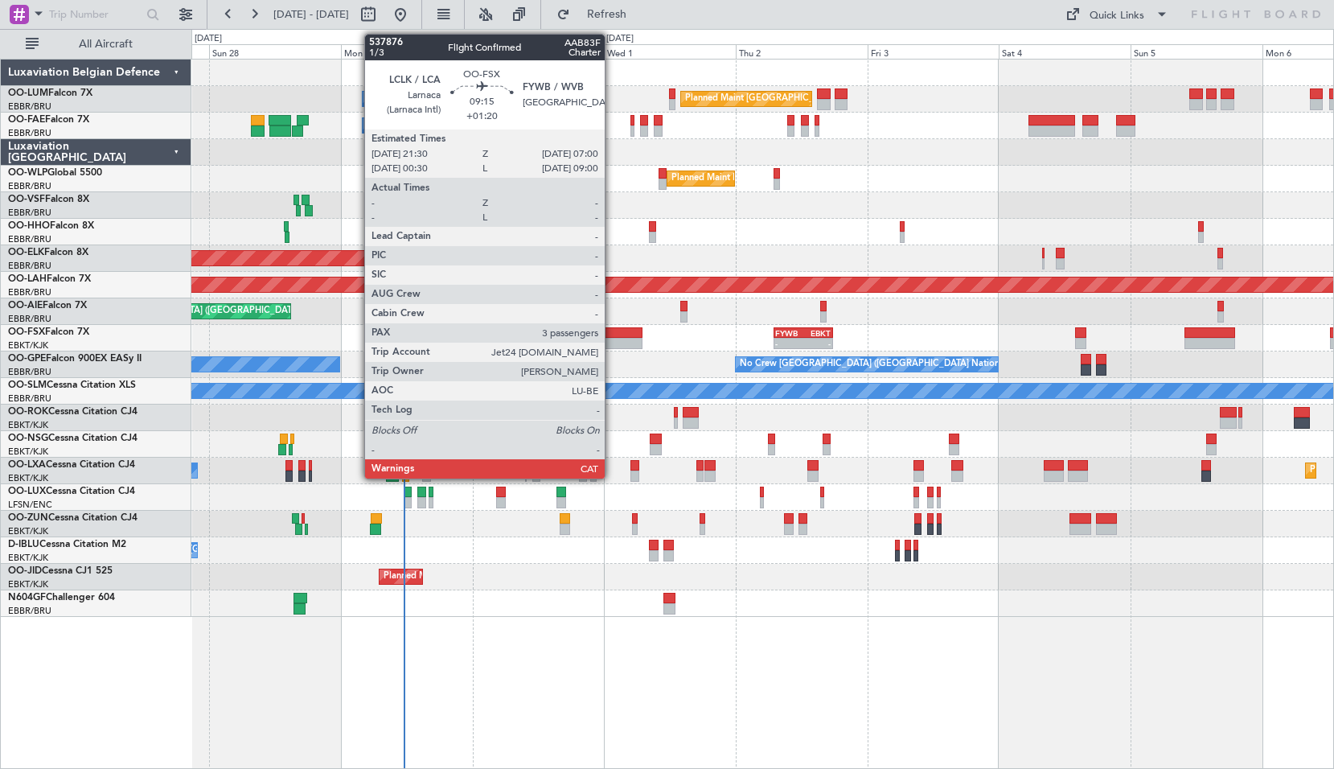
click at [612, 335] on div at bounding box center [616, 332] width 52 height 11
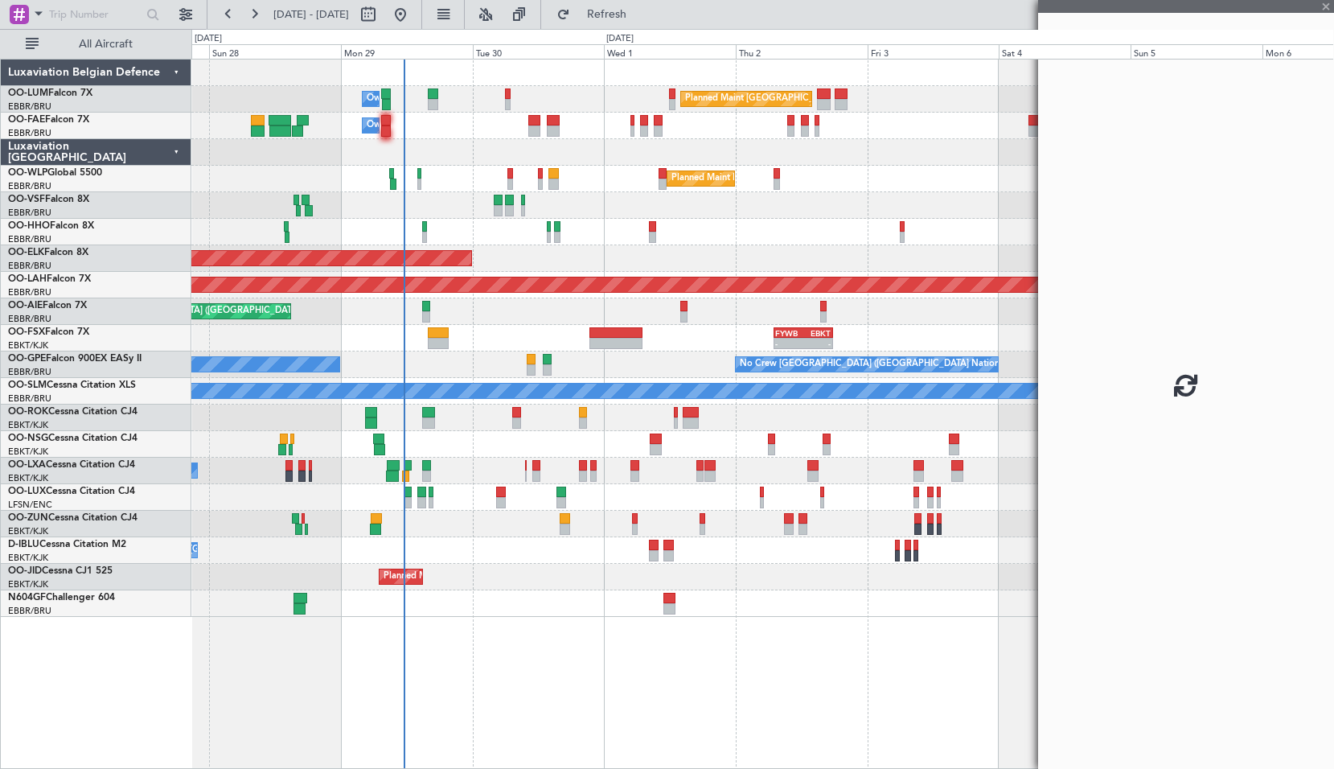
click at [664, 354] on div "No Crew Brussels (Brussels National) Planned Maint Brussels (Brussels National)…" at bounding box center [762, 364] width 1142 height 27
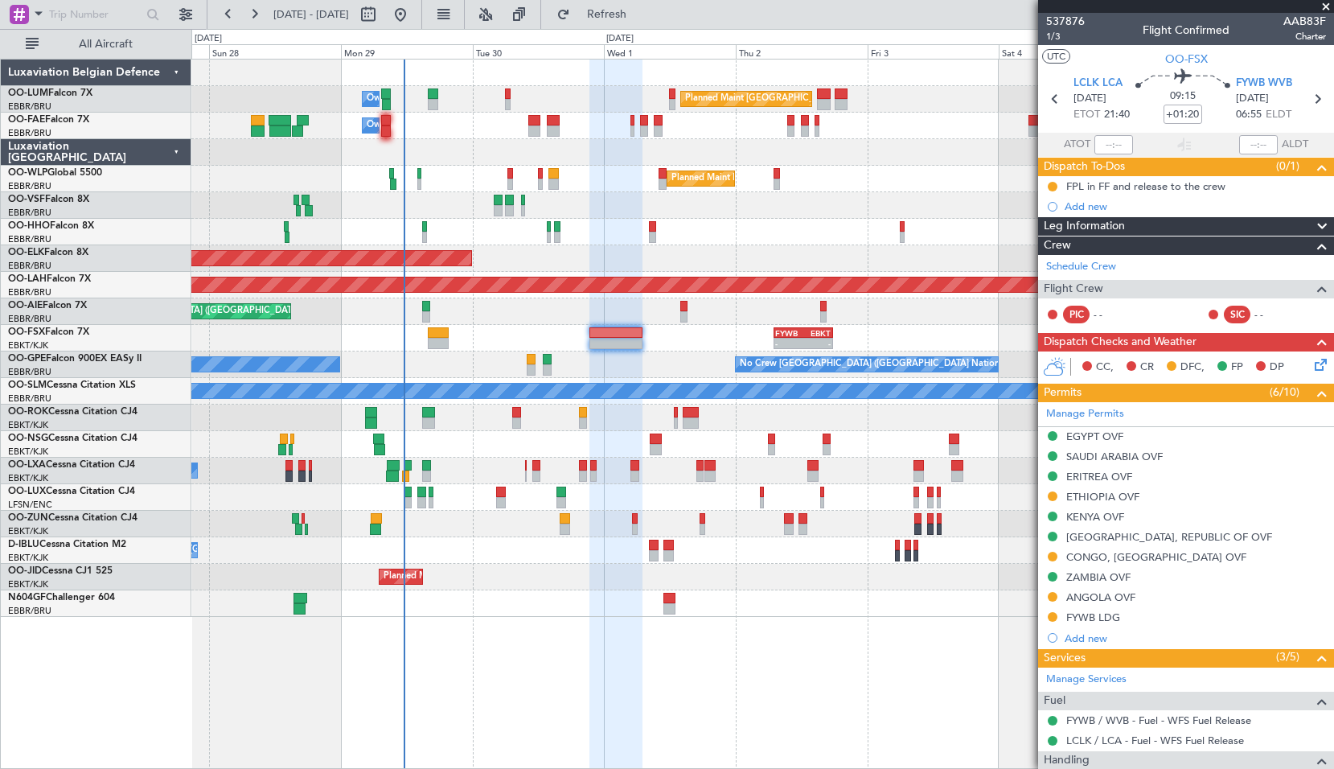
click at [1330, 6] on span at bounding box center [1326, 7] width 16 height 14
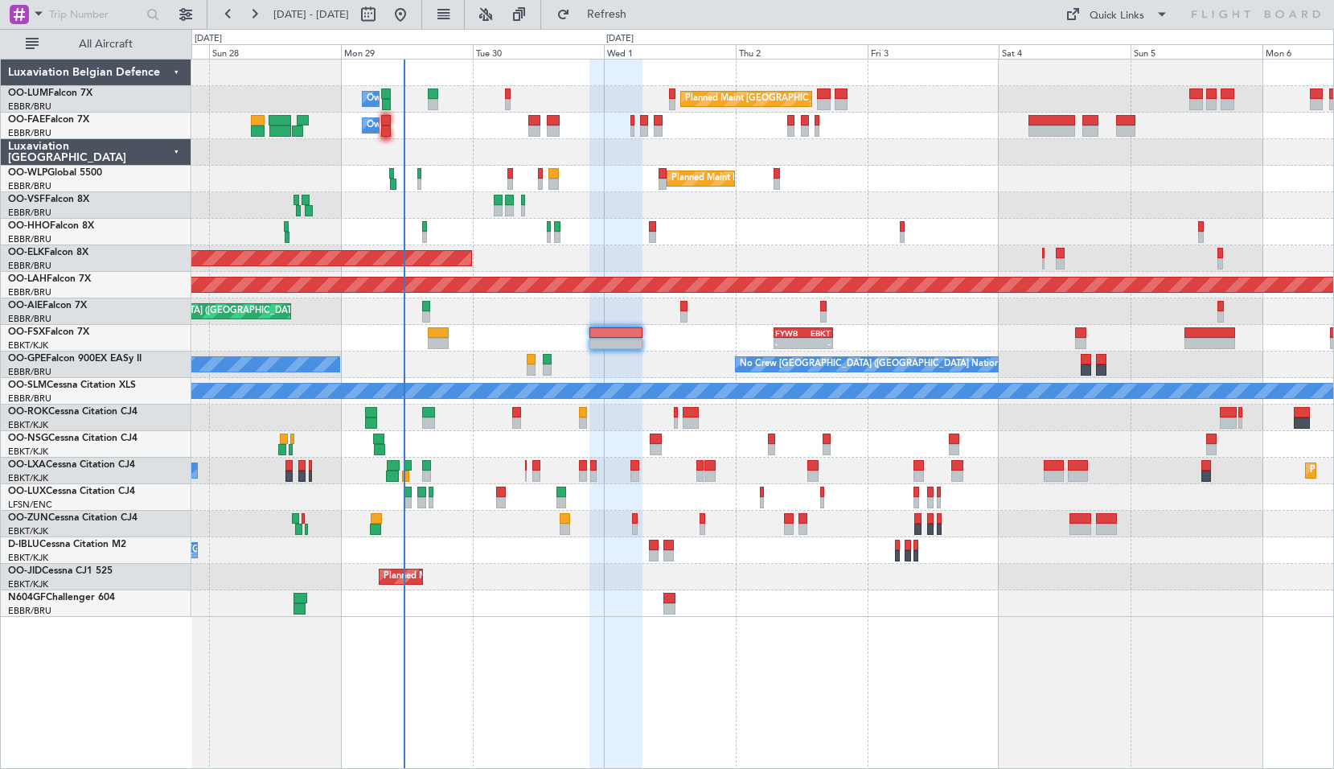
type input "0"
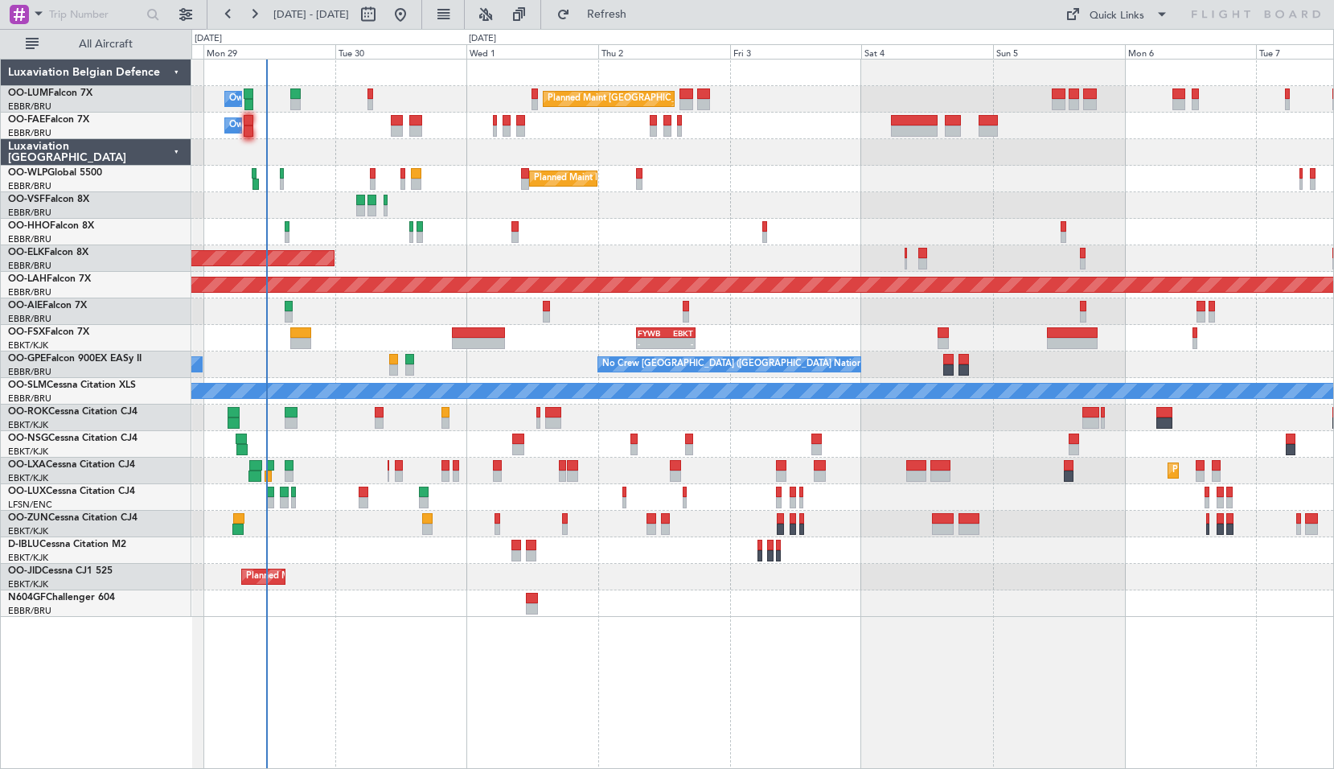
click at [802, 224] on div "Planned Maint Brussels (Brussels National) Owner Melsbroek Air Base Owner Melsb…" at bounding box center [762, 338] width 1142 height 557
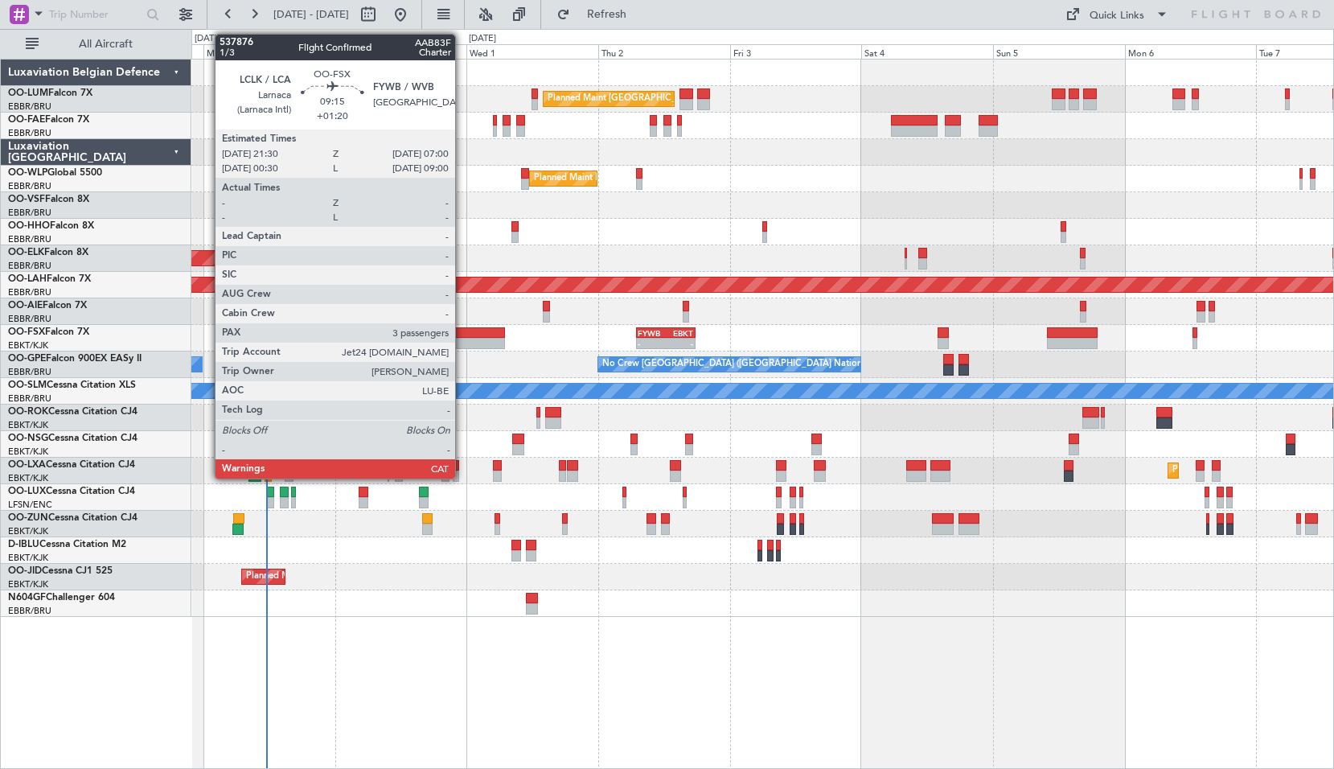
click at [462, 337] on div at bounding box center [478, 332] width 52 height 11
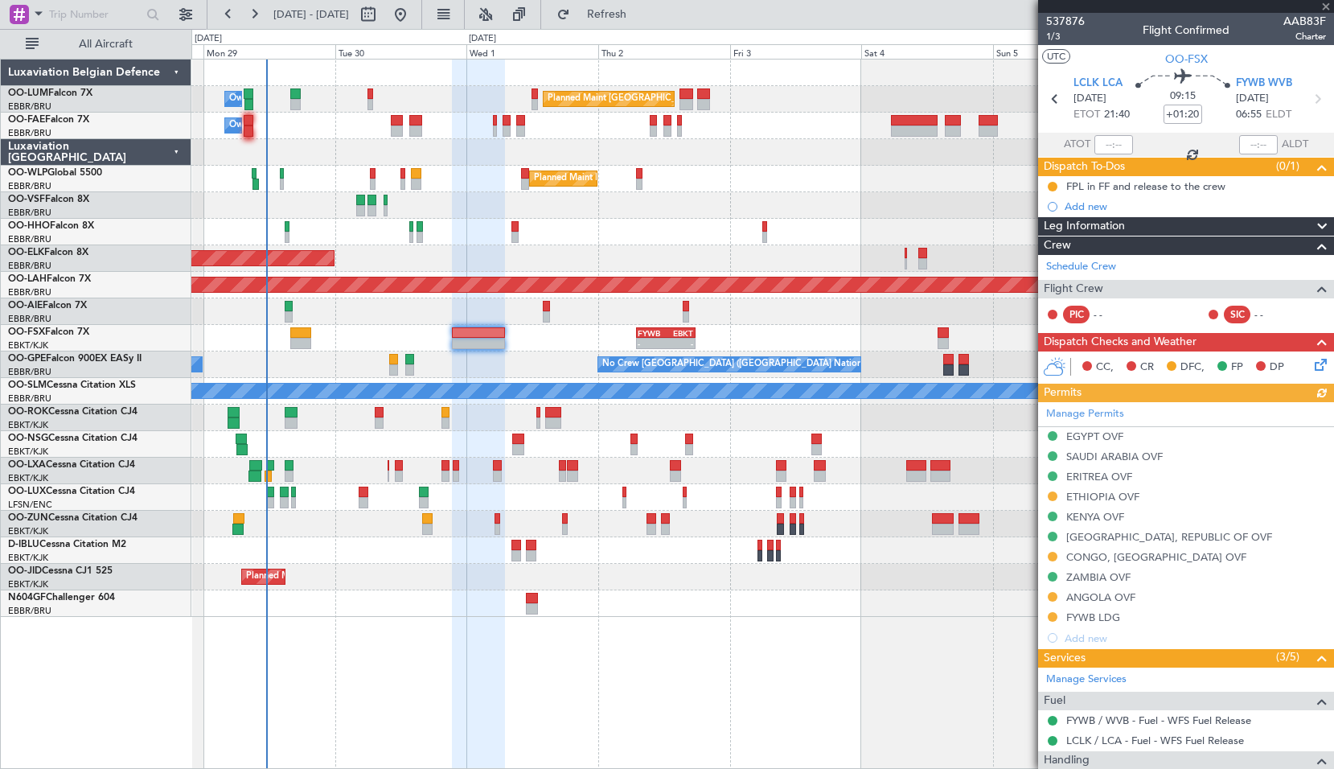
scroll to position [294, 0]
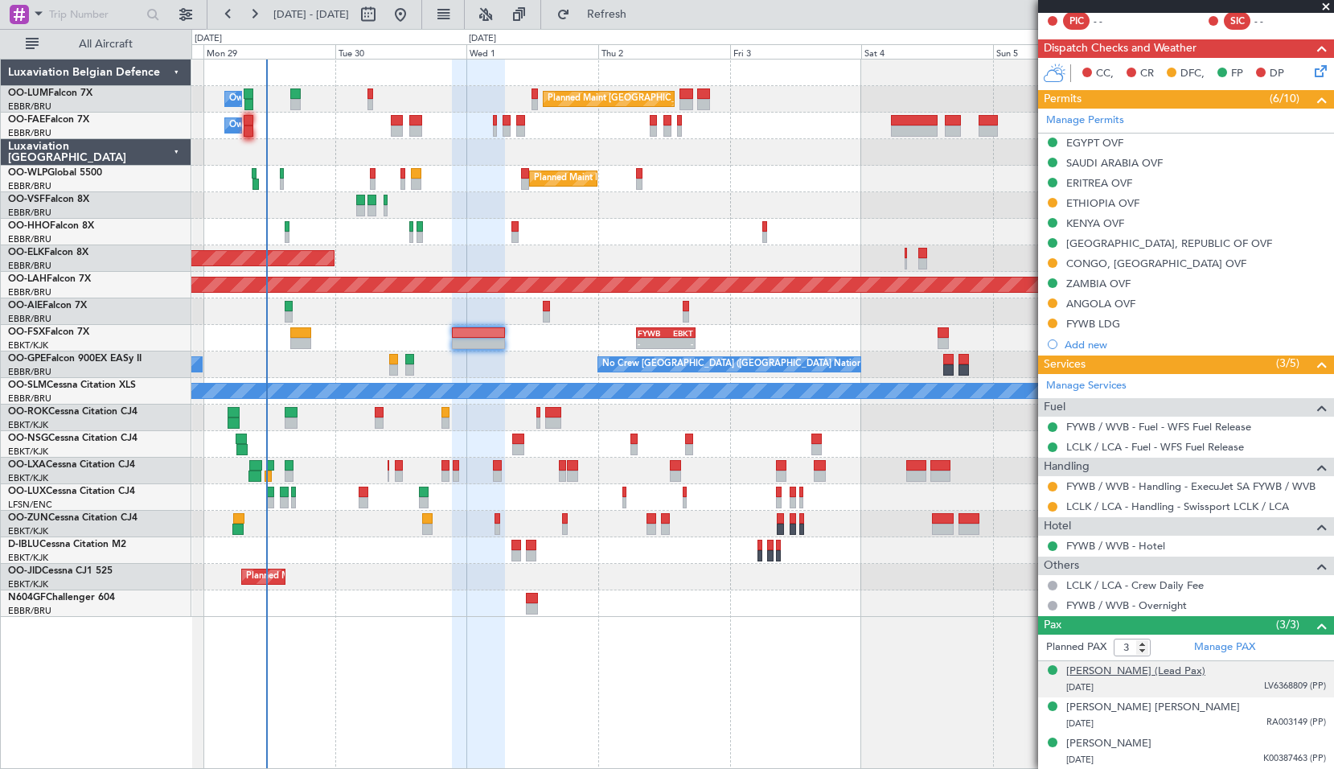
click at [1170, 671] on div "[PERSON_NAME] (Lead Pax)" at bounding box center [1136, 672] width 139 height 16
